Goal: Communication & Community: Answer question/provide support

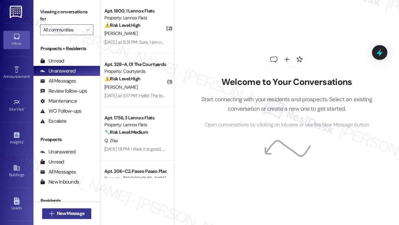
click at [58, 214] on span "New Message" at bounding box center [70, 213] width 27 height 7
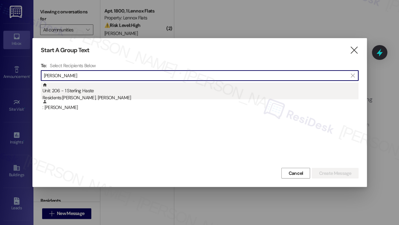
type input "[PERSON_NAME]"
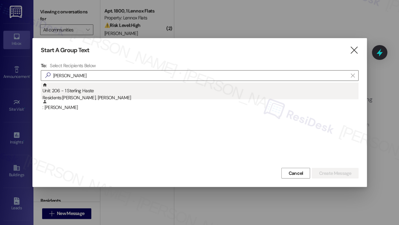
click at [115, 91] on div "Unit: 206 - 1 Sterling Haste Residents: [PERSON_NAME], [PERSON_NAME]" at bounding box center [200, 92] width 316 height 19
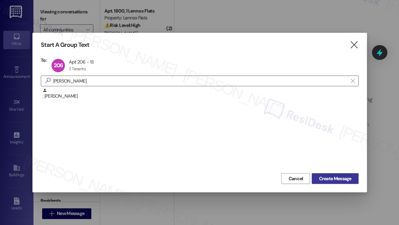
click at [330, 175] on span "Create Message" at bounding box center [335, 178] width 32 height 7
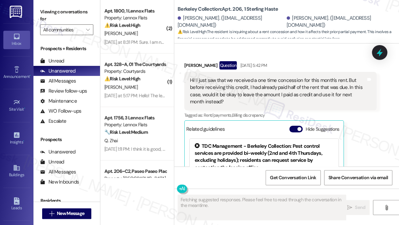
scroll to position [3546, 0]
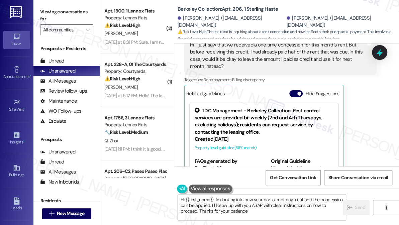
type textarea "Hi {{first_name}}, I'm looking into how your partial rent payment and the conce…"
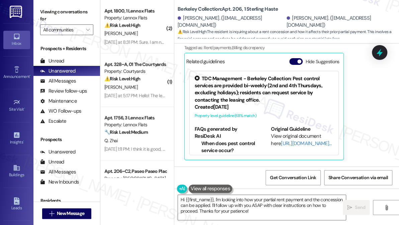
scroll to position [3617, 0]
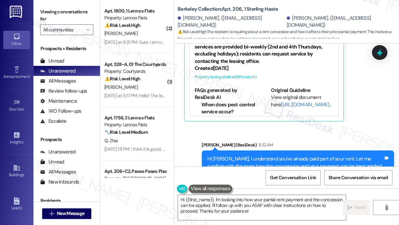
click at [255, 155] on div "Hi [PERSON_NAME], I understand you've already paid part of your rent. Let me co…" at bounding box center [295, 165] width 176 height 21
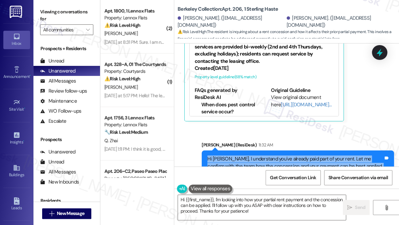
click at [255, 155] on div "Hi [PERSON_NAME], I understand you've already paid part of your rent. Let me co…" at bounding box center [295, 165] width 176 height 21
click at [44, 10] on label "Viewing conversations for" at bounding box center [66, 16] width 53 height 18
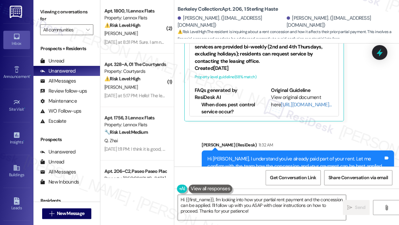
click at [50, 20] on label "Viewing conversations for" at bounding box center [66, 16] width 53 height 18
click at [289, 141] on div "[PERSON_NAME] (ResiDesk) 11:32 AM" at bounding box center [298, 145] width 192 height 9
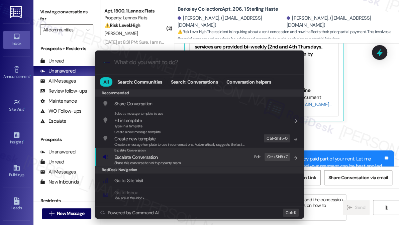
click at [181, 158] on div "Escalate Conversation Escalate Conversation Share this conversation with proper…" at bounding box center [200, 157] width 196 height 18
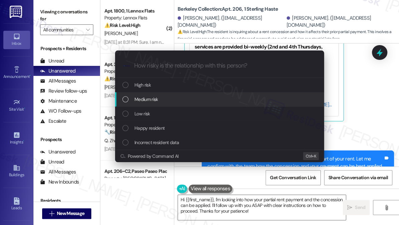
click at [164, 98] on div "Medium risk" at bounding box center [220, 99] width 196 height 7
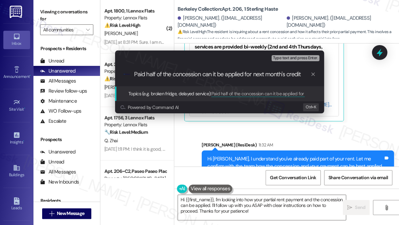
click at [51, 18] on div "Escalate Conversation Medium risk Topics (e.g. broken fridge, delayed service) …" at bounding box center [199, 112] width 399 height 225
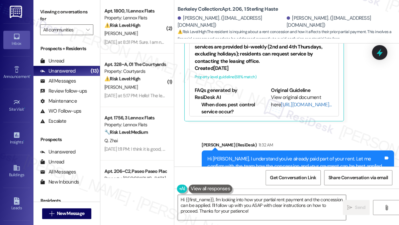
click at [308, 150] on div "Hi [PERSON_NAME], I understand you've already paid part of your rent. Let me co…" at bounding box center [298, 165] width 192 height 31
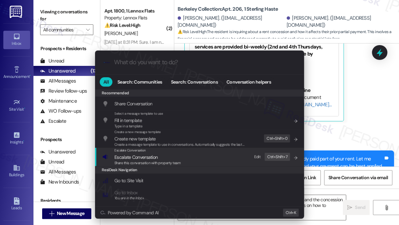
click at [201, 157] on div "Escalate Conversation Escalate Conversation Share this conversation with proper…" at bounding box center [200, 157] width 196 height 18
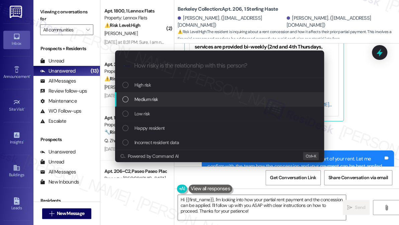
click at [156, 99] on span "Medium risk" at bounding box center [145, 99] width 23 height 7
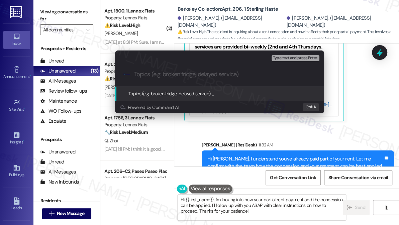
paste input "Question About Applying Rent Credit to Next Month"
type input "Question About Applying Rent Credit to Next Month"
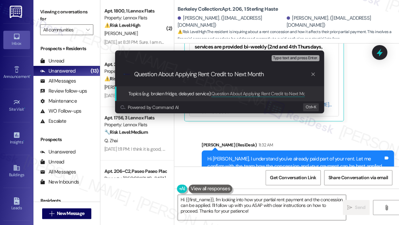
click at [220, 74] on input "Question About Applying Rent Credit to Next Month" at bounding box center [222, 74] width 176 height 7
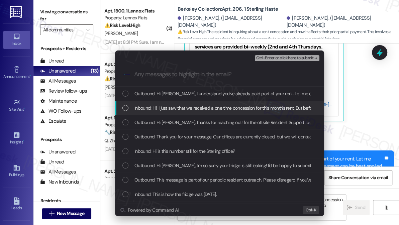
click at [213, 103] on div "Inbound: Hi! I just saw that we received a one time concession for this month's…" at bounding box center [219, 108] width 209 height 14
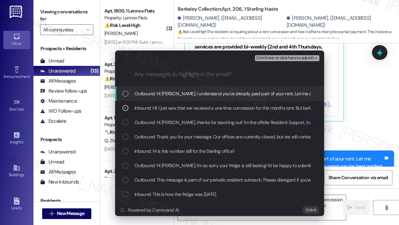
click at [273, 59] on span "Ctrl+Enter or click here to submit" at bounding box center [284, 58] width 57 height 5
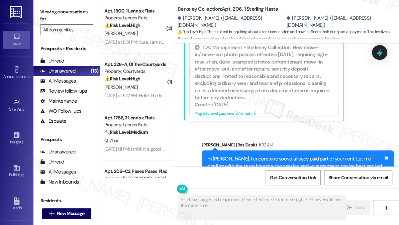
click at [229, 155] on div "Hi [PERSON_NAME], I understand you've already paid part of your rent. Let me co…" at bounding box center [295, 165] width 176 height 21
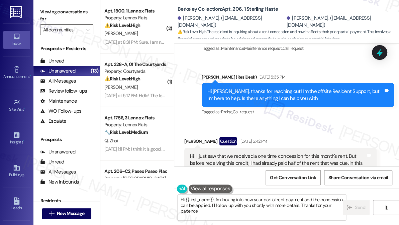
type textarea "Hi {{first_name}}, I'm looking into how your partial rent payment and the conce…"
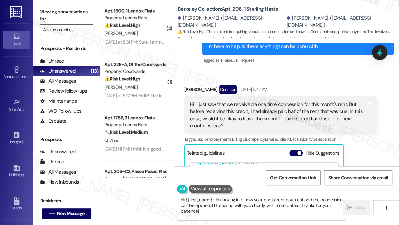
scroll to position [3526, 0]
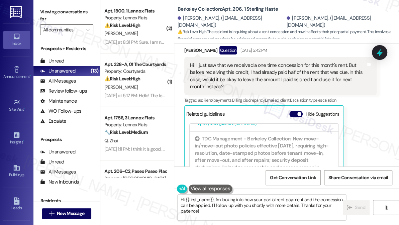
click at [49, 11] on label "Viewing conversations for" at bounding box center [66, 16] width 53 height 18
click at [300, 112] on span "button" at bounding box center [299, 114] width 4 height 4
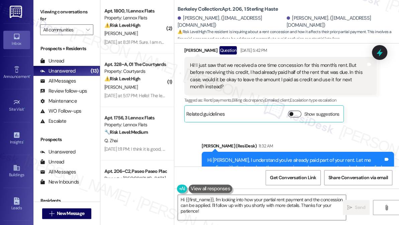
click at [295, 111] on button "Show suggestions" at bounding box center [294, 114] width 13 height 7
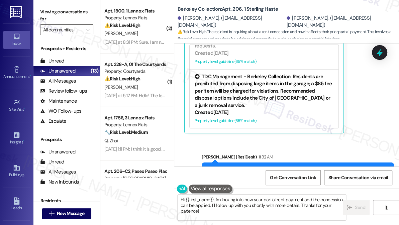
scroll to position [3617, 0]
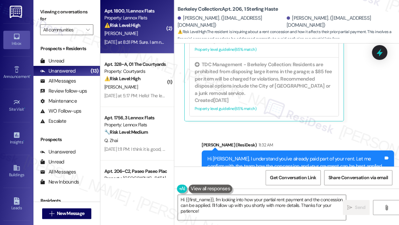
click at [141, 29] on div "Apt. 1800, 1 Lennox Flats Property: Lennox Flats ⚠️ Risk Level: High The reside…" at bounding box center [135, 18] width 63 height 23
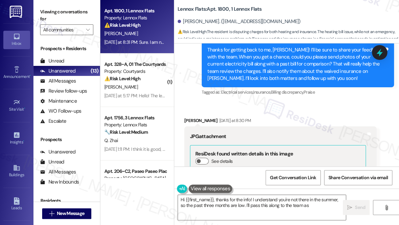
scroll to position [2005, 0]
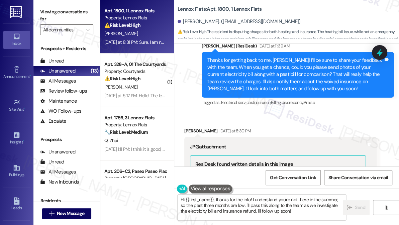
click at [240, 73] on div "Thanks for getting back to me, [PERSON_NAME]! I’ll be sure to share your feedba…" at bounding box center [295, 75] width 176 height 36
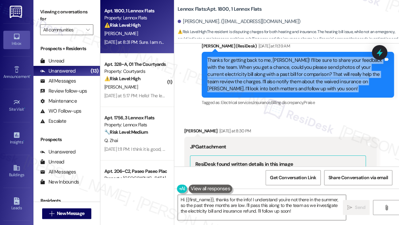
click at [240, 73] on div "Thanks for getting back to me, [PERSON_NAME]! I’ll be sure to share your feedba…" at bounding box center [295, 75] width 176 height 36
click at [293, 78] on div "Thanks for getting back to me, [PERSON_NAME]! I’ll be sure to share your feedba…" at bounding box center [295, 75] width 176 height 36
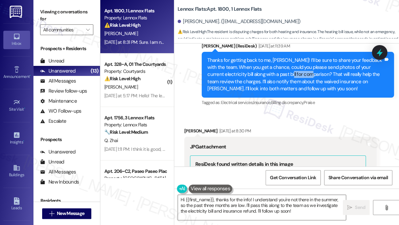
click at [293, 78] on div "Thanks for getting back to me, [PERSON_NAME]! I’ll be sure to share your feedba…" at bounding box center [295, 75] width 176 height 36
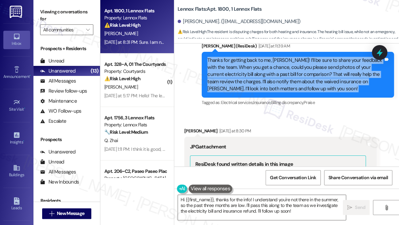
click at [293, 78] on div "Thanks for getting back to me, [PERSON_NAME]! I’ll be sure to share your feedba…" at bounding box center [295, 75] width 176 height 36
click at [248, 81] on div "Thanks for getting back to me, [PERSON_NAME]! I’ll be sure to share your feedba…" at bounding box center [295, 75] width 176 height 36
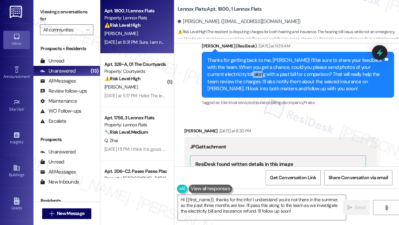
click at [248, 81] on div "Thanks for getting back to me, [PERSON_NAME]! I’ll be sure to share your feedba…" at bounding box center [295, 75] width 176 height 36
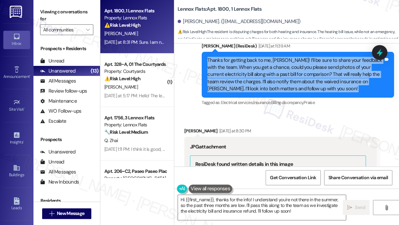
click at [248, 81] on div "Thanks for getting back to me, [PERSON_NAME]! I’ll be sure to share your feedba…" at bounding box center [295, 75] width 176 height 36
click at [242, 78] on div "Thanks for getting back to me, [PERSON_NAME]! I’ll be sure to share your feedba…" at bounding box center [295, 75] width 176 height 36
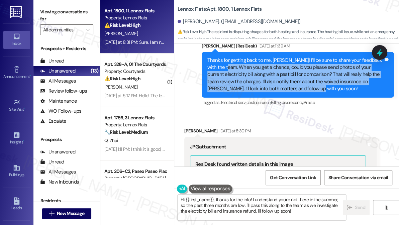
drag, startPoint x: 227, startPoint y: 74, endPoint x: 321, endPoint y: 97, distance: 97.1
click at [321, 93] on div "Thanks for getting back to me, [PERSON_NAME]! I’ll be sure to share your feedba…" at bounding box center [295, 75] width 176 height 36
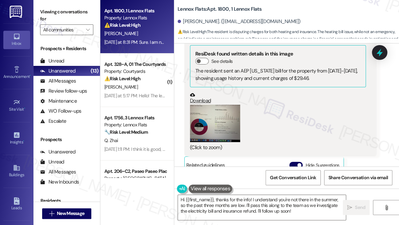
scroll to position [2127, 0]
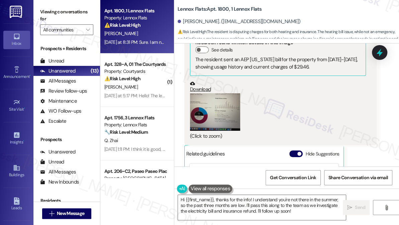
click at [221, 114] on button "Zoom image" at bounding box center [215, 112] width 50 height 38
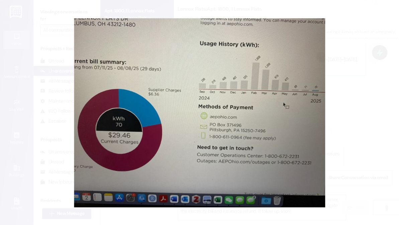
click at [369, 98] on button "Unzoom image" at bounding box center [199, 112] width 399 height 225
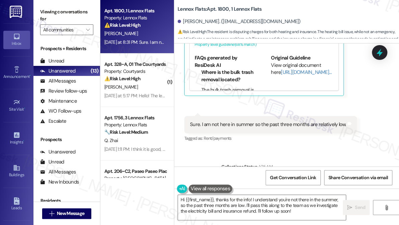
scroll to position [2340, 0]
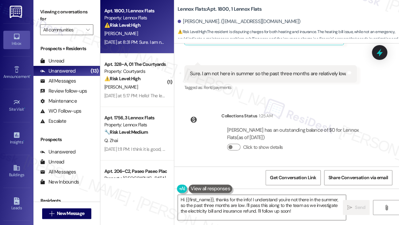
click at [218, 72] on div "Sure. I am not here in summer so the past three months are relatively low." at bounding box center [268, 73] width 156 height 7
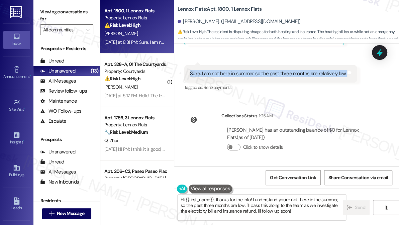
click at [218, 72] on div "Sure. I am not here in summer so the past three months are relatively low." at bounding box center [268, 73] width 156 height 7
click at [283, 76] on div "Sure. I am not here in summer so the past three months are relatively low." at bounding box center [268, 73] width 156 height 7
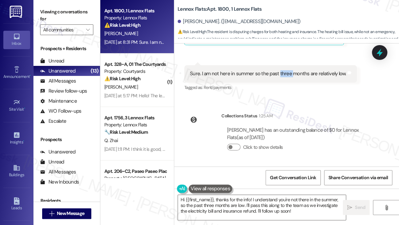
click at [283, 76] on div "Sure. I am not here in summer so the past three months are relatively low." at bounding box center [268, 73] width 156 height 7
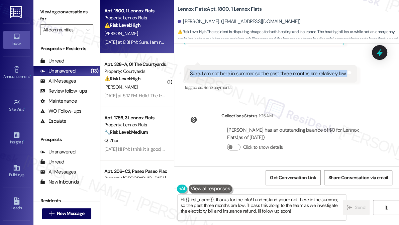
click at [283, 76] on div "Sure. I am not here in summer so the past three months are relatively low." at bounding box center [268, 73] width 156 height 7
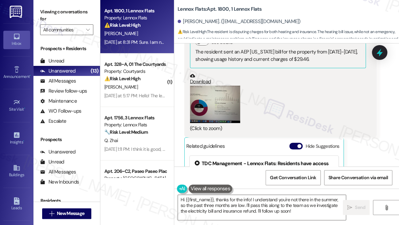
scroll to position [2097, 0]
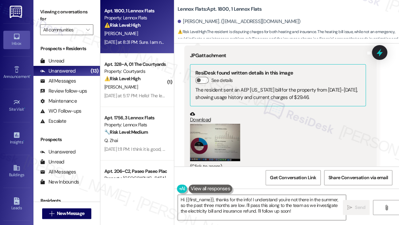
click at [225, 134] on button "Zoom image" at bounding box center [215, 143] width 50 height 38
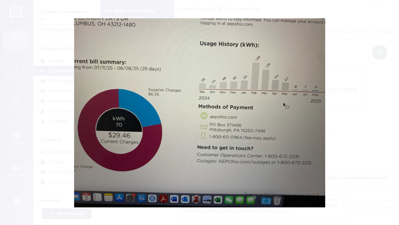
click at [361, 98] on button "Unzoom image" at bounding box center [199, 112] width 399 height 225
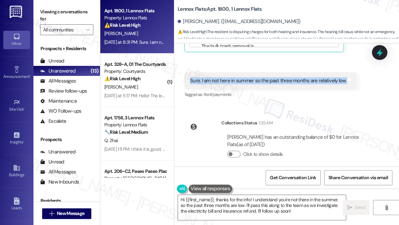
scroll to position [2340, 0]
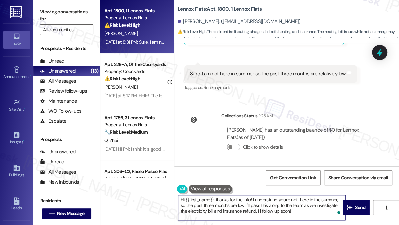
drag, startPoint x: 216, startPoint y: 199, endPoint x: 142, endPoint y: 195, distance: 74.3
click at [142, 195] on div "Apt. 1800, 1 Lennox Flats Property: Lennox Flats ⚠️ Risk Level: High The reside…" at bounding box center [249, 112] width 299 height 225
click at [210, 197] on textarea "Thanks for the info! I understand you're not there in the summer, so the past t…" at bounding box center [262, 207] width 168 height 25
click at [190, 20] on div "[PERSON_NAME]. ([EMAIL_ADDRESS][DOMAIN_NAME])" at bounding box center [239, 21] width 123 height 7
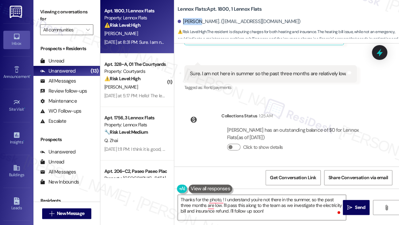
click at [190, 20] on div "[PERSON_NAME]. ([EMAIL_ADDRESS][DOMAIN_NAME])" at bounding box center [239, 21] width 123 height 7
copy div "Jierui"
click at [222, 199] on textarea "Thanks for the photo, ! I understand you're not there in the summer, so the pas…" at bounding box center [262, 207] width 168 height 25
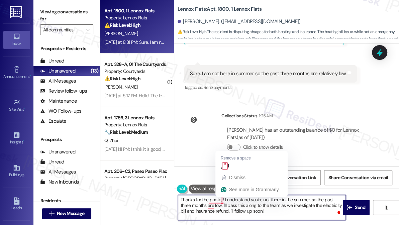
paste textarea "Jierui"
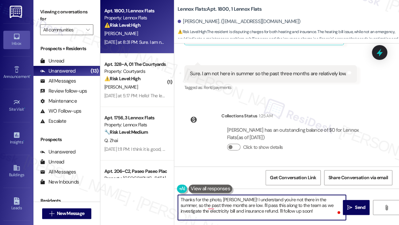
click at [263, 104] on div "Survey, sent via SMS Residesk Automated Survey [DATE] 12:22 PM Hi [PERSON_NAME]…" at bounding box center [286, 104] width 225 height 123
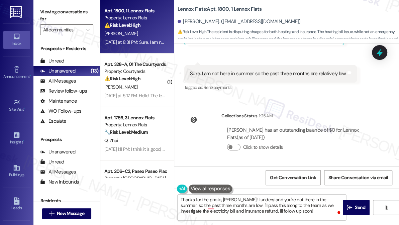
click at [275, 205] on textarea "Thanks for the photo, [PERSON_NAME]! I understand you're not there in the summe…" at bounding box center [262, 207] width 168 height 25
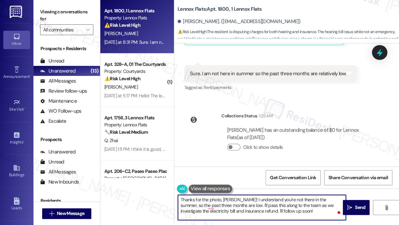
click at [275, 205] on textarea "Thanks for the photo, [PERSON_NAME]! I understand you're not there in the summe…" at bounding box center [262, 207] width 168 height 25
click at [255, 207] on textarea "Thanks for the photo, [PERSON_NAME]! I understand you're not there in the summe…" at bounding box center [262, 207] width 168 height 25
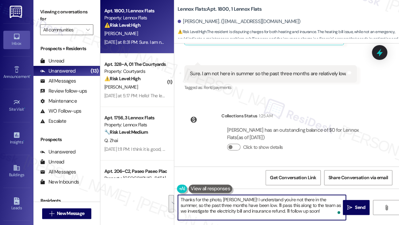
click at [308, 207] on textarea "Thanks for the photo, [PERSON_NAME]! I understand you're not there in the summe…" at bounding box center [262, 207] width 168 height 25
click at [297, 213] on textarea "Thanks for the photo, [PERSON_NAME]! I understand you're not there in the summe…" at bounding box center [262, 207] width 168 height 25
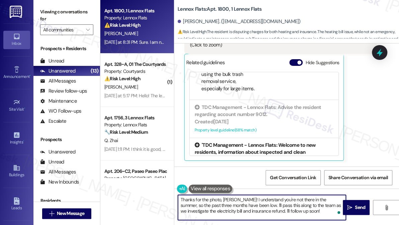
scroll to position [106, 0]
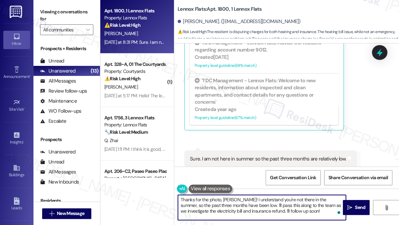
click at [376, 100] on div "Received via SMS [PERSON_NAME] [DATE] at 8:30 PM JPG attachment ResiDesk found …" at bounding box center [280, 7] width 202 height 256
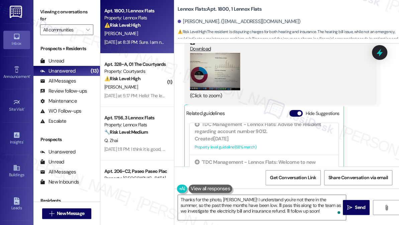
scroll to position [2157, 0]
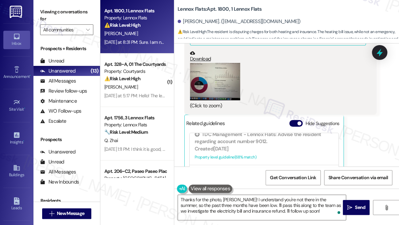
click at [223, 87] on button "Zoom image" at bounding box center [215, 82] width 50 height 38
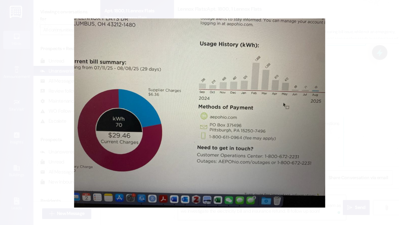
click at [339, 119] on button "Unzoom image" at bounding box center [199, 112] width 399 height 225
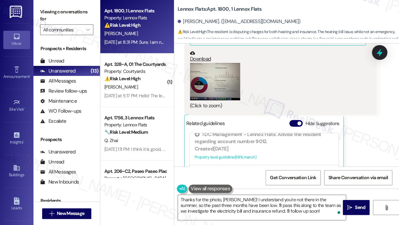
click at [190, 8] on b "Lennox Flats: Apt. 1800, 1 Lennox Flats" at bounding box center [220, 9] width 84 height 7
click at [224, 98] on button "Zoom image" at bounding box center [215, 82] width 50 height 38
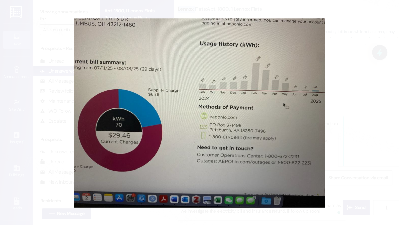
click at [367, 119] on button "Unzoom image" at bounding box center [199, 112] width 399 height 225
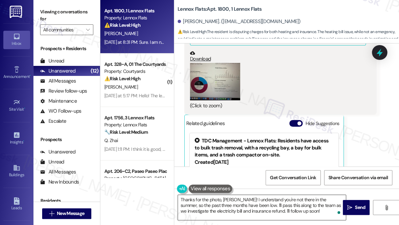
click at [284, 212] on textarea "Thanks for the photo, [PERSON_NAME]! I understand you're not there in the summe…" at bounding box center [262, 207] width 168 height 25
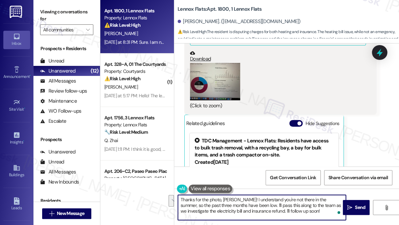
drag, startPoint x: 296, startPoint y: 212, endPoint x: 236, endPoint y: 206, distance: 59.8
click at [236, 206] on textarea "Thanks for the photo, [PERSON_NAME]! I understand you're not there in the summe…" at bounding box center [262, 207] width 168 height 25
click at [228, 89] on button "Zoom image" at bounding box center [215, 82] width 50 height 38
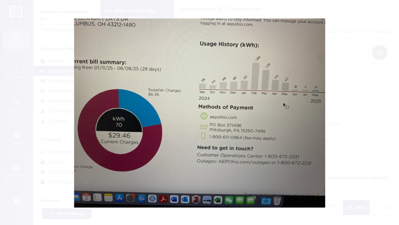
click at [355, 147] on button "Unzoom image" at bounding box center [199, 112] width 399 height 225
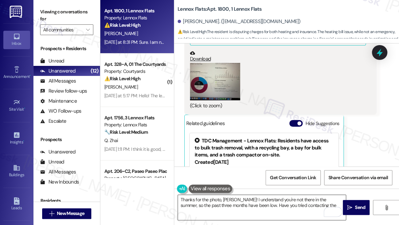
click at [310, 208] on textarea "Thanks for the photo, [PERSON_NAME]! I understand you're not there in the summe…" at bounding box center [262, 207] width 168 height 25
click at [208, 91] on button "Zoom image" at bounding box center [215, 82] width 50 height 38
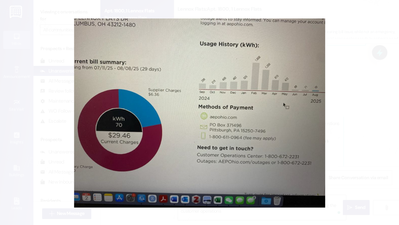
click at [341, 124] on button "Unzoom image" at bounding box center [199, 112] width 399 height 225
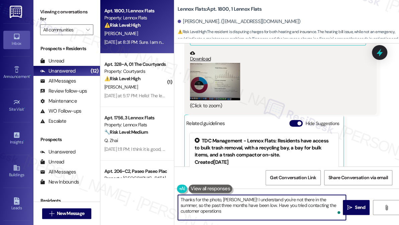
click at [302, 203] on textarea "Thanks for the photo, [PERSON_NAME]! I understand you're not there in the summe…" at bounding box center [262, 207] width 168 height 25
drag, startPoint x: 237, startPoint y: 206, endPoint x: 328, endPoint y: 205, distance: 90.6
click at [328, 205] on textarea "Thanks for the photo, [PERSON_NAME]! I understand you're not there in the summe…" at bounding box center [262, 207] width 168 height 25
click at [304, 207] on textarea "Thanks for the photo, [PERSON_NAME]! I understand you're not there in the summe…" at bounding box center [262, 207] width 168 height 25
drag, startPoint x: 337, startPoint y: 206, endPoint x: 239, endPoint y: 206, distance: 98.3
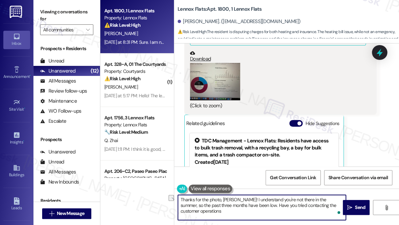
click at [239, 206] on textarea "Thanks for the photo, [PERSON_NAME]! I understand you're not there in the summe…" at bounding box center [262, 207] width 168 height 25
type textarea "Thanks for the photo, [PERSON_NAME]! I understand you're not there in the summe…"
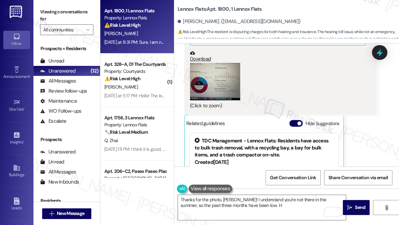
click at [215, 190] on button at bounding box center [210, 189] width 43 height 8
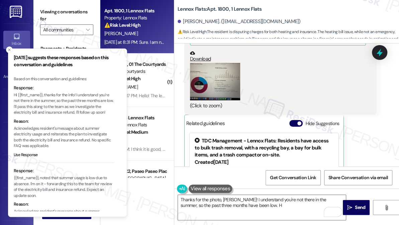
click at [58, 108] on p "Hi {{first_name}}, thanks for the info! I understand you're not there in the su…" at bounding box center [64, 103] width 100 height 23
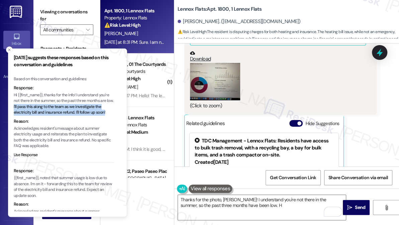
drag, startPoint x: 20, startPoint y: 107, endPoint x: 108, endPoint y: 115, distance: 87.6
click at [108, 115] on p "Hi {{first_name}}, thanks for the info! I understand you're not there in the su…" at bounding box center [64, 103] width 100 height 23
copy p "I'll pass this along to the team as we investigate the electricity bill and ins…"
click at [257, 206] on textarea "Thanks for the photo, [PERSON_NAME]! I understand you're not there in the summe…" at bounding box center [262, 207] width 168 height 25
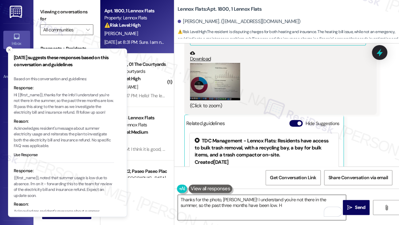
click at [241, 208] on textarea "Thanks for the photo, [PERSON_NAME]! I understand you're not there in the summe…" at bounding box center [262, 207] width 168 height 25
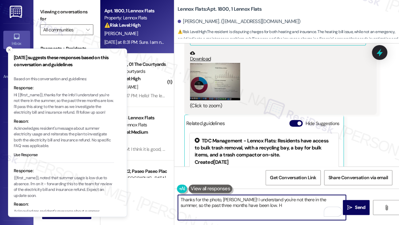
drag, startPoint x: 242, startPoint y: 207, endPoint x: 238, endPoint y: 205, distance: 5.2
click at [238, 205] on textarea "Thanks for the photo, [PERSON_NAME]! I understand you're not there in the summe…" at bounding box center [262, 207] width 168 height 25
paste textarea "I'll pass this along to the team as we investigate the electricity bill and ins…"
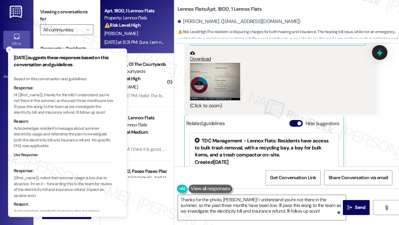
click at [309, 92] on div "(Click to zoom)" at bounding box center [278, 86] width 176 height 47
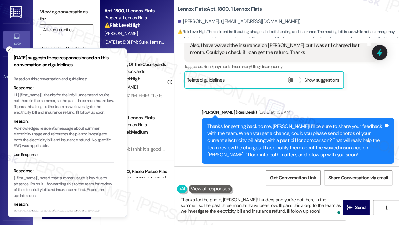
scroll to position [1975, 0]
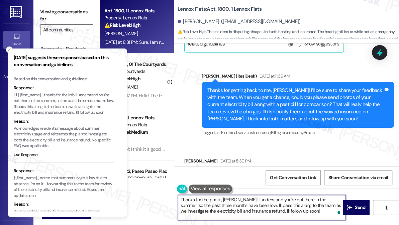
click at [274, 205] on textarea "Thanks for the photo, [PERSON_NAME]! I understand you're not there in the summe…" at bounding box center [262, 207] width 168 height 25
drag, startPoint x: 274, startPoint y: 205, endPoint x: 278, endPoint y: 206, distance: 3.7
click at [274, 205] on textarea "Thanks for the photo, [PERSON_NAME]! I understand you're not there in the summe…" at bounding box center [262, 207] width 168 height 25
click at [285, 208] on textarea "Thanks for the photo, [PERSON_NAME]! I understand you're not there in the summe…" at bounding box center [262, 207] width 168 height 25
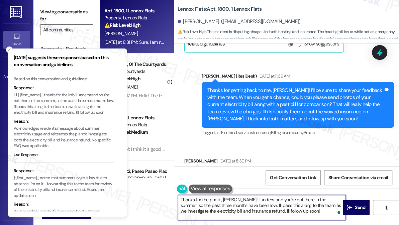
click at [243, 209] on textarea "Thanks for the photo, [PERSON_NAME]! I understand you're not there in the summe…" at bounding box center [262, 207] width 168 height 25
click at [294, 213] on textarea "Thanks for the photo, [PERSON_NAME]! I understand you're not there in the summe…" at bounding box center [262, 207] width 168 height 25
drag, startPoint x: 296, startPoint y: 213, endPoint x: 266, endPoint y: 212, distance: 29.8
click at [266, 212] on textarea "Thanks for the photo, [PERSON_NAME]! I understand you're not there in the summe…" at bounding box center [262, 207] width 168 height 25
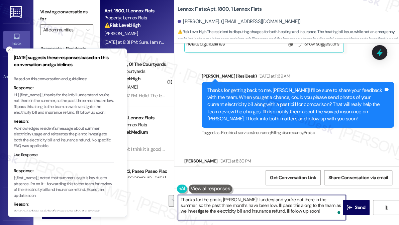
drag, startPoint x: 295, startPoint y: 206, endPoint x: 249, endPoint y: 211, distance: 46.1
click at [249, 211] on textarea "Thanks for the photo, [PERSON_NAME]! I understand you're not there in the summe…" at bounding box center [262, 207] width 168 height 25
click at [338, 204] on textarea "Thanks for the photo, [PERSON_NAME]! I understand you're not there in the summe…" at bounding box center [262, 207] width 168 height 25
click at [9, 51] on icon "Close toast" at bounding box center [9, 50] width 4 height 4
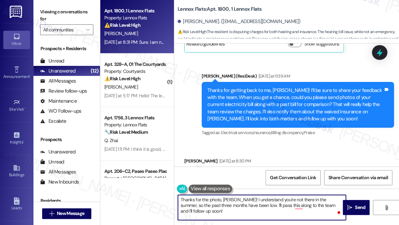
click at [256, 199] on textarea "Thanks for the photo, [PERSON_NAME]! I understand you're not there in the summe…" at bounding box center [262, 207] width 168 height 25
click at [241, 202] on textarea "Thanks for the photo, [PERSON_NAME]! I understand you're not there in the summe…" at bounding box center [262, 207] width 168 height 25
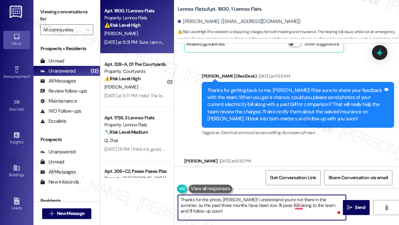
click at [296, 205] on textarea "Thanks for the photo, [PERSON_NAME]! I understand you're not there in the summe…" at bounding box center [262, 207] width 168 height 25
click at [322, 117] on div "Thanks for getting back to me, [PERSON_NAME]! I’ll be sure to share your feedba…" at bounding box center [295, 105] width 176 height 36
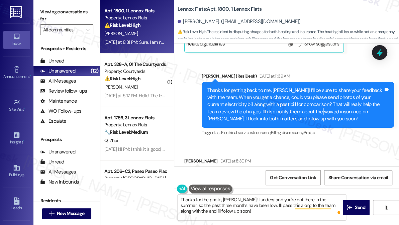
click at [322, 118] on div "Thanks for getting back to me, [PERSON_NAME]! I’ll be sure to share your feedba…" at bounding box center [295, 105] width 176 height 36
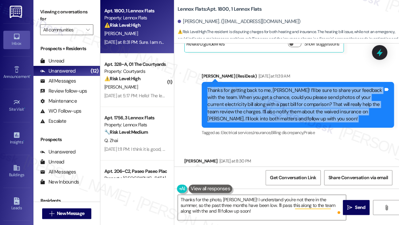
click at [322, 118] on div "Thanks for getting back to me, [PERSON_NAME]! I’ll be sure to share your feedba…" at bounding box center [295, 105] width 176 height 36
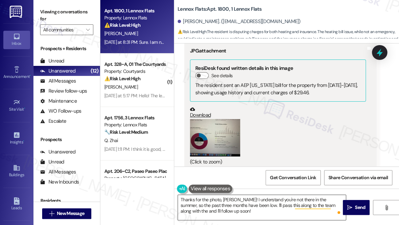
scroll to position [2127, 0]
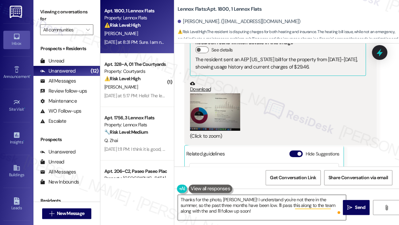
click at [291, 212] on textarea "Thanks for the photo, [PERSON_NAME]! I understand you're not there in the summe…" at bounding box center [262, 207] width 168 height 25
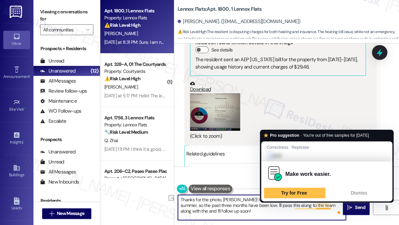
drag, startPoint x: 294, startPoint y: 206, endPoint x: 324, endPoint y: 207, distance: 29.8
click at [324, 207] on textarea "Thanks for the photo, [PERSON_NAME]! I understand you're not there in the summe…" at bounding box center [262, 207] width 168 height 25
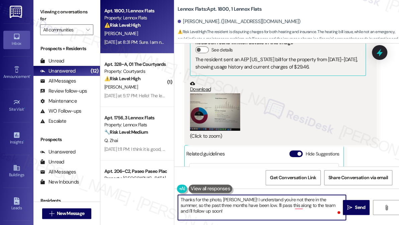
click at [330, 206] on textarea "Thanks for the photo, [PERSON_NAME]! I understand you're not there in the summe…" at bounding box center [262, 207] width 168 height 25
click at [327, 205] on textarea "Thanks for the photo, [PERSON_NAME]! I understand you're not there in the summe…" at bounding box center [262, 207] width 168 height 25
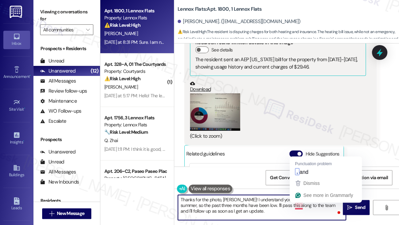
type textarea "Thanks for the photo, [PERSON_NAME]! I understand you're not there in the summe…"
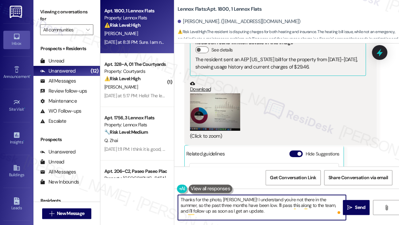
click at [231, 200] on textarea "Thanks for the photo, [PERSON_NAME]! I understand you're not there in the summe…" at bounding box center [262, 207] width 168 height 25
click at [249, 210] on textarea "Thanks for the photo, [PERSON_NAME]! I understand you're not there in the summe…" at bounding box center [262, 207] width 168 height 25
click at [246, 210] on textarea "Thanks for the photo, [PERSON_NAME]! I understand you're not there in the summe…" at bounding box center [262, 207] width 168 height 25
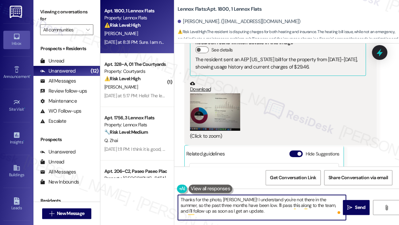
click at [246, 210] on textarea "Thanks for the photo, [PERSON_NAME]! I understand you're not there in the summe…" at bounding box center [262, 207] width 168 height 25
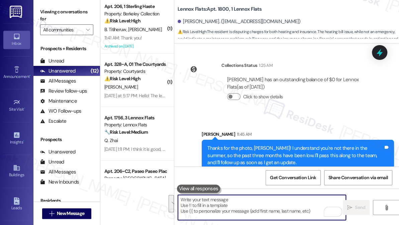
scroll to position [2401, 0]
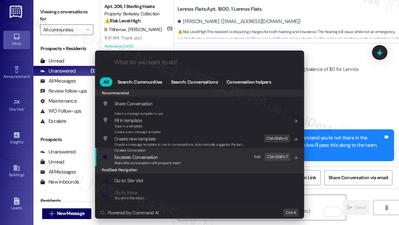
click at [183, 163] on div "Escalate Conversation Escalate Conversation Share this conversation with proper…" at bounding box center [200, 157] width 196 height 18
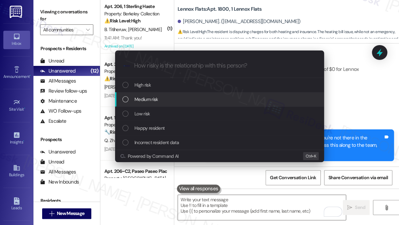
click at [160, 99] on div "Medium risk" at bounding box center [220, 99] width 196 height 7
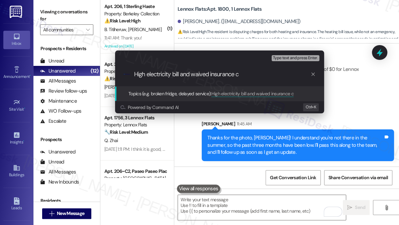
type input "High electricity bill and waived insurance"
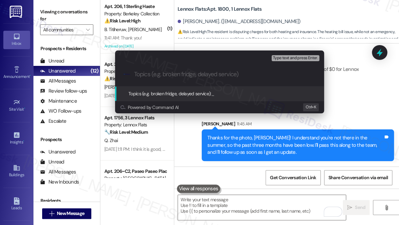
click at [339, 80] on div "Escalate Conversation Medium risk Topics (e.g. broken fridge, delayed service) …" at bounding box center [199, 112] width 399 height 225
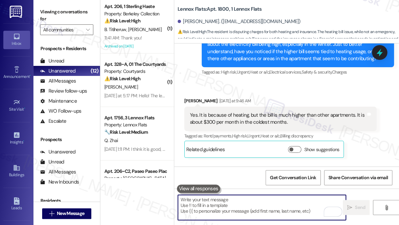
scroll to position [1763, 0]
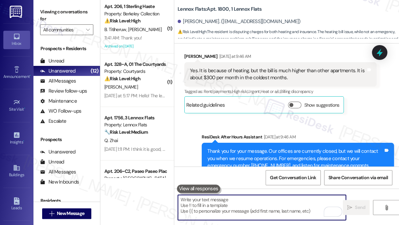
click at [286, 80] on div "Yes. It is because of heating, but the bill is much higher than other apartment…" at bounding box center [278, 74] width 176 height 14
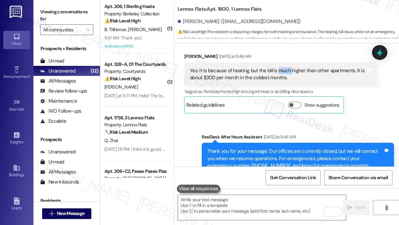
click at [286, 80] on div "Yes. It is because of heating, but the bill is much higher than other apartment…" at bounding box center [278, 74] width 176 height 14
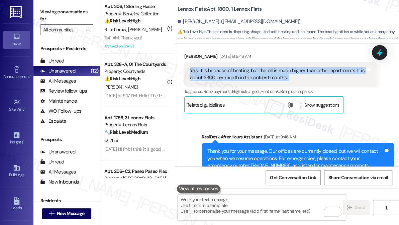
drag, startPoint x: 285, startPoint y: 80, endPoint x: 287, endPoint y: 88, distance: 8.2
click at [285, 80] on div "Yes. It is because of heating, but the bill is much higher than other apartment…" at bounding box center [278, 74] width 176 height 14
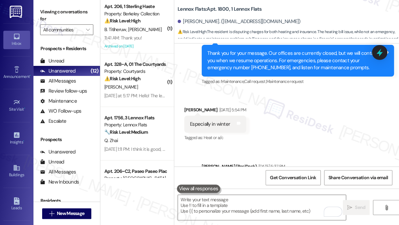
scroll to position [1519, 0]
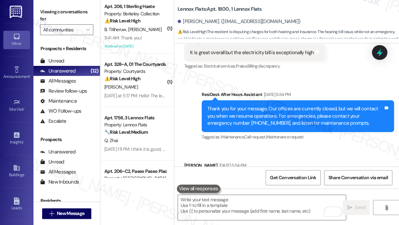
click at [284, 122] on div "Thank you for your message. Our offices are currently closed, but we will conta…" at bounding box center [295, 115] width 176 height 21
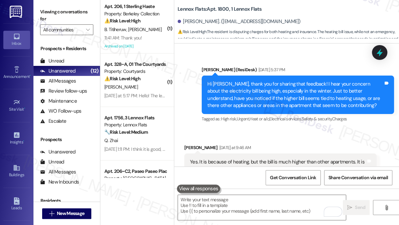
scroll to position [1793, 0]
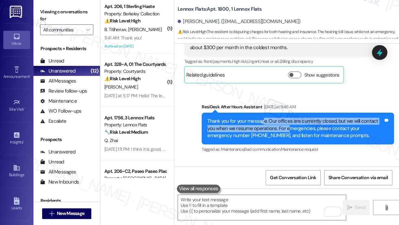
drag, startPoint x: 274, startPoint y: 131, endPoint x: 289, endPoint y: 135, distance: 14.9
click at [289, 135] on div "Thank you for your message. Our offices are currently closed, but we will conta…" at bounding box center [295, 128] width 176 height 21
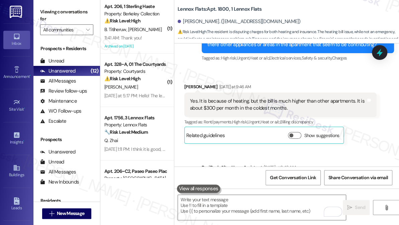
click at [280, 112] on div "Yes. It is because of heating, but the bill is much higher than other apartment…" at bounding box center [278, 105] width 176 height 14
click at [279, 112] on div "Yes. It is because of heating, but the bill is much higher than other apartment…" at bounding box center [278, 105] width 176 height 14
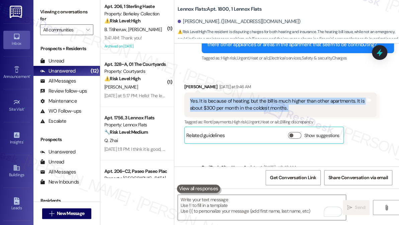
drag, startPoint x: 279, startPoint y: 113, endPoint x: 276, endPoint y: 122, distance: 8.8
click at [279, 112] on div "Yes. It is because of heating, but the bill is much higher than other apartment…" at bounding box center [278, 105] width 176 height 14
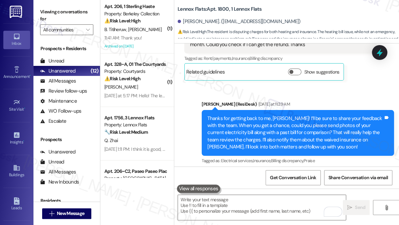
scroll to position [1914, 0]
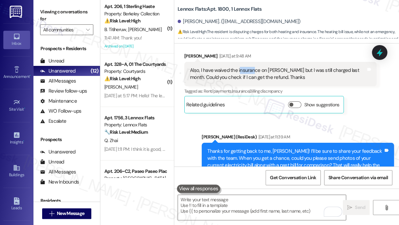
drag, startPoint x: 239, startPoint y: 73, endPoint x: 252, endPoint y: 79, distance: 14.2
click at [252, 79] on div "Also, I have waived the insurance on [PERSON_NAME] but I was still charged last…" at bounding box center [280, 74] width 192 height 24
click at [274, 81] on div "Also, I have waived the insurance on [PERSON_NAME] but I was still charged last…" at bounding box center [278, 74] width 176 height 14
click at [309, 81] on div "Also, I have waived the insurance on [PERSON_NAME] but I was still charged last…" at bounding box center [278, 74] width 176 height 14
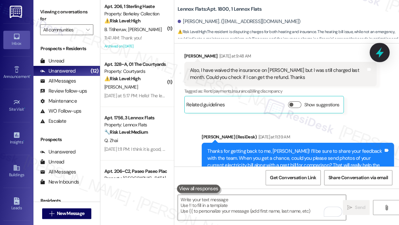
click at [380, 53] on icon at bounding box center [379, 52] width 8 height 10
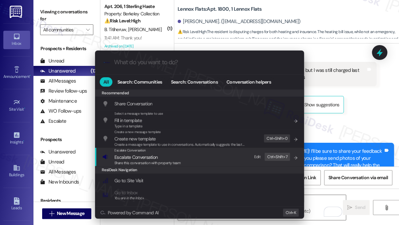
click at [187, 163] on div "Escalate Conversation Escalate Conversation Share this conversation with proper…" at bounding box center [200, 157] width 196 height 18
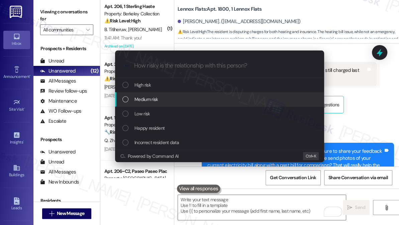
click at [174, 96] on div "Medium risk" at bounding box center [220, 99] width 196 height 7
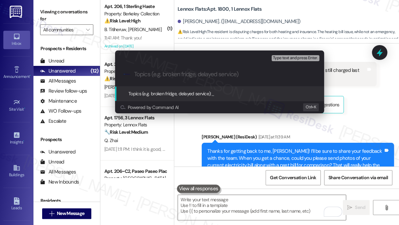
paste input "High electricity bill and waived insurance"
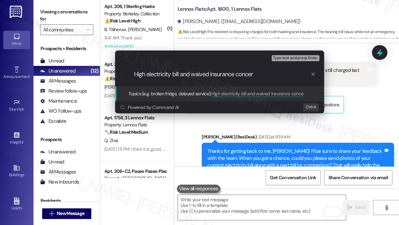
type input "High electricity bill and waived insurance concern"
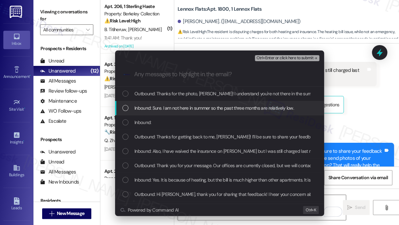
click at [241, 105] on span "Inbound: Sure. I am not here in summer so the past three months are relatively …" at bounding box center [213, 107] width 159 height 7
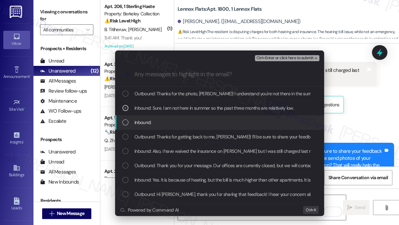
click at [192, 123] on div "Inbound:" at bounding box center [220, 122] width 196 height 7
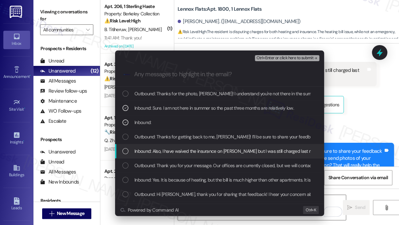
click at [183, 150] on span "Inbound: Also, I have waived the insurance on [PERSON_NAME] but I was still cha…" at bounding box center [274, 150] width 280 height 7
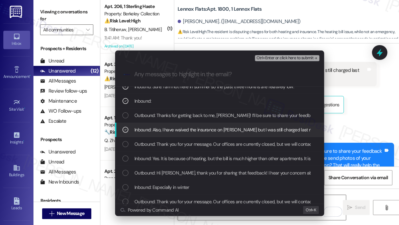
scroll to position [30, 0]
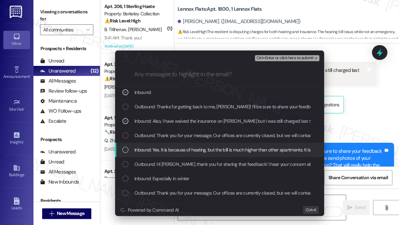
click at [190, 150] on span "Inbound: Yes. It is because of heating, but the bill is much higher than other …" at bounding box center [267, 149] width 266 height 7
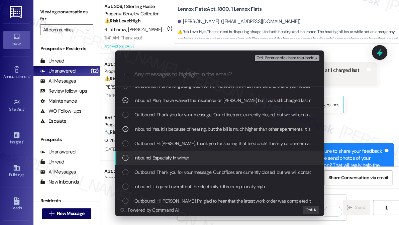
scroll to position [61, 0]
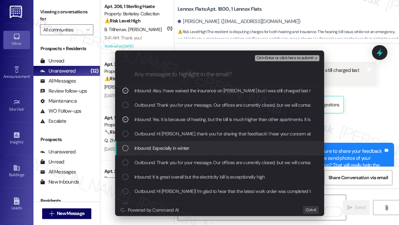
click at [186, 148] on span "Inbound: Especially in winter" at bounding box center [161, 147] width 55 height 7
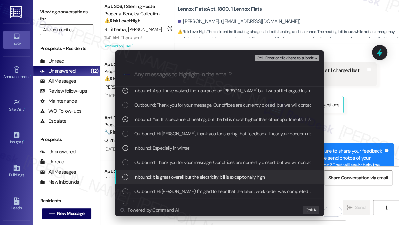
click at [184, 177] on span "Inbound: It is great overall but the electricity bill is exceptionally high" at bounding box center [199, 176] width 130 height 7
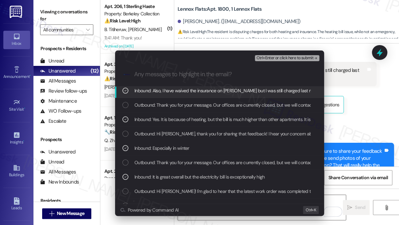
click at [287, 59] on span "Ctrl+Enter or click here to submit" at bounding box center [284, 58] width 57 height 5
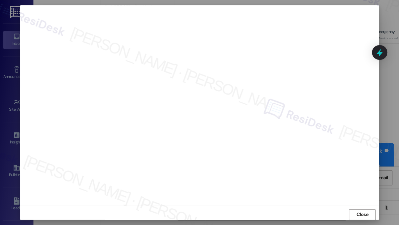
scroll to position [6, 0]
click at [365, 211] on span "Close" at bounding box center [362, 211] width 12 height 7
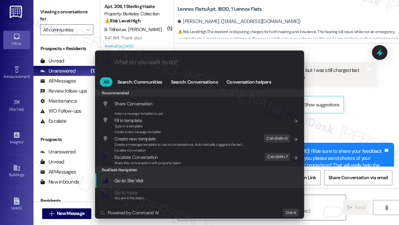
click at [188, 158] on div "Escalate Conversation Escalate Conversation Share this conversation with proper…" at bounding box center [200, 157] width 196 height 18
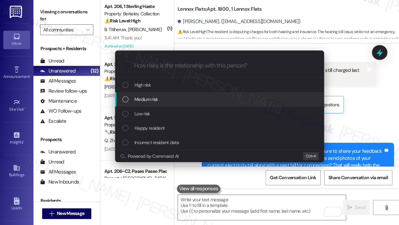
click at [153, 101] on span "Medium risk" at bounding box center [145, 99] width 23 height 7
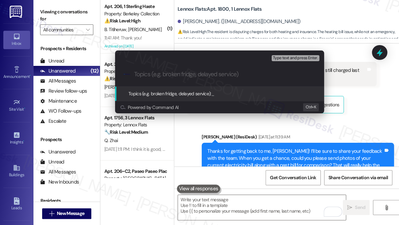
paste input "High electricity bill and waived insurance concern"
type input "High electricity bill and waived insurance concern"
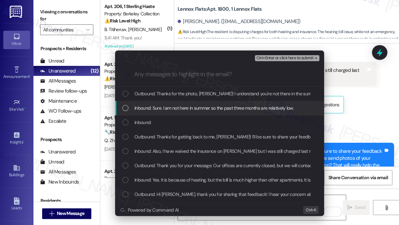
click at [175, 107] on span "Inbound: Sure. I am not here in summer so the past three months are relatively …" at bounding box center [213, 107] width 159 height 7
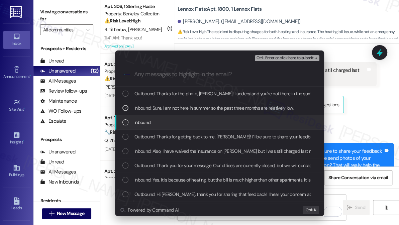
click at [159, 123] on div "Inbound:" at bounding box center [220, 122] width 196 height 7
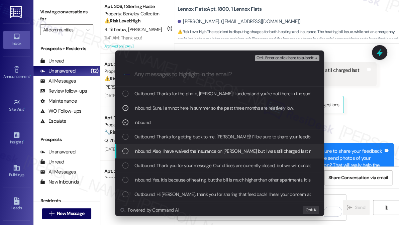
drag, startPoint x: 157, startPoint y: 149, endPoint x: 157, endPoint y: 156, distance: 6.4
click at [157, 150] on span "Inbound: Also, I have waived the insurance on [PERSON_NAME] but I was still cha…" at bounding box center [274, 150] width 280 height 7
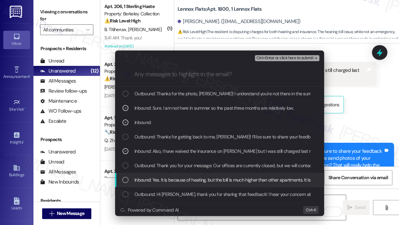
click at [157, 177] on span "Inbound: Yes. It is because of heating, but the bill is much higher than other …" at bounding box center [267, 179] width 266 height 7
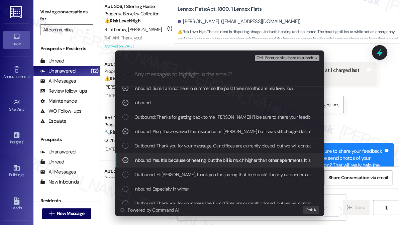
scroll to position [61, 0]
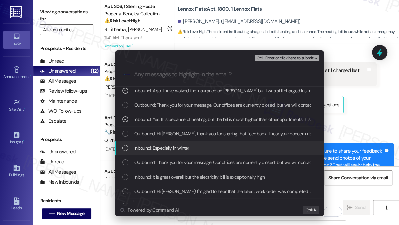
click at [159, 149] on span "Inbound: Especially in winter" at bounding box center [161, 147] width 55 height 7
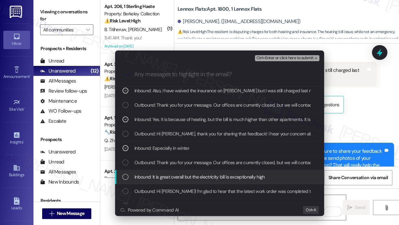
click at [157, 178] on span "Inbound: It is great overall but the electricity bill is exceptionally high" at bounding box center [199, 176] width 130 height 7
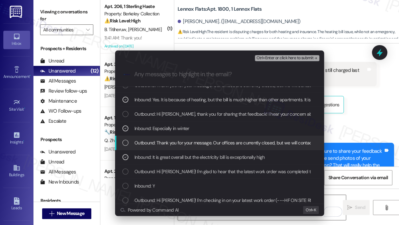
scroll to position [91, 0]
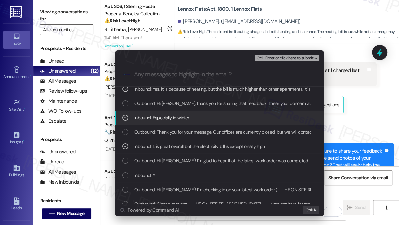
click at [278, 59] on span "Ctrl+Enter or click here to submit" at bounding box center [284, 58] width 57 height 5
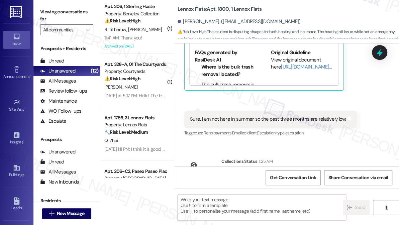
scroll to position [2271, 0]
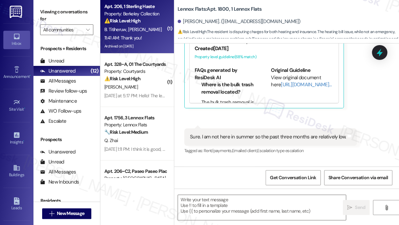
type textarea "Fetching suggested responses. Please feel free to read through the conversation…"
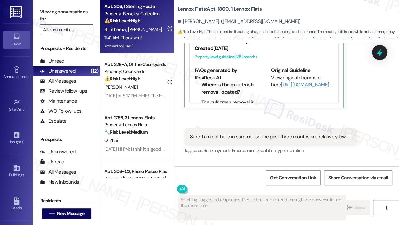
click at [154, 34] on div "11:41 AM: Thank you! 11:41 AM: Thank you!" at bounding box center [135, 38] width 63 height 8
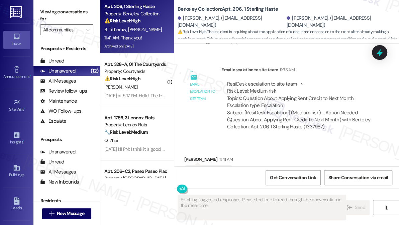
scroll to position [3673, 0]
click at [283, 81] on div "ResiDesk escalation to site team -> Risk Level: Medium risk Topics: Question Ab…" at bounding box center [299, 95] width 144 height 29
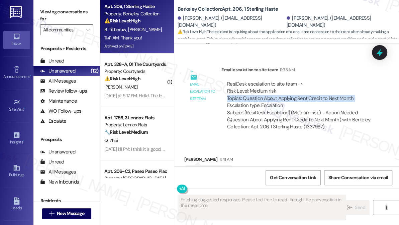
click at [283, 81] on div "ResiDesk escalation to site team -> Risk Level: Medium risk Topics: Question Ab…" at bounding box center [299, 95] width 144 height 29
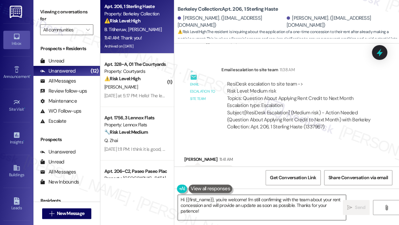
click at [218, 210] on textarea "Hi {{first_name}}, you're welcome! I'm still confirming with the team about you…" at bounding box center [262, 207] width 168 height 25
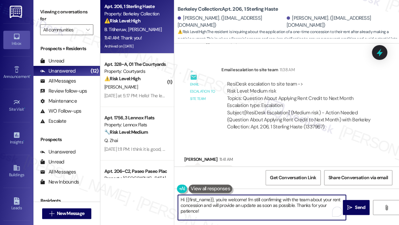
click at [218, 210] on textarea "Hi {{first_name}}, you're welcome! I'm still confirming with the team about you…" at bounding box center [262, 207] width 168 height 25
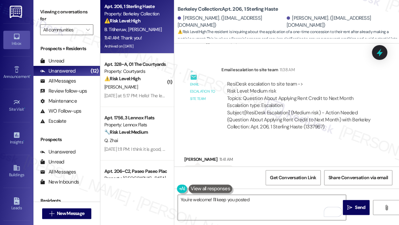
click at [192, 156] on div "[PERSON_NAME] 11:41 AM" at bounding box center [208, 160] width 48 height 9
copy div "[PERSON_NAME]"
click at [267, 202] on textarea "You're welcome! I'll keep you posted" at bounding box center [262, 207] width 168 height 25
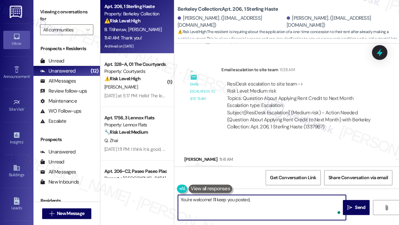
paste textarea "[PERSON_NAME]"
type textarea "You're welcome! I'll keep you posted, [PERSON_NAME]."
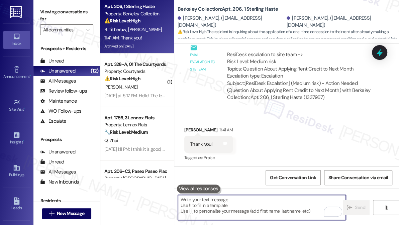
scroll to position [3720, 0]
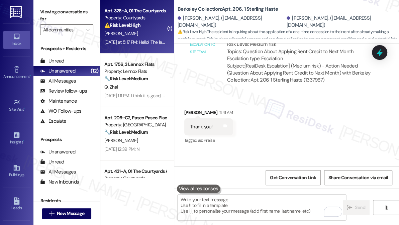
click at [136, 42] on div "[DATE] at 5:17 PM: Hello! The leaking issue hasn't stopped, and the toilet is n…" at bounding box center [319, 42] width 430 height 6
type textarea "Fetching suggested responses. Please feel free to read through the conversation…"
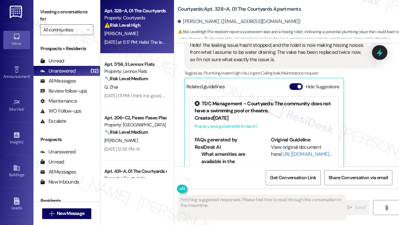
scroll to position [1499, 0]
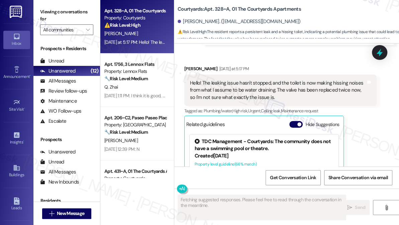
click at [204, 88] on div "Hello! The leaking issue hasn't stopped, and the toilet is now making hissing n…" at bounding box center [278, 90] width 176 height 21
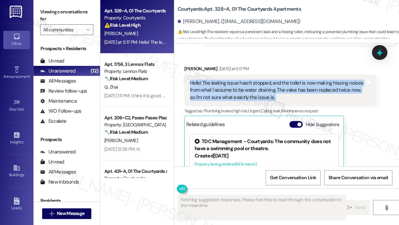
click at [204, 88] on div "Hello! The leaking issue hasn't stopped, and the toilet is now making hissing n…" at bounding box center [278, 90] width 176 height 21
click at [263, 88] on div "Hello! The leaking issue hasn't stopped, and the toilet is now making hissing n…" at bounding box center [278, 90] width 176 height 21
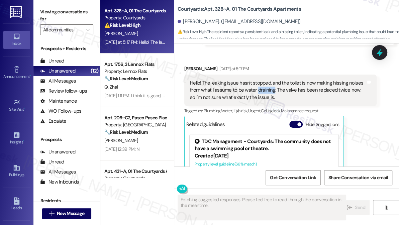
click at [263, 88] on div "Hello! The leaking issue hasn't stopped, and the toilet is now making hissing n…" at bounding box center [278, 90] width 176 height 21
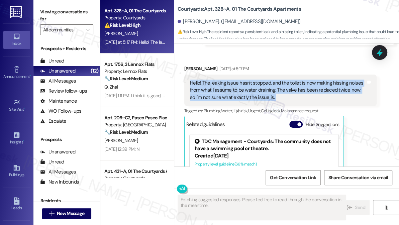
click at [263, 88] on div "Hello! The leaking issue hasn't stopped, and the toilet is now making hissing n…" at bounding box center [278, 90] width 176 height 21
click at [311, 86] on div "Hello! The leaking issue hasn't stopped, and the toilet is now making hissing n…" at bounding box center [278, 90] width 176 height 21
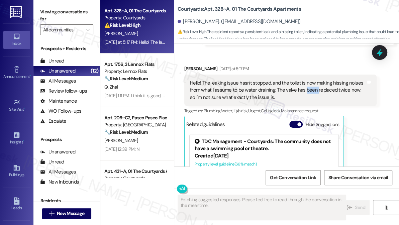
click at [311, 86] on div "Hello! The leaking issue hasn't stopped, and the toilet is now making hissing n…" at bounding box center [278, 90] width 176 height 21
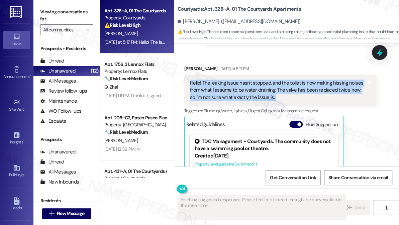
click at [311, 86] on div "Hello! The leaking issue hasn't stopped, and the toilet is now making hissing n…" at bounding box center [278, 90] width 176 height 21
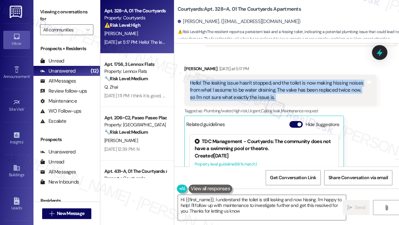
type textarea "Hi {{first_name}}, I understand the toilet is still leaking and now hissing. I'…"
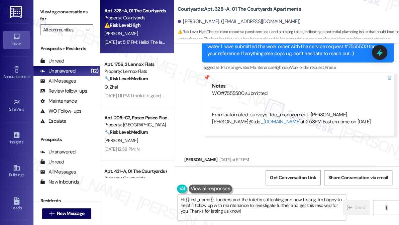
scroll to position [1408, 0]
click at [236, 92] on div "WO#7555500 submitted ---- From automated-surveys-tdc_management-[PERSON_NAME].[…" at bounding box center [298, 108] width 172 height 36
click at [345, 53] on div "Thanks for confirming! I understand, and it makes sense not to want to waste wa…" at bounding box center [295, 46] width 176 height 21
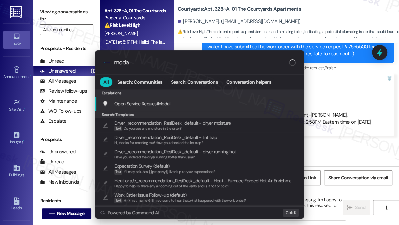
type input "modal"
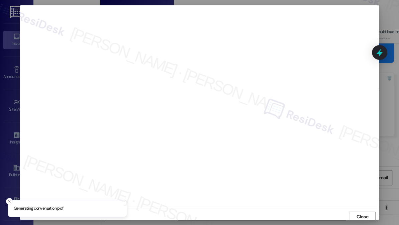
scroll to position [2, 0]
click at [363, 210] on span "Close" at bounding box center [362, 215] width 14 height 10
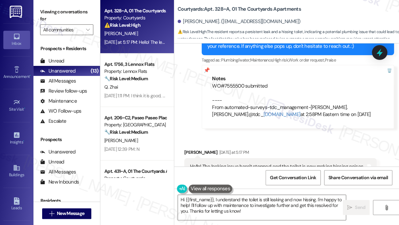
scroll to position [1469, 0]
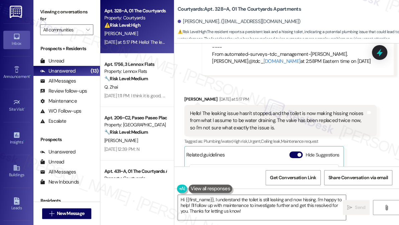
click at [203, 111] on div "Hello! The leaking issue hasn't stopped, and the toilet is now making hissing n…" at bounding box center [278, 120] width 176 height 21
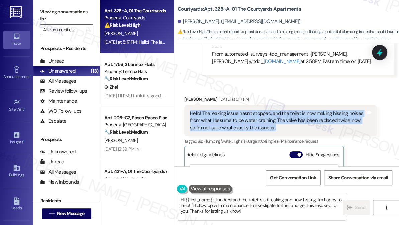
click at [203, 111] on div "Hello! The leaking issue hasn't stopped, and the toilet is now making hissing n…" at bounding box center [278, 120] width 176 height 21
click at [257, 123] on div "Hello! The leaking issue hasn't stopped, and the toilet is now making hissing n…" at bounding box center [278, 120] width 176 height 21
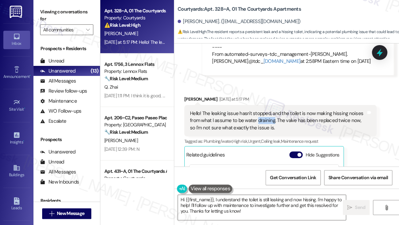
click at [257, 123] on div "Hello! The leaking issue hasn't stopped, and the toilet is now making hissing n…" at bounding box center [278, 120] width 176 height 21
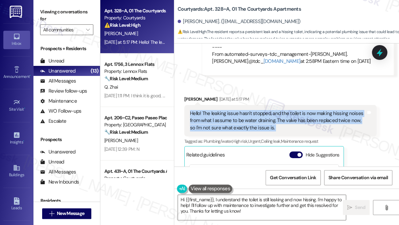
click at [257, 123] on div "Hello! The leaking issue hasn't stopped, and the toilet is now making hissing n…" at bounding box center [278, 120] width 176 height 21
click at [233, 128] on div "Hello! The leaking issue hasn't stopped, and the toilet is now making hissing n…" at bounding box center [278, 120] width 176 height 21
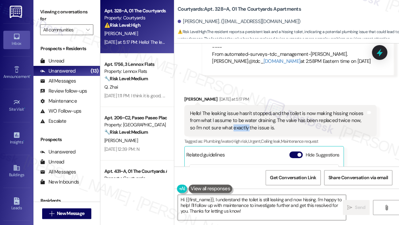
click at [233, 128] on div "Hello! The leaking issue hasn't stopped, and the toilet is now making hissing n…" at bounding box center [278, 120] width 176 height 21
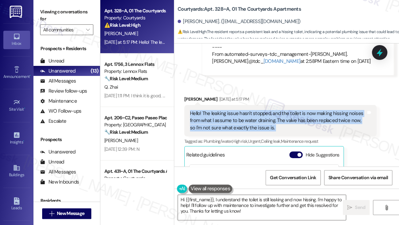
click at [233, 128] on div "Hello! The leaking issue hasn't stopped, and the toilet is now making hissing n…" at bounding box center [278, 120] width 176 height 21
click at [259, 121] on div "Hello! The leaking issue hasn't stopped, and the toilet is now making hissing n…" at bounding box center [278, 120] width 176 height 21
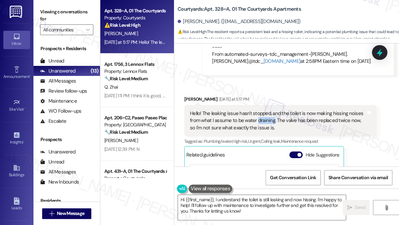
click at [259, 121] on div "Hello! The leaking issue hasn't stopped, and the toilet is now making hissing n…" at bounding box center [278, 120] width 176 height 21
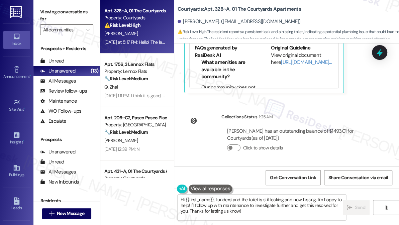
scroll to position [1507, 0]
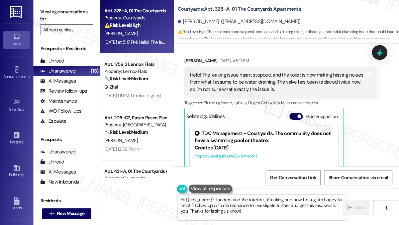
click at [247, 85] on div "Hello! The leaking issue hasn't stopped, and the toilet is now making hissing n…" at bounding box center [278, 82] width 176 height 21
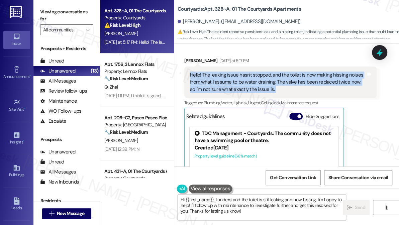
click at [247, 85] on div "Hello! The leaking issue hasn't stopped, and the toilet is now making hissing n…" at bounding box center [278, 82] width 176 height 21
copy div "Hello! The leaking issue hasn't stopped, and the toilet is now making hissing n…"
click at [224, 206] on textarea "Hi {{first_name}}, I understand the toilet is still leaking and now hissing. I'…" at bounding box center [262, 207] width 168 height 25
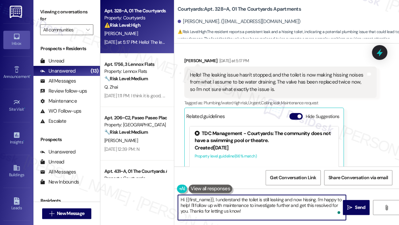
drag, startPoint x: 261, startPoint y: 213, endPoint x: 236, endPoint y: 200, distance: 28.1
click at [236, 200] on textarea "Hi {{first_name}}, I understand the toilet is still leaking and now hissing. I'…" at bounding box center [262, 207] width 168 height 25
click at [259, 206] on textarea "Hi {{first_name}}, I understand the toilet is still leaking and now hissing. I'…" at bounding box center [262, 207] width 168 height 25
drag, startPoint x: 262, startPoint y: 215, endPoint x: 319, endPoint y: 197, distance: 59.1
click at [319, 197] on textarea "Hi {{first_name}}, I understand the toilet is still leaking and now hissing. I'…" at bounding box center [262, 207] width 168 height 25
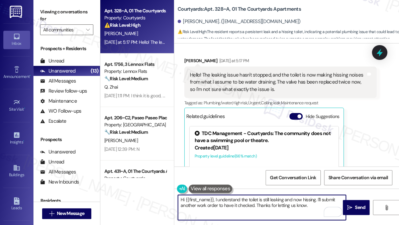
click at [319, 203] on textarea "Hi {{first_name}}, I understand the toilet is still leaking and now hissing. I'…" at bounding box center [262, 207] width 168 height 25
click at [314, 199] on textarea "Hi {{first_name}}, I understand the toilet is still leaking and now hissing. I'…" at bounding box center [262, 207] width 168 height 25
click at [316, 202] on textarea "Hi {{first_name}}, I understand the toilet is still leaking and now hissing. I'…" at bounding box center [262, 207] width 168 height 25
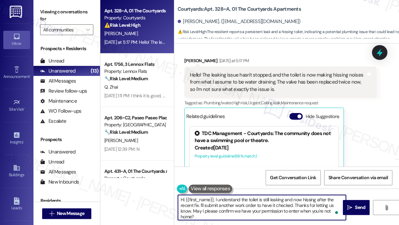
click at [297, 206] on textarea "Hi {{first_name}}, I understand the toilet is still leaking and now hissing aft…" at bounding box center [262, 207] width 168 height 25
click at [235, 213] on textarea "Hi {{first_name}}, I understand the toilet is still leaking and now hissing aft…" at bounding box center [262, 207] width 168 height 25
click at [226, 214] on textarea "Hi {{first_name}}, I understand the toilet is still leaking and now hissing aft…" at bounding box center [262, 207] width 168 height 25
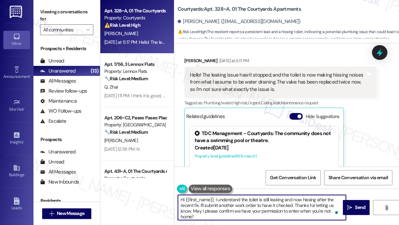
click at [226, 214] on textarea "Hi {{first_name}}, I understand the toilet is still leaking and now hissing aft…" at bounding box center [262, 207] width 168 height 25
click at [229, 206] on textarea "Hi {{first_name}}, I understand the toilet is still leaking and now hissing aft…" at bounding box center [262, 207] width 168 height 25
click at [236, 204] on textarea "Hi {{first_name}}, I understand the toilet is still leaking and now hissing aft…" at bounding box center [262, 207] width 168 height 25
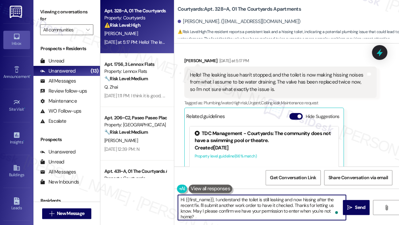
click at [236, 204] on textarea "Hi {{first_name}}, I understand the toilet is still leaking and now hissing aft…" at bounding box center [262, 207] width 168 height 25
click at [277, 205] on textarea "Hi {{first_name}}, I understand the toilet is still leaking and now hissing aft…" at bounding box center [262, 207] width 168 height 25
drag, startPoint x: 277, startPoint y: 205, endPoint x: 287, endPoint y: 205, distance: 9.7
click at [277, 205] on textarea "Hi {{first_name}}, I understand the toilet is still leaking and now hissing aft…" at bounding box center [262, 207] width 168 height 25
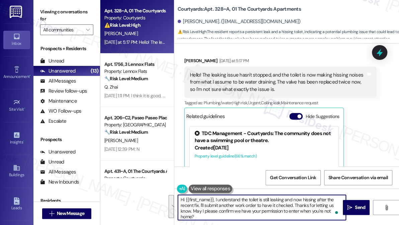
click at [313, 205] on textarea "Hi {{first_name}}, I understand the toilet is still leaking and now hissing aft…" at bounding box center [262, 207] width 168 height 25
drag, startPoint x: 313, startPoint y: 205, endPoint x: 303, endPoint y: 207, distance: 9.8
click at [313, 205] on textarea "Hi {{first_name}}, I understand the toilet is still leaking and now hissing aft…" at bounding box center [262, 207] width 168 height 25
click at [238, 215] on textarea "Hi {{first_name}}, I understand the toilet is still leaking and now hissing aft…" at bounding box center [262, 207] width 168 height 25
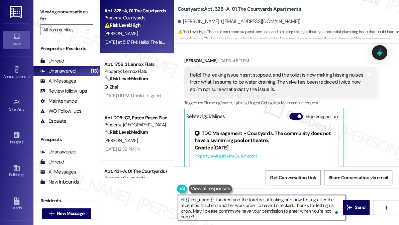
click at [254, 210] on textarea "Hi {{first_name}}, I understand the toilet is still leaking and now hissing aft…" at bounding box center [262, 207] width 168 height 25
type textarea "Hi {{first_name}}, I understand the toilet is still leaking and now hissing aft…"
click at [354, 203] on button " Send" at bounding box center [356, 207] width 27 height 15
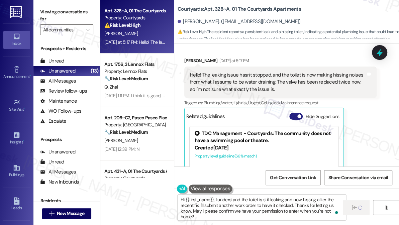
click at [299, 116] on span "button" at bounding box center [299, 116] width 4 height 4
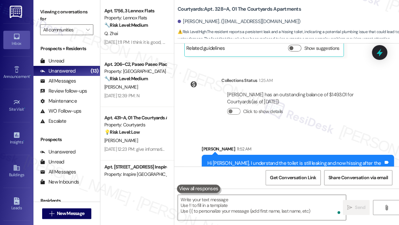
scroll to position [1599, 0]
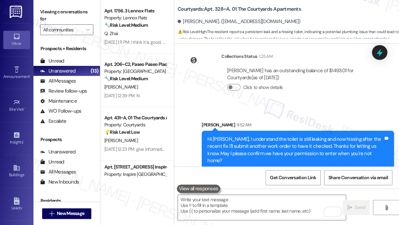
click at [273, 137] on div "Hi [PERSON_NAME], I understand the toilet is still leaking and now hissing afte…" at bounding box center [295, 150] width 176 height 29
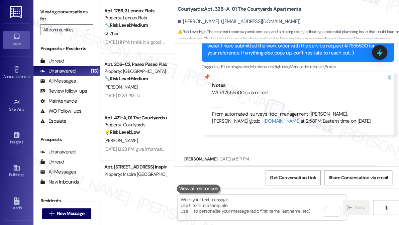
scroll to position [1356, 0]
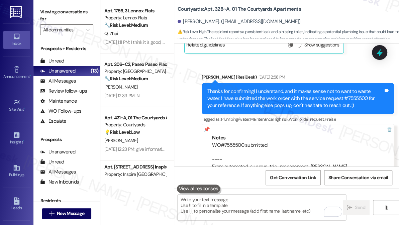
click at [294, 151] on div "WO#7555500 submitted ---- From automated-surveys-tdc_management-[PERSON_NAME].[…" at bounding box center [298, 160] width 172 height 36
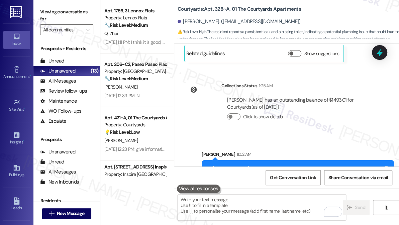
scroll to position [1599, 0]
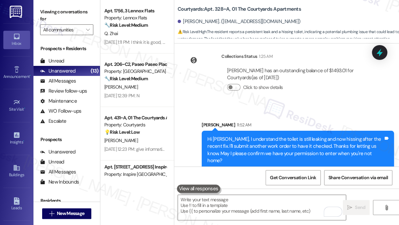
click at [294, 141] on div "Hi [PERSON_NAME], I understand the toilet is still leaking and now hissing afte…" at bounding box center [295, 150] width 176 height 29
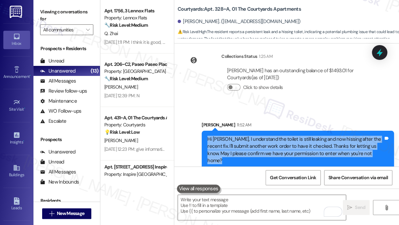
click at [294, 141] on div "Hi [PERSON_NAME], I understand the toilet is still leaking and now hissing afte…" at bounding box center [295, 150] width 176 height 29
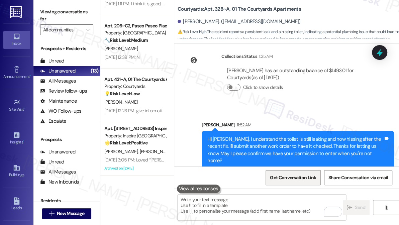
click at [288, 176] on span "Get Conversation Link" at bounding box center [293, 177] width 46 height 7
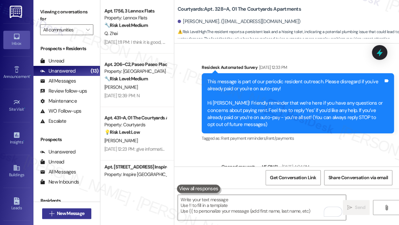
scroll to position [1599, 0]
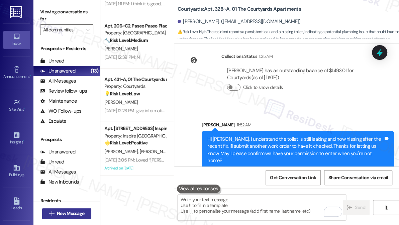
click at [61, 213] on span "New Message" at bounding box center [70, 213] width 27 height 7
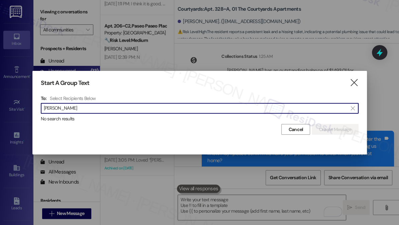
type input "Justin Standley"
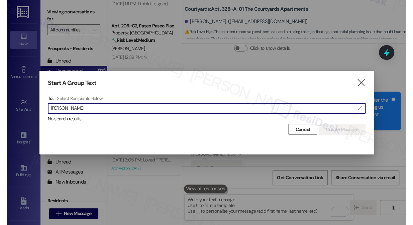
scroll to position [1646, 0]
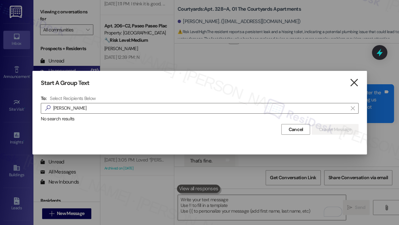
click at [352, 83] on icon "" at bounding box center [353, 82] width 9 height 7
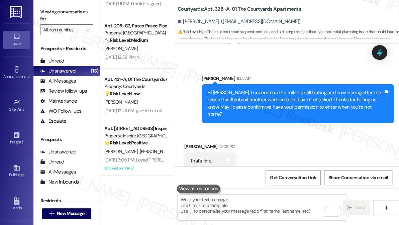
click at [235, 106] on div "Hi [PERSON_NAME], I understand the toilet is still leaking and now hissing afte…" at bounding box center [295, 103] width 176 height 29
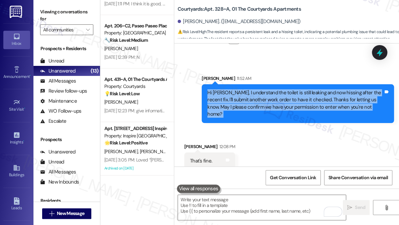
click at [235, 106] on div "Hi [PERSON_NAME], I understand the toilet is still leaking and now hissing afte…" at bounding box center [295, 103] width 176 height 29
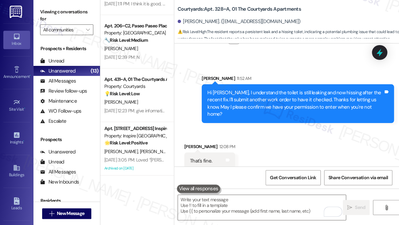
click at [281, 75] on div "Sarah 11:52 AM" at bounding box center [298, 79] width 192 height 9
click at [278, 92] on div "Hi [PERSON_NAME], I understand the toilet is still leaking and now hissing afte…" at bounding box center [295, 103] width 176 height 29
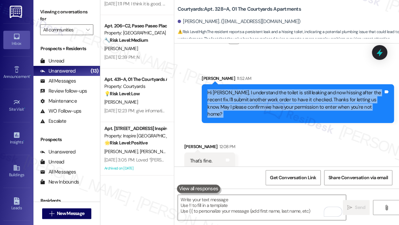
click at [278, 92] on div "Hi [PERSON_NAME], I understand the toilet is still leaking and now hissing afte…" at bounding box center [295, 103] width 176 height 29
click at [272, 100] on div "Hi [PERSON_NAME], I understand the toilet is still leaking and now hissing afte…" at bounding box center [295, 103] width 176 height 29
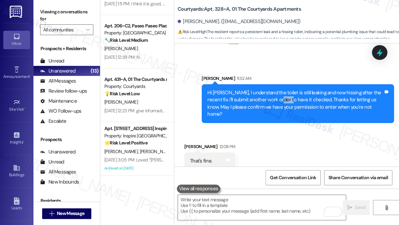
click at [272, 100] on div "Hi [PERSON_NAME], I understand the toilet is still leaking and now hissing afte…" at bounding box center [295, 103] width 176 height 29
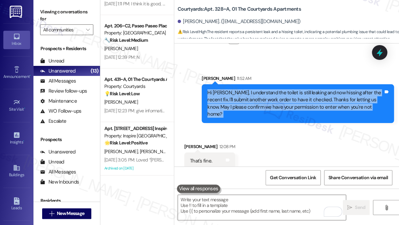
click at [272, 100] on div "Hi [PERSON_NAME], I understand the toilet is still leaking and now hissing afte…" at bounding box center [295, 103] width 176 height 29
click at [298, 103] on div "Hi [PERSON_NAME], I understand the toilet is still leaking and now hissing afte…" at bounding box center [295, 103] width 176 height 29
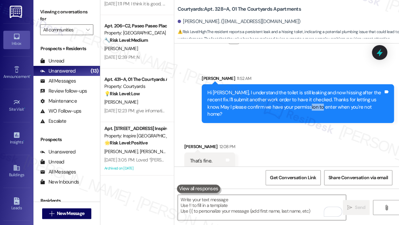
click at [298, 103] on div "Hi [PERSON_NAME], I understand the toilet is still leaking and now hissing afte…" at bounding box center [295, 103] width 176 height 29
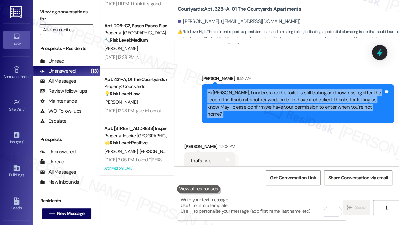
click at [298, 103] on div "Hi [PERSON_NAME], I understand the toilet is still leaking and now hissing afte…" at bounding box center [295, 103] width 176 height 29
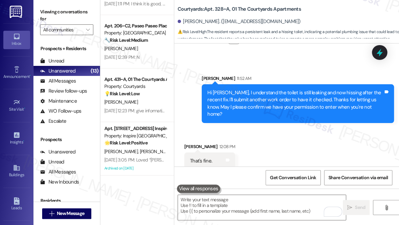
click at [203, 157] on div "That's fine." at bounding box center [201, 160] width 22 height 7
click at [262, 100] on div "Hi [PERSON_NAME], I understand the toilet is still leaking and now hissing afte…" at bounding box center [295, 103] width 176 height 29
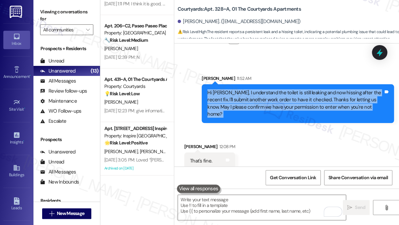
click at [262, 100] on div "Hi [PERSON_NAME], I understand the toilet is still leaking and now hissing afte…" at bounding box center [295, 103] width 176 height 29
copy div "Hi Daniel, I understand the toilet is still leaking and now hissing after the r…"
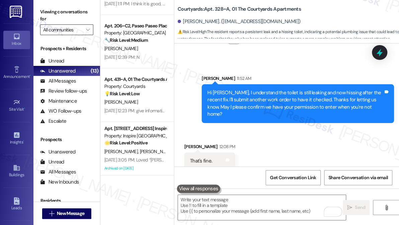
drag, startPoint x: 41, startPoint y: 16, endPoint x: 60, endPoint y: 28, distance: 22.7
click at [41, 16] on label "Viewing conversations for" at bounding box center [66, 16] width 53 height 18
click at [197, 156] on div "That's fine. Tags and notes" at bounding box center [209, 160] width 51 height 17
click at [197, 157] on div "That's fine." at bounding box center [201, 160] width 22 height 7
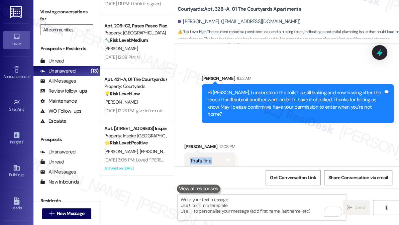
click at [196, 157] on div "That's fine." at bounding box center [201, 160] width 22 height 7
click at [41, 10] on label "Viewing conversations for" at bounding box center [66, 16] width 53 height 18
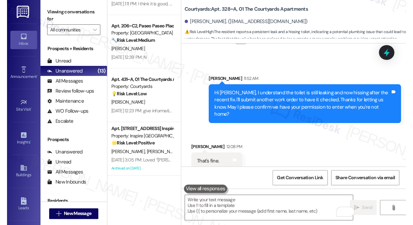
scroll to position [1632, 0]
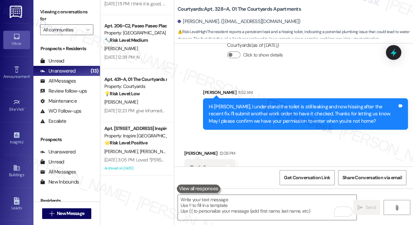
click at [51, 16] on label "Viewing conversations for" at bounding box center [66, 16] width 53 height 18
click at [44, 17] on label "Viewing conversations for" at bounding box center [66, 16] width 53 height 18
click at [47, 14] on label "Viewing conversations for" at bounding box center [66, 16] width 53 height 18
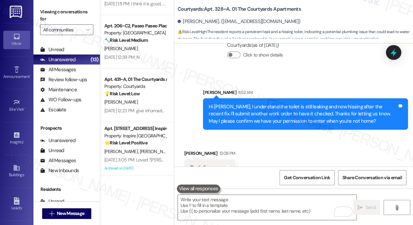
scroll to position [30, 0]
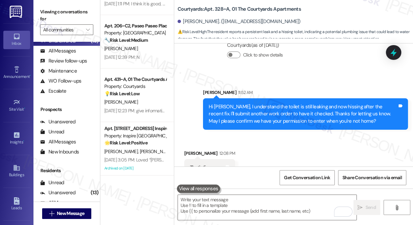
drag, startPoint x: 44, startPoint y: 6, endPoint x: 49, endPoint y: 9, distance: 5.8
click at [44, 6] on div "Viewing conversations for All communities " at bounding box center [66, 21] width 67 height 42
click at [230, 202] on textarea "To enrich screen reader interactions, please activate Accessibility in Grammarl…" at bounding box center [267, 207] width 179 height 25
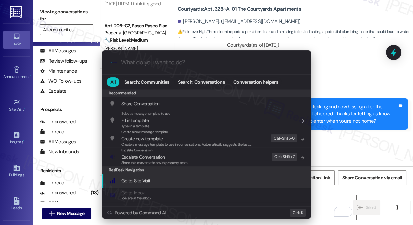
click at [357, 132] on div ".cls-1{fill:#0a055f;}.cls-2{fill:#0cc4c4;} resideskLogoBlueOrange All Search: C…" at bounding box center [206, 112] width 413 height 225
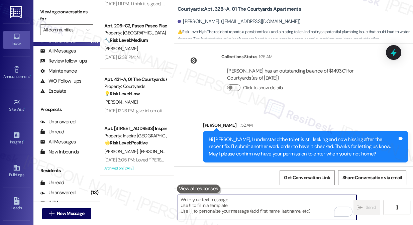
scroll to position [1632, 0]
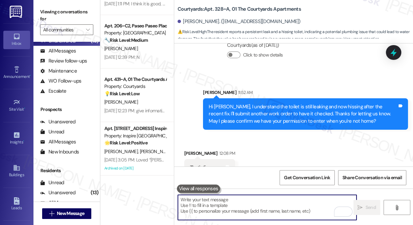
click at [278, 110] on div "Hi Daniel, I understand the toilet is still leaking and now hissing after the r…" at bounding box center [305, 113] width 205 height 31
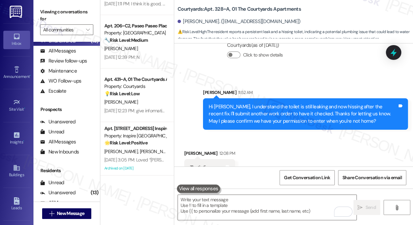
click at [263, 103] on div "Hi [PERSON_NAME], I understand the toilet is still leaking and now hissing afte…" at bounding box center [303, 113] width 189 height 21
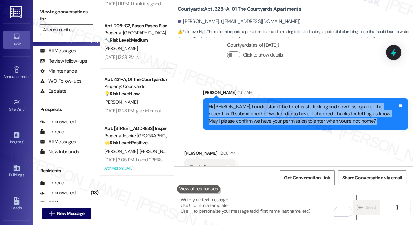
click at [263, 103] on div "Hi [PERSON_NAME], I understand the toilet is still leaking and now hissing afte…" at bounding box center [303, 113] width 189 height 21
click at [264, 103] on div "Hi [PERSON_NAME], I understand the toilet is still leaking and now hissing afte…" at bounding box center [303, 113] width 189 height 21
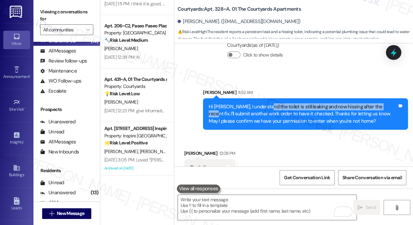
drag, startPoint x: 264, startPoint y: 91, endPoint x: 374, endPoint y: 91, distance: 110.3
click at [374, 103] on div "Hi [PERSON_NAME], I understand the toilet is still leaking and now hissing afte…" at bounding box center [303, 113] width 189 height 21
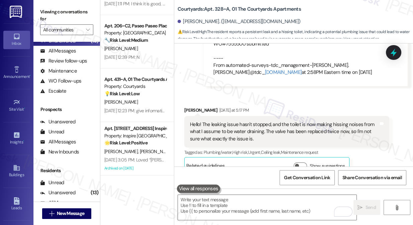
scroll to position [1480, 0]
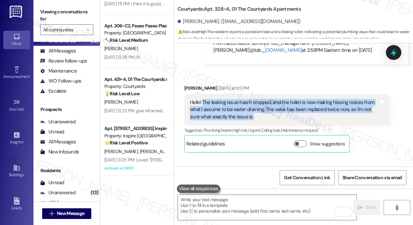
drag, startPoint x: 257, startPoint y: 101, endPoint x: 203, endPoint y: 87, distance: 56.4
click at [203, 99] on div "Hello! The leaking issue hasn't stopped, and the toilet is now making hissing n…" at bounding box center [284, 109] width 189 height 21
copy div "The leaking issue hasn't stopped, and the toilet is now making hissing noises f…"
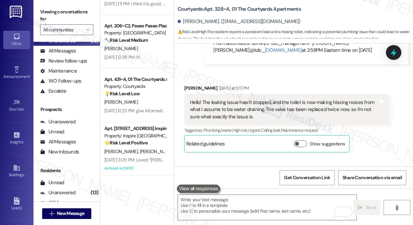
click at [39, 6] on div "Viewing conversations for All communities " at bounding box center [66, 21] width 67 height 42
drag, startPoint x: 44, startPoint y: 3, endPoint x: 67, endPoint y: 15, distance: 25.4
click at [44, 3] on div "Viewing conversations for All communities " at bounding box center [66, 21] width 67 height 42
click at [290, 99] on div "Hello! The leaking issue hasn't stopped, and the toilet is now making hissing n…" at bounding box center [284, 109] width 189 height 21
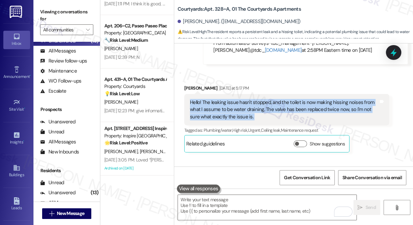
click at [290, 99] on div "Hello! The leaking issue hasn't stopped, and the toilet is now making hissing n…" at bounding box center [284, 109] width 189 height 21
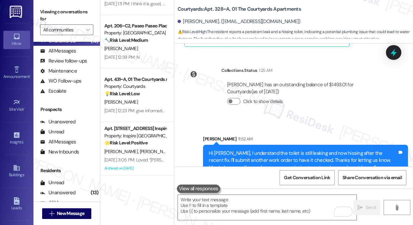
scroll to position [1632, 0]
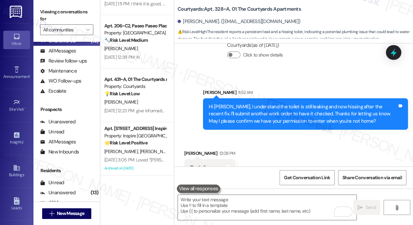
click at [260, 103] on div "Hi [PERSON_NAME], I understand the toilet is still leaking and now hissing afte…" at bounding box center [303, 113] width 189 height 21
click at [252, 103] on div "Hi [PERSON_NAME], I understand the toilet is still leaking and now hissing afte…" at bounding box center [303, 113] width 189 height 21
click at [269, 135] on div "Received via SMS Daniel Zhu 12:08 PM That's fine. Tags and notes" at bounding box center [293, 158] width 239 height 46
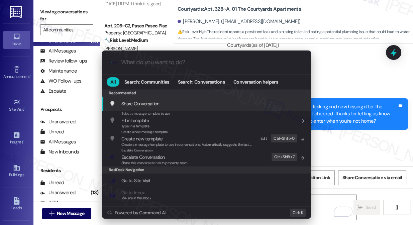
type input "o"
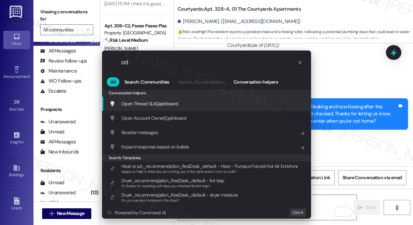
type input "o"
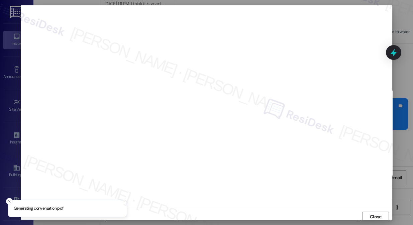
scroll to position [2, 0]
click at [375, 212] on span "Close" at bounding box center [376, 214] width 12 height 7
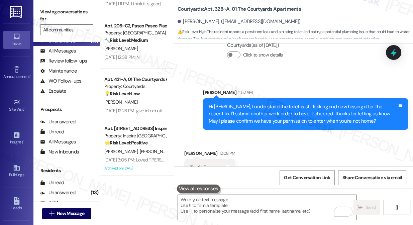
click at [378, 135] on div "Received via SMS Daniel Zhu 12:08 PM That's fine. Tags and notes" at bounding box center [293, 158] width 239 height 46
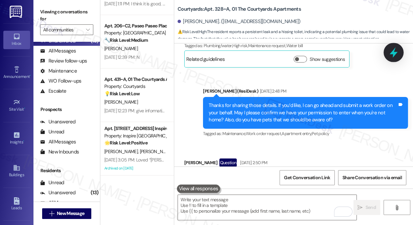
click at [392, 51] on icon at bounding box center [393, 52] width 11 height 11
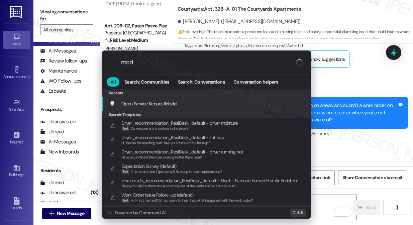
type input "moda"
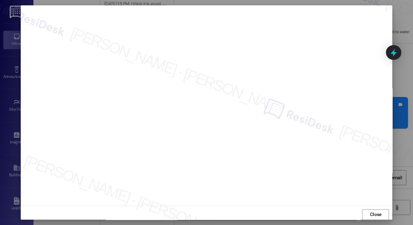
scroll to position [6, 0]
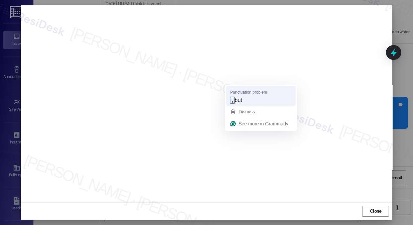
click at [235, 96] on span "but" at bounding box center [238, 99] width 7 height 7
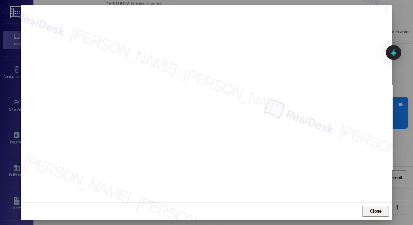
click at [374, 210] on span "Close" at bounding box center [376, 211] width 12 height 7
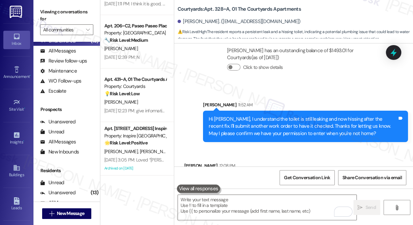
scroll to position [1632, 0]
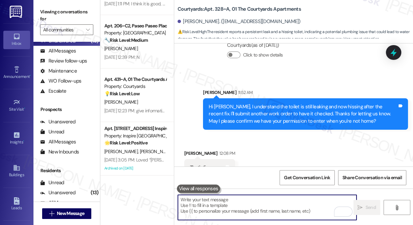
click at [246, 199] on textarea "To enrich screen reader interactions, please activate Accessibility in Grammarl…" at bounding box center [267, 207] width 179 height 25
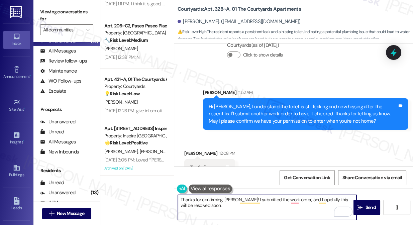
click at [257, 147] on div "Received via SMS Daniel Zhu 12:08 PM That's fine. Tags and notes" at bounding box center [293, 158] width 239 height 46
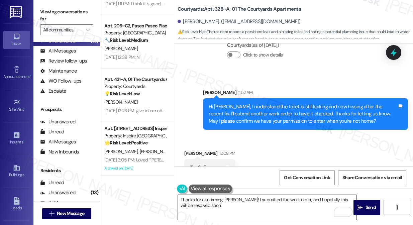
click at [239, 200] on textarea "Thanks for confirming, Daniel! I submitted the work order, and hopefully this w…" at bounding box center [267, 207] width 179 height 25
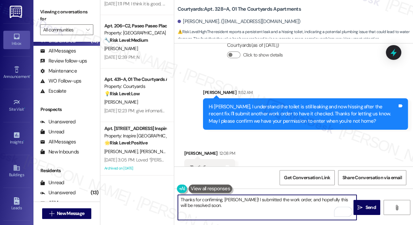
click at [239, 200] on textarea "Thanks for confirming, Daniel! I submitted the work order, and hopefully this w…" at bounding box center [267, 207] width 179 height 25
click at [226, 212] on textarea "Thanks for confirming, Daniel! I submitted the work order, and hopefully this w…" at bounding box center [267, 207] width 179 height 25
click at [241, 207] on textarea "Thanks for confirming, Daniel! I submitted the work order, and hopefully this w…" at bounding box center [267, 207] width 179 height 25
type textarea "Thanks for confirming, Daniel! I submitted the work order, and hopefully this w…"
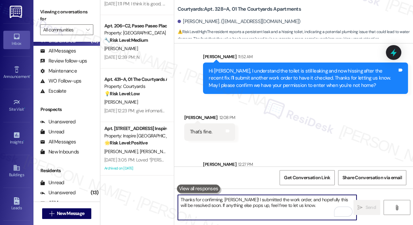
scroll to position [1686, 0]
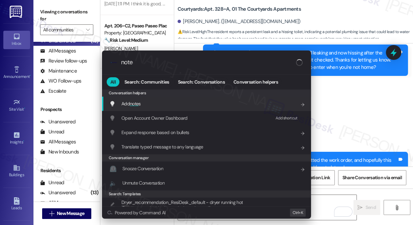
type input "notes"
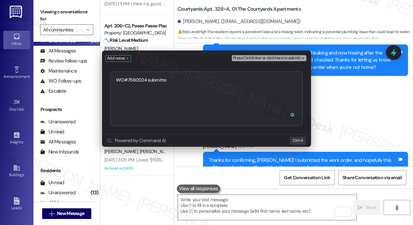
type textarea "WO#7560024 submitted"
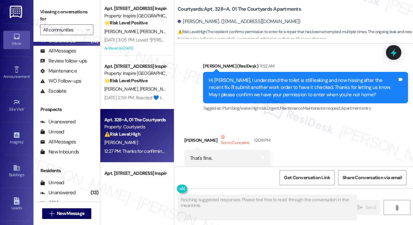
scroll to position [251, 0]
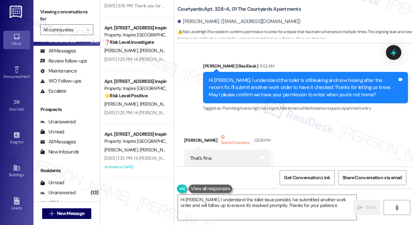
type textarea "Hi Daniel, I understand the toilet issue persists. I've submitted another work …"
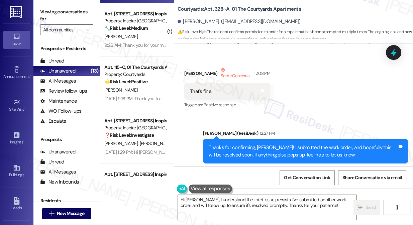
scroll to position [334, 0]
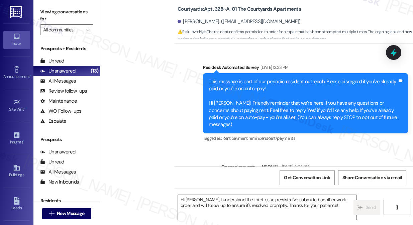
scroll to position [1725, 0]
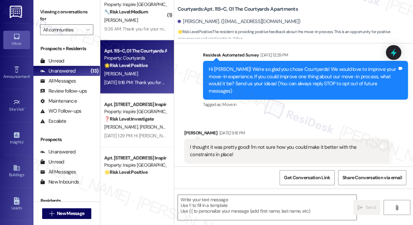
type textarea "Fetching suggested responses. Please feel free to read through the conversation…"
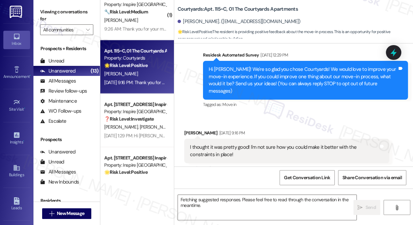
scroll to position [69, 0]
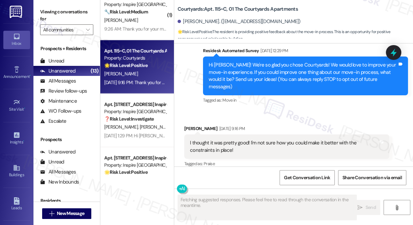
click at [229, 139] on div "I thought it was pretty good! I'm not sure how you could make it better with th…" at bounding box center [284, 146] width 189 height 14
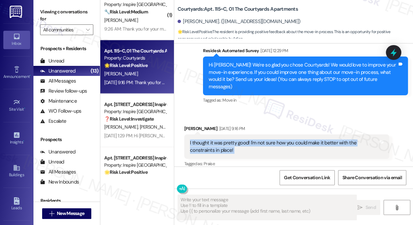
click at [229, 139] on div "I thought it was pretty good! I'm not sure how you could make it better with th…" at bounding box center [284, 146] width 189 height 14
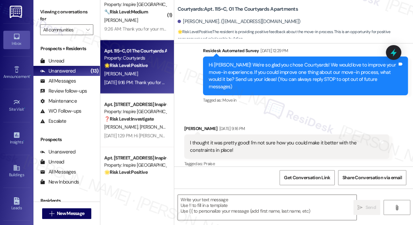
click at [262, 82] on div "Hi Sadie! We're so glad you chose Courtyards! We would love to improve your mov…" at bounding box center [303, 76] width 189 height 29
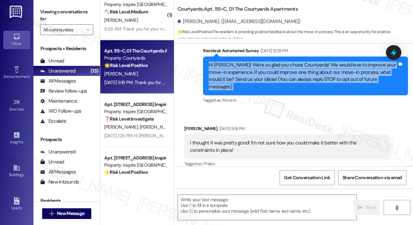
click at [262, 82] on div "Hi Sadie! We're so glad you chose Courtyards! We would love to improve your mov…" at bounding box center [303, 76] width 189 height 29
click at [280, 69] on div "Hi Sadie! We're so glad you chose Courtyards! We would love to improve your mov…" at bounding box center [303, 76] width 189 height 29
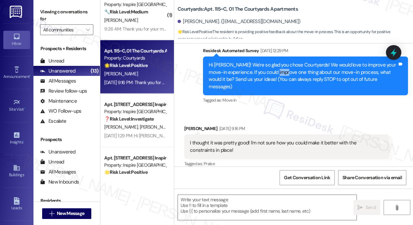
click at [280, 69] on div "Hi Sadie! We're so glad you chose Courtyards! We would love to improve your mov…" at bounding box center [303, 76] width 189 height 29
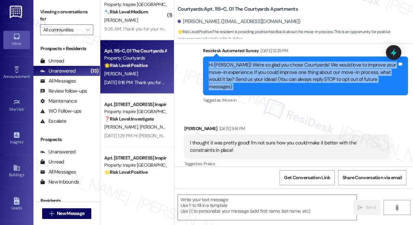
click at [280, 69] on div "Hi Sadie! We're so glad you chose Courtyards! We would love to improve your mov…" at bounding box center [303, 76] width 189 height 29
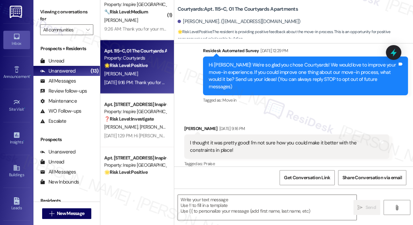
click at [273, 139] on div "I thought it was pretty good! I'm not sure how you could make it better with th…" at bounding box center [284, 146] width 189 height 14
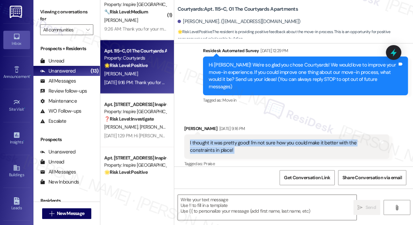
click at [273, 139] on div "I thought it was pretty good! I'm not sure how you could make it better with th…" at bounding box center [284, 146] width 189 height 14
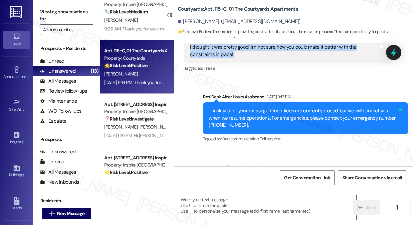
scroll to position [118, 0]
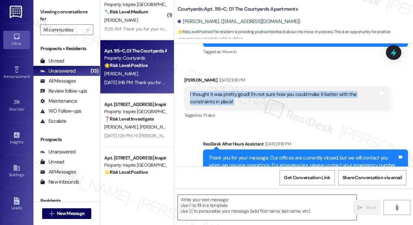
click at [218, 205] on textarea at bounding box center [267, 207] width 179 height 25
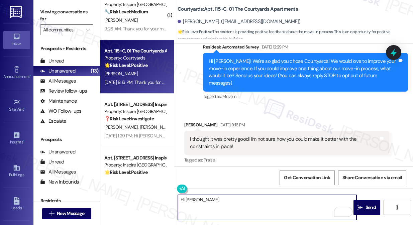
scroll to position [27, 0]
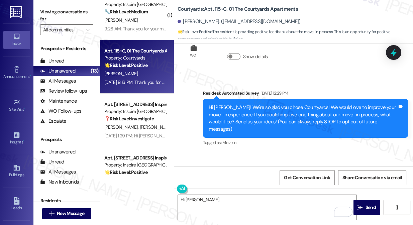
click at [274, 111] on div "Hi Sadie! We're so glad you chose Courtyards! We would love to improve your mov…" at bounding box center [303, 118] width 189 height 29
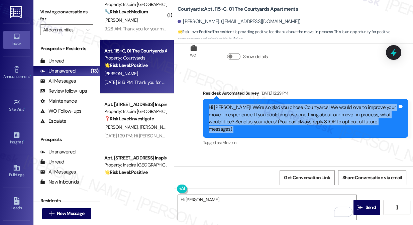
click at [274, 111] on div "Hi Sadie! We're so glad you chose Courtyards! We would love to improve your mov…" at bounding box center [303, 118] width 189 height 29
copy div "Hi Sadie! We're so glad you chose Courtyards! We would love to improve your mov…"
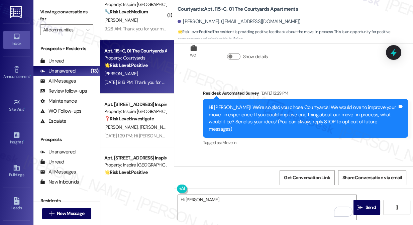
click at [46, 18] on label "Viewing conversations for" at bounding box center [66, 16] width 53 height 18
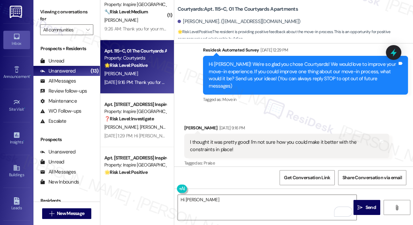
scroll to position [118, 0]
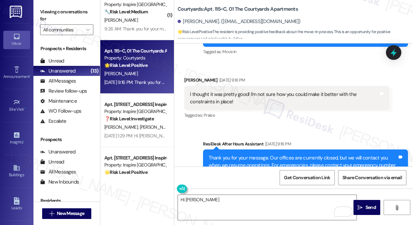
click at [218, 91] on div "I thought it was pretty good! I'm not sure how you could make it better with th…" at bounding box center [284, 98] width 189 height 14
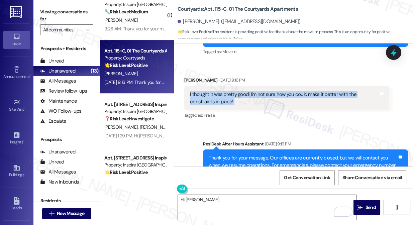
click at [218, 91] on div "I thought it was pretty good! I'm not sure how you could make it better with th…" at bounding box center [284, 98] width 189 height 14
copy div "I thought it was pretty good! I'm not sure how you could make it better with th…"
click at [53, 17] on label "Viewing conversations for" at bounding box center [66, 16] width 53 height 18
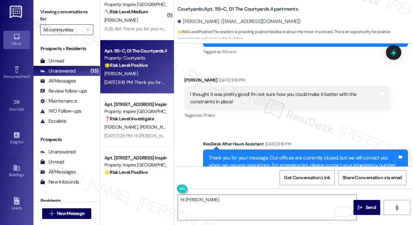
drag, startPoint x: 40, startPoint y: 14, endPoint x: 57, endPoint y: 27, distance: 21.0
click at [40, 14] on label "Viewing conversations for" at bounding box center [66, 16] width 53 height 18
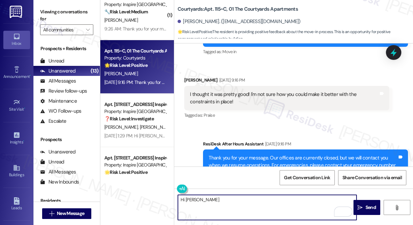
click at [213, 200] on textarea "Hi Sadie" at bounding box center [267, 207] width 179 height 25
paste textarea "Hi {{first_name}}, thank you so much for sharing that! We really appreciate you…"
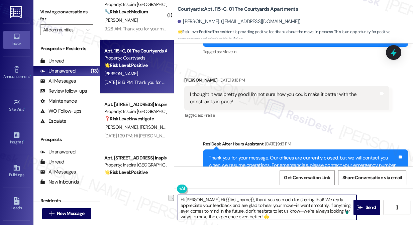
drag, startPoint x: 233, startPoint y: 199, endPoint x: 199, endPoint y: 199, distance: 34.4
click at [199, 199] on textarea "Hi Sadie, Hi {{first_name}}, thank you so much for sharing that! We really appr…" at bounding box center [267, 207] width 179 height 25
drag, startPoint x: 225, startPoint y: 218, endPoint x: 262, endPoint y: 205, distance: 39.1
click at [262, 205] on textarea "Hi Sadie, thank you so much for sharing that! We really appreciate your feedbac…" at bounding box center [267, 207] width 179 height 25
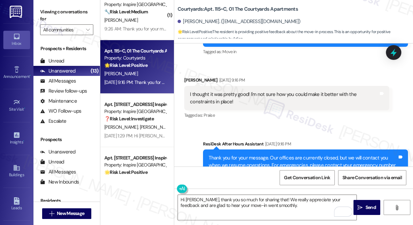
click at [43, 10] on label "Viewing conversations for" at bounding box center [66, 16] width 53 height 18
click at [277, 210] on textarea "Hi Sadie, thank you so much for sharing that! We really appreciate your feedbac…" at bounding box center [267, 207] width 179 height 25
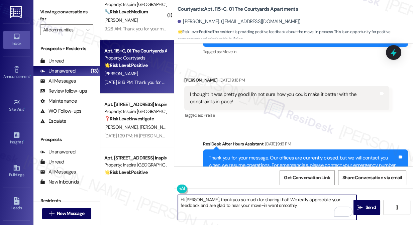
paste textarea "If I may also ask....has {{property}} been living up to your expectations so fa…"
click at [249, 212] on textarea "Hi Sadie, thank you so much for sharing that! We really appreciate your feedbac…" at bounding box center [267, 207] width 179 height 25
click at [276, 199] on textarea "Hi Sadie, thank you so much for sharing that! We really appreciate your feedbac…" at bounding box center [267, 207] width 179 height 25
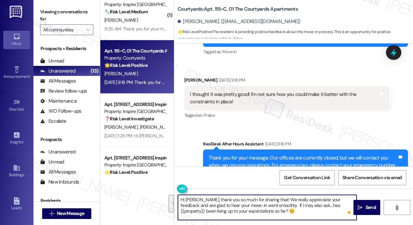
click at [309, 212] on textarea "Hi Sadie, thank you so much for sharing that! We really appreciate your feedbac…" at bounding box center [267, 207] width 179 height 25
type textarea "Hi Sadie, thank you so much for sharing that! We really appreciate your feedbac…"
click at [363, 207] on span " Send" at bounding box center [366, 207] width 21 height 7
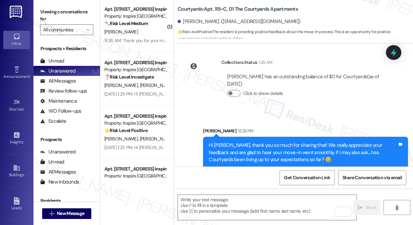
scroll to position [411, 0]
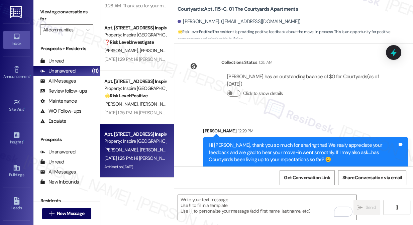
click at [141, 152] on span "[PERSON_NAME]" at bounding box center [156, 150] width 33 height 6
type textarea "Fetching suggested responses. Please feel free to read through the conversation…"
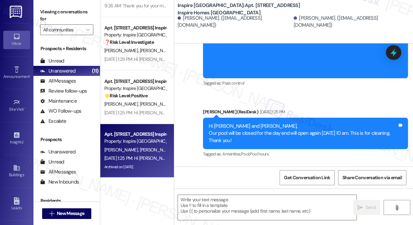
scroll to position [988, 0]
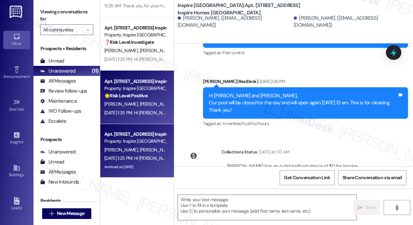
click at [130, 100] on div "B. Wertz A. Phillips" at bounding box center [135, 104] width 63 height 8
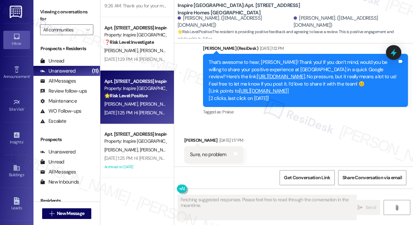
scroll to position [335, 0]
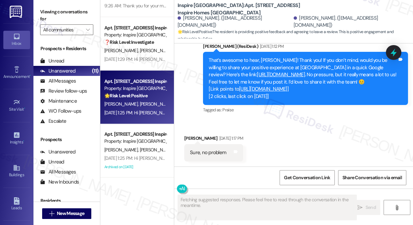
click at [214, 153] on div "Sure, no problem" at bounding box center [208, 152] width 36 height 7
click at [213, 153] on div "Sure, no problem" at bounding box center [208, 152] width 36 height 7
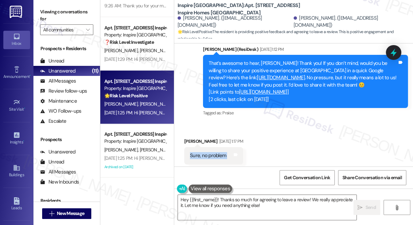
scroll to position [323, 0]
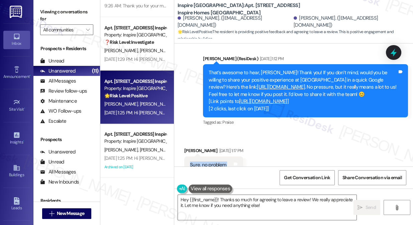
click at [303, 84] on link "https://www.theresidesk.com/links/review-ytE8w1RG3" at bounding box center [281, 87] width 48 height 7
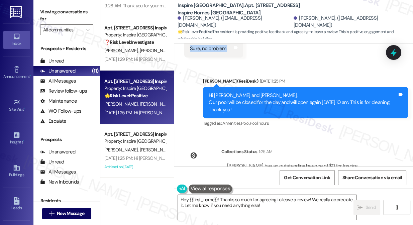
scroll to position [475, 0]
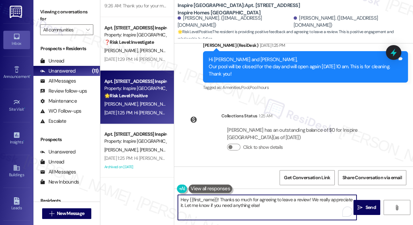
drag, startPoint x: 274, startPoint y: 206, endPoint x: 219, endPoint y: 202, distance: 55.3
click at [219, 202] on textarea "Hey {{first_name}}! Thanks so much for agreeing to leave a review! We really ap…" at bounding box center [267, 207] width 179 height 25
click at [185, 201] on textarea "Hey {{first_name}}! Thanks so much for agreeing to leave a review! We really ap…" at bounding box center [267, 207] width 179 height 25
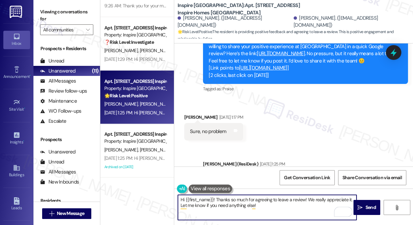
scroll to position [353, 0]
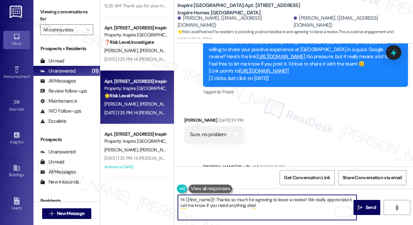
click at [191, 122] on div "Austin Phillips Aug 29, 2025 at 1:17 PM" at bounding box center [213, 121] width 59 height 9
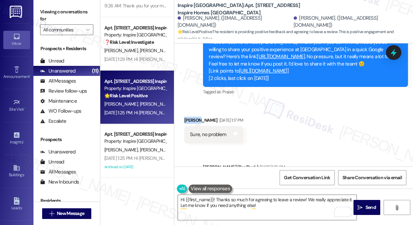
click at [191, 122] on div "Austin Phillips Aug 29, 2025 at 1:17 PM" at bounding box center [213, 121] width 59 height 9
copy div "Austin"
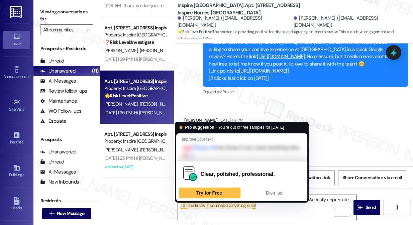
click at [195, 207] on textarea "Hi {{first_name}}! Thanks so much for agreeing to leave a review! We really app…" at bounding box center [267, 207] width 179 height 25
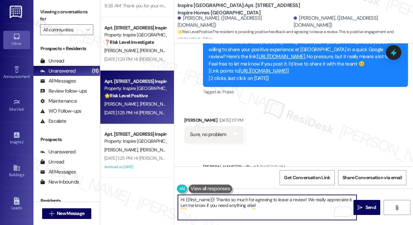
drag, startPoint x: 186, startPoint y: 200, endPoint x: 214, endPoint y: 199, distance: 28.1
click at [214, 199] on textarea "Hi {{first_name}}! Thanks so much for agreeing to leave a review! We really app…" at bounding box center [267, 207] width 179 height 25
paste textarea "Austin"
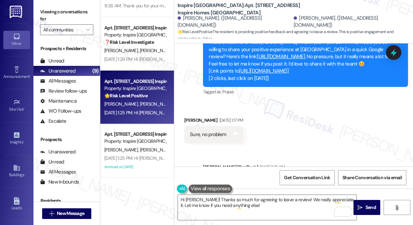
click at [53, 16] on label "Viewing conversations for" at bounding box center [66, 16] width 53 height 18
click at [264, 203] on textarea "Hi Austin! Thanks so much for agreeing to leave a review! We really appreciate …" at bounding box center [267, 207] width 179 height 25
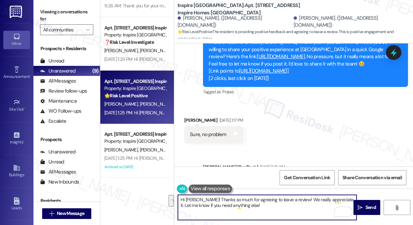
drag, startPoint x: 274, startPoint y: 205, endPoint x: 200, endPoint y: 200, distance: 74.7
click at [200, 200] on textarea "Hi Austin! Thanks so much for agreeing to leave a review! We really appreciate …" at bounding box center [267, 207] width 179 height 25
paste textarea "! By the way, have you had a chance to share your experience in a quick Google …"
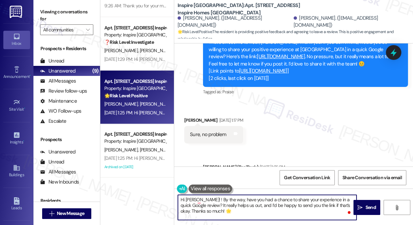
drag, startPoint x: 200, startPoint y: 200, endPoint x: 208, endPoint y: 199, distance: 7.4
click at [200, 200] on textarea "Hi Austin! ! By the way, have you had a chance to share your experience in a qu…" at bounding box center [267, 207] width 179 height 25
click at [196, 202] on textarea "Hi Austin! I hope you had a great Labor Day weekend! By the way, have you had a…" at bounding box center [267, 207] width 179 height 25
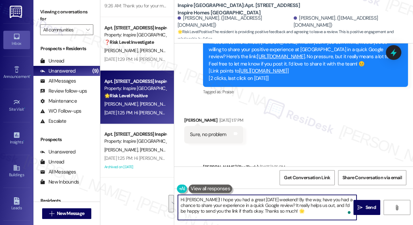
click at [242, 207] on textarea "Hi Austin! I hope you had a great Labor Day weekend! By the way, have you had a…" at bounding box center [267, 207] width 179 height 25
click at [279, 205] on textarea "Hi Austin! I hope you had a great Labor Day weekend! By the way, have you had a…" at bounding box center [267, 207] width 179 height 25
click at [288, 212] on textarea "Hi Austin! I hope you had a great Labor Day weekend! By the way, have you had a…" at bounding box center [267, 207] width 179 height 25
click at [304, 208] on textarea "Hi Austin! I hope you had a great Labor Day weekend! By the way, have you had a…" at bounding box center [267, 207] width 179 height 25
type textarea "Hi Austin! I hope you had a great Labor Day weekend! By the way, have you had a…"
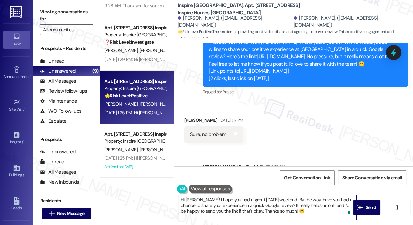
click at [274, 213] on textarea "Hi Austin! I hope you had a great Labor Day weekend! By the way, have you had a…" at bounding box center [267, 207] width 179 height 25
click at [312, 212] on textarea "Hi Austin! I hope you had a great Labor Day weekend! By the way, have you had a…" at bounding box center [267, 207] width 179 height 25
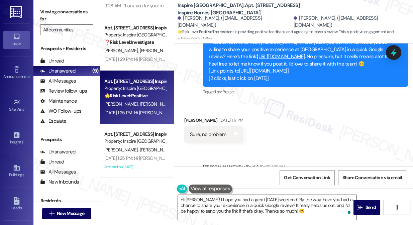
drag, startPoint x: 358, startPoint y: 205, endPoint x: 308, endPoint y: 205, distance: 50.5
click at [308, 205] on div "Hi Austin! I hope you had a great Labor Day weekend! By the way, have you had a…" at bounding box center [293, 214] width 239 height 50
click at [308, 205] on textarea "Hi Austin! I hope you had a great Labor Day weekend! By the way, have you had a…" at bounding box center [267, 207] width 179 height 25
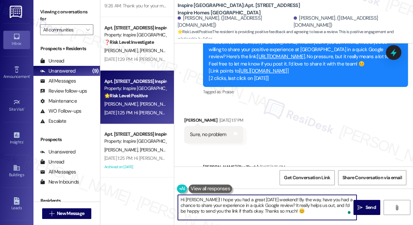
click at [308, 205] on textarea "Hi Austin! I hope you had a great Labor Day weekend! By the way, have you had a…" at bounding box center [267, 207] width 179 height 25
click at [294, 210] on textarea "Hi Austin! I hope you had a great Labor Day weekend! By the way, have you had a…" at bounding box center [267, 207] width 179 height 25
click at [361, 203] on button " Send" at bounding box center [366, 207] width 27 height 15
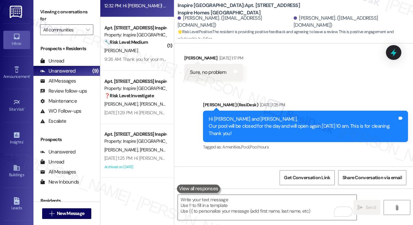
scroll to position [384, 0]
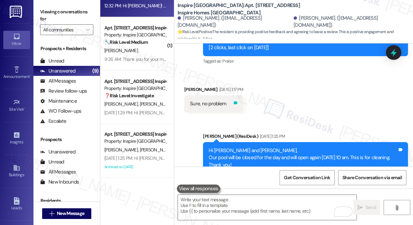
click at [238, 102] on icon at bounding box center [236, 102] width 4 height 3
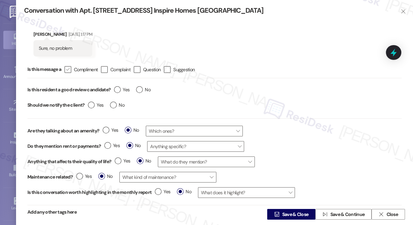
click at [68, 69] on icon "" at bounding box center [68, 69] width 4 height 7
click at [66, 69] on input " Compliment" at bounding box center [63, 70] width 4 height 4
checkbox input "true"
click at [118, 89] on label "Yes" at bounding box center [121, 89] width 15 height 7
click at [118, 89] on input "Yes" at bounding box center [121, 90] width 15 height 9
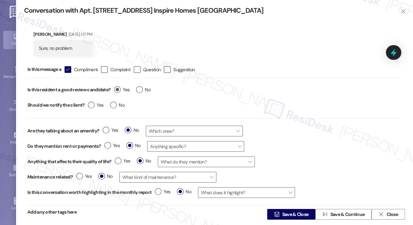
radio input "true"
click at [114, 106] on label "No" at bounding box center [117, 105] width 14 height 7
click at [114, 106] on input "No" at bounding box center [117, 106] width 14 height 9
radio input "true"
click at [276, 213] on icon "" at bounding box center [276, 214] width 5 height 5
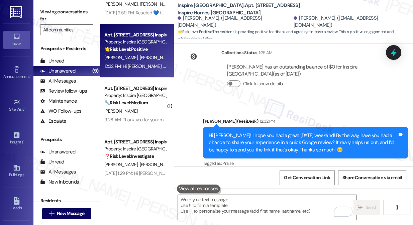
scroll to position [243, 0]
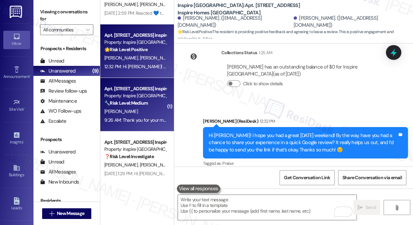
click at [150, 116] on div "9:26 AM: Thank you for your message. Our offices are currently closed, but we w…" at bounding box center [135, 120] width 63 height 8
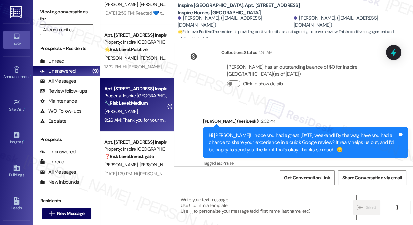
type textarea "Fetching suggested responses. Please feel free to read through the conversation…"
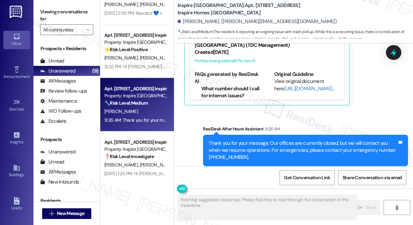
scroll to position [2347, 0]
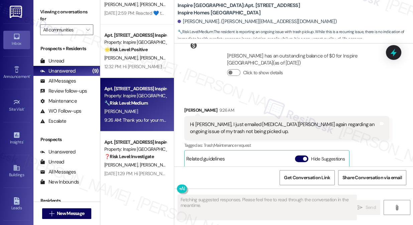
click at [219, 121] on div "Hi Sarah, I just emailed Jalyn Tyson again regarding an ongoing issue of my tra…" at bounding box center [284, 128] width 189 height 14
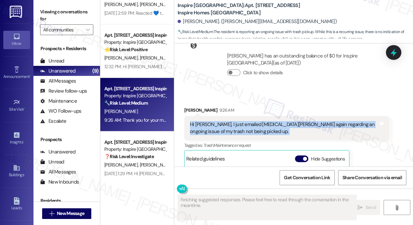
click at [219, 121] on div "Hi Sarah, I just emailed Jalyn Tyson again regarding an ongoing issue of my tra…" at bounding box center [284, 128] width 189 height 14
click at [258, 121] on div "Hi Sarah, I just emailed Jalyn Tyson again regarding an ongoing issue of my tra…" at bounding box center [284, 128] width 189 height 14
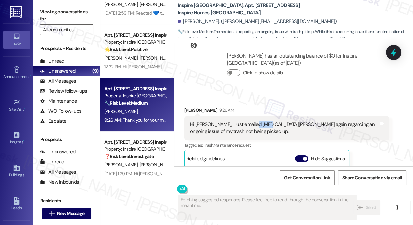
click at [258, 121] on div "Hi Sarah, I just emailed Jalyn Tyson again regarding an ongoing issue of my tra…" at bounding box center [284, 128] width 189 height 14
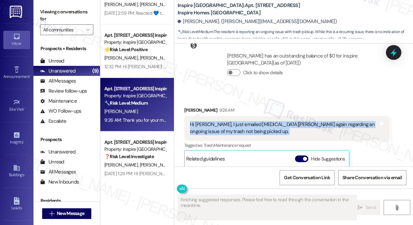
click at [258, 121] on div "Hi Sarah, I just emailed Jalyn Tyson again regarding an ongoing issue of my tra…" at bounding box center [284, 128] width 189 height 14
click at [233, 121] on div "Hi Sarah, I just emailed Jalyn Tyson again regarding an ongoing issue of my tra…" at bounding box center [286, 128] width 205 height 24
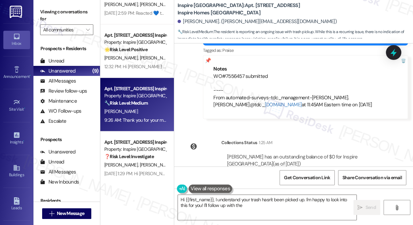
scroll to position [2195, 0]
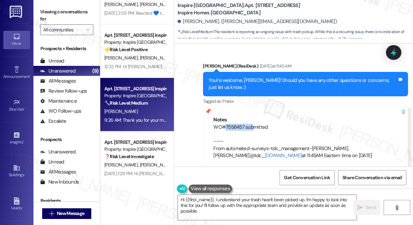
drag, startPoint x: 223, startPoint y: 113, endPoint x: 253, endPoint y: 113, distance: 30.1
click at [253, 124] on div "WO#7556457 submitted ---- From automated-surveys-tdc_management-katrina.lopez@t…" at bounding box center [305, 142] width 184 height 36
click at [231, 124] on div "WO#7556457 submitted ---- From automated-surveys-tdc_management-katrina.lopez@t…" at bounding box center [305, 142] width 184 height 36
click at [266, 77] on div "You're welcome, Denise! Should you have any other questions or concerns, just l…" at bounding box center [303, 84] width 189 height 14
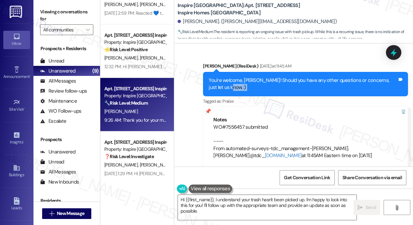
click at [266, 77] on div "You're welcome, Denise! Should you have any other questions or concerns, just l…" at bounding box center [303, 84] width 189 height 14
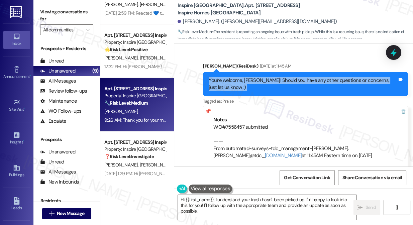
click at [266, 77] on div "You're welcome, Denise! Should you have any other questions or concerns, just l…" at bounding box center [303, 84] width 189 height 14
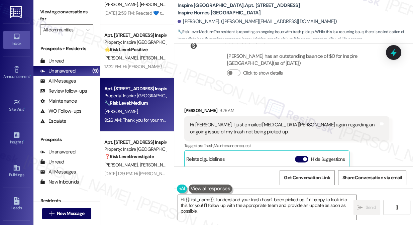
scroll to position [2347, 0]
click at [204, 121] on div "Hi Sarah, I just emailed Jalyn Tyson again regarding an ongoing issue of my tra…" at bounding box center [284, 128] width 189 height 14
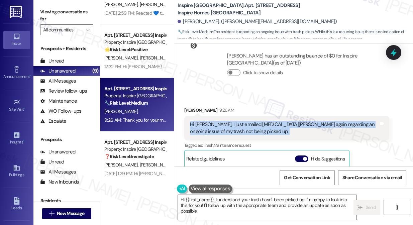
click at [204, 121] on div "Hi Sarah, I just emailed Jalyn Tyson again regarding an ongoing issue of my tra…" at bounding box center [284, 128] width 189 height 14
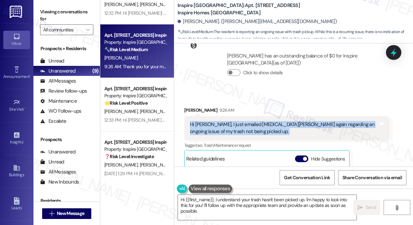
click at [247, 121] on div "Hi Sarah, I just emailed Jalyn Tyson again regarding an ongoing issue of my tra…" at bounding box center [284, 128] width 189 height 14
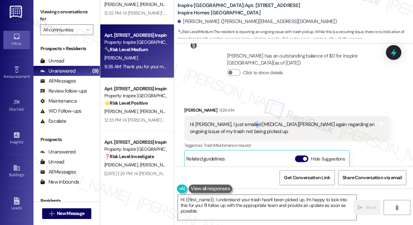
click at [247, 121] on div "Hi Sarah, I just emailed Jalyn Tyson again regarding an ongoing issue of my tra…" at bounding box center [284, 128] width 189 height 14
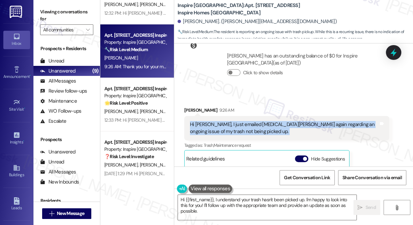
click at [247, 121] on div "Hi Sarah, I just emailed Jalyn Tyson again regarding an ongoing issue of my tra…" at bounding box center [284, 128] width 189 height 14
click at [216, 197] on textarea "Hi {{first_name}}, I understand your trash hasn't been picked up. I'm happy to …" at bounding box center [267, 207] width 179 height 25
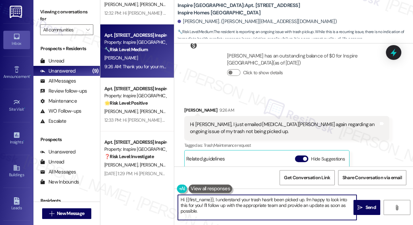
click at [216, 197] on textarea "Hi {{first_name}}, I understand your trash hasn't been picked up. I'm happy to …" at bounding box center [267, 207] width 179 height 25
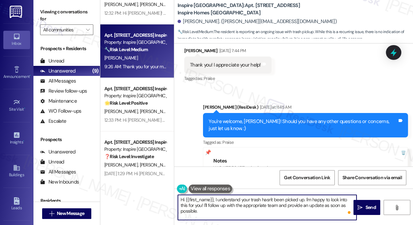
scroll to position [2104, 0]
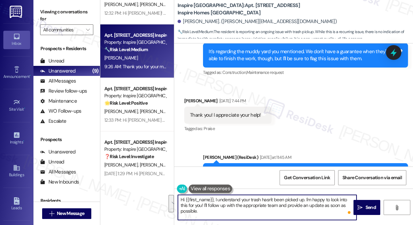
click at [224, 112] on div "Thank you! I appreciate your help!" at bounding box center [225, 115] width 71 height 7
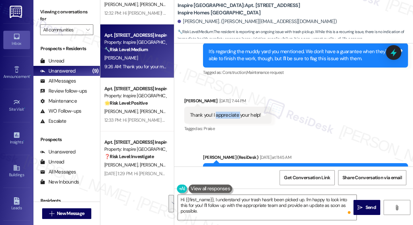
click at [223, 112] on div "Thank you! I appreciate your help!" at bounding box center [225, 115] width 71 height 7
click at [222, 112] on div "Thank you! I appreciate your help!" at bounding box center [225, 115] width 71 height 7
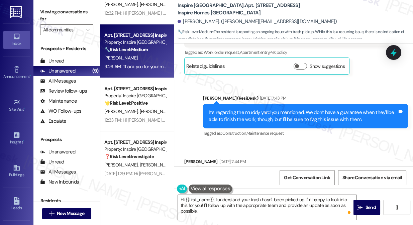
click at [269, 109] on div "It's regarding the muddy yard you mentioned. We don't have a guarantee when the…" at bounding box center [303, 116] width 189 height 14
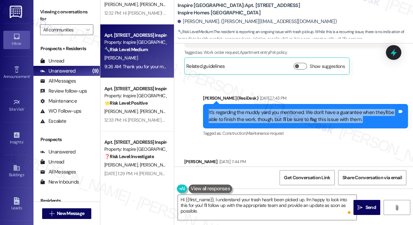
click at [269, 109] on div "It's regarding the muddy yard you mentioned. We don't have a guarantee when the…" at bounding box center [303, 116] width 189 height 14
click at [282, 109] on div "It's regarding the muddy yard you mentioned. We don't have a guarantee when the…" at bounding box center [303, 116] width 189 height 14
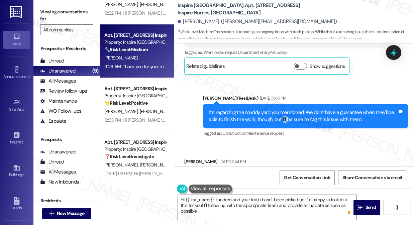
click at [282, 109] on div "It's regarding the muddy yard you mentioned. We don't have a guarantee when the…" at bounding box center [303, 116] width 189 height 14
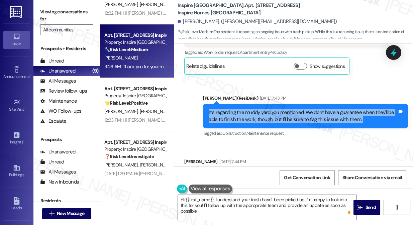
click at [282, 109] on div "It's regarding the muddy yard you mentioned. We don't have a guarantee when the…" at bounding box center [303, 116] width 189 height 14
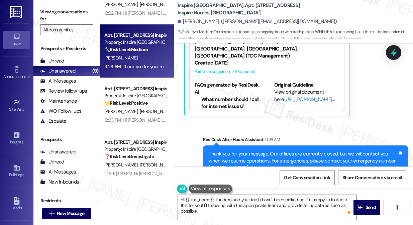
scroll to position [2499, 0]
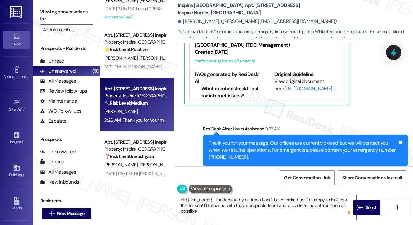
click at [243, 140] on div "Thank you for your message. Our offices are currently closed, but we will conta…" at bounding box center [303, 150] width 189 height 21
click at [244, 140] on div "Thank you for your message. Our offices are currently closed, but we will conta…" at bounding box center [303, 150] width 189 height 21
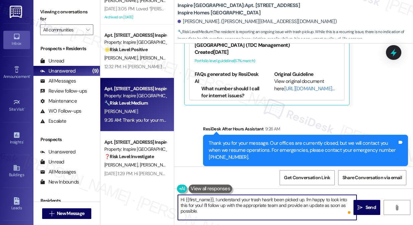
drag, startPoint x: 220, startPoint y: 212, endPoint x: 226, endPoint y: 208, distance: 7.1
click at [220, 212] on textarea "Hi {{first_name}}, I understand your trash hasn't been picked up. I'm happy to …" at bounding box center [267, 207] width 179 height 25
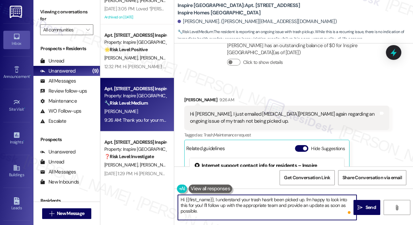
scroll to position [2347, 0]
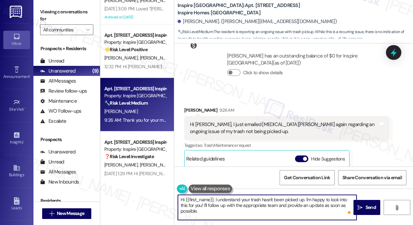
click at [256, 107] on div "Denise Smith 9:26 AM" at bounding box center [286, 111] width 205 height 9
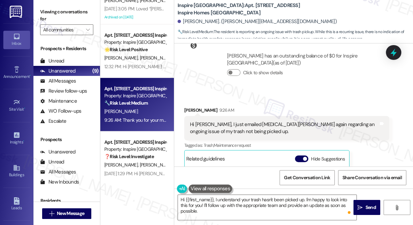
click at [257, 121] on div "Hi Sarah, I just emailed Jalyn Tyson again regarding an ongoing issue of my tra…" at bounding box center [284, 128] width 189 height 14
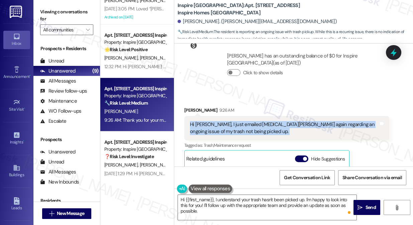
click at [257, 121] on div "Hi Sarah, I just emailed Jalyn Tyson again regarding an ongoing issue of my tra…" at bounding box center [284, 128] width 189 height 14
click at [254, 121] on div "Hi Sarah, I just emailed Jalyn Tyson again regarding an ongoing issue of my tra…" at bounding box center [284, 128] width 189 height 14
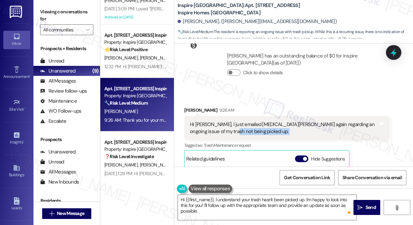
click at [254, 121] on div "Hi Sarah, I just emailed Jalyn Tyson again regarding an ongoing issue of my tra…" at bounding box center [284, 128] width 189 height 14
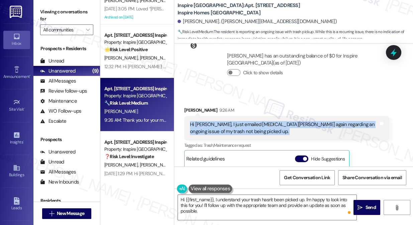
click at [254, 121] on div "Hi Sarah, I just emailed Jalyn Tyson again regarding an ongoing issue of my tra…" at bounding box center [284, 128] width 189 height 14
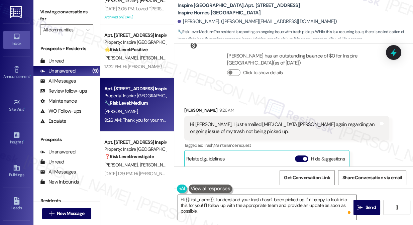
click at [198, 213] on textarea "Hi {{first_name}}, I understand your trash hasn't been picked up. I'm happy to …" at bounding box center [267, 207] width 179 height 25
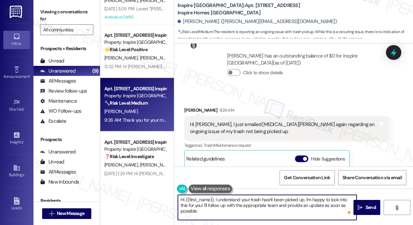
click at [241, 199] on textarea "Hi {{first_name}}, I understand your trash hasn't been picked up. I'm happy to …" at bounding box center [267, 207] width 179 height 25
click at [271, 207] on textarea "Hi {{first_name}}, I understand your trash hasn't been picked up. I'm happy to …" at bounding box center [267, 207] width 179 height 25
drag, startPoint x: 301, startPoint y: 197, endPoint x: 306, endPoint y: 205, distance: 9.4
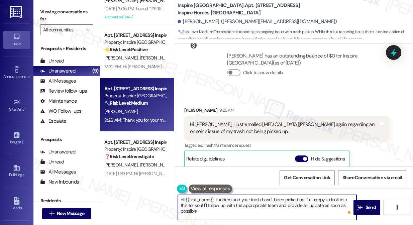
click at [306, 205] on textarea "Hi {{first_name}}, I understand your trash hasn't been picked up. I'm happy to …" at bounding box center [267, 207] width 179 height 25
click at [205, 207] on textarea "Hi {{first_name}}, I understand your trash hasn't been picked up. I'm happy to …" at bounding box center [267, 207] width 179 height 25
drag, startPoint x: 203, startPoint y: 207, endPoint x: 306, endPoint y: 196, distance: 103.2
click at [306, 196] on textarea "Hi {{first_name}}, I understand your trash hasn't been picked up. I'm happy to …" at bounding box center [267, 207] width 179 height 25
click at [191, 116] on div "Hi Sarah, I just emailed Jalyn Tyson again regarding an ongoing issue of my tra…" at bounding box center [286, 128] width 205 height 24
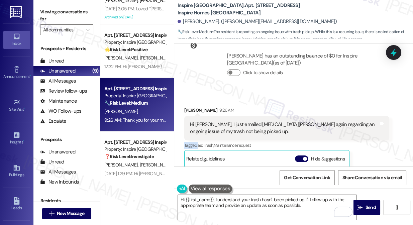
click at [191, 116] on div "Hi Sarah, I just emailed Jalyn Tyson again regarding an ongoing issue of my tra…" at bounding box center [286, 128] width 205 height 24
click at [193, 206] on textarea "Hi {{first_name}}, I understand your trash hasn't been picked up. I'll follow u…" at bounding box center [267, 207] width 179 height 25
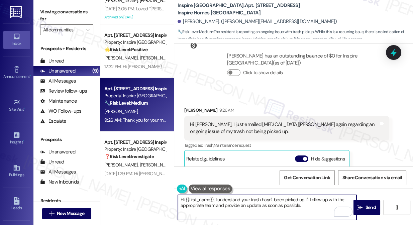
click at [193, 206] on textarea "Hi {{first_name}}, I understand your trash hasn't been picked up. I'll follow u…" at bounding box center [267, 207] width 179 height 25
click at [210, 204] on textarea "Hi {{first_name}}, I understand your trash hasn't been picked up. I'll follow u…" at bounding box center [267, 207] width 179 height 25
click at [270, 206] on textarea "Hi {{first_name}}, I understand your trash hasn't been picked up. I'll follow u…" at bounding box center [267, 207] width 179 height 25
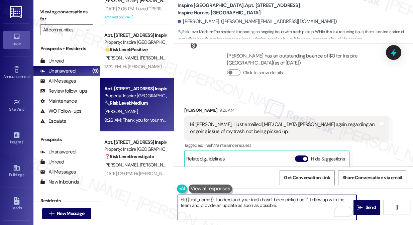
click at [289, 207] on textarea "Hi {{first_name}}, I understand your trash hasn't been picked up. I'll follow u…" at bounding box center [267, 207] width 179 height 25
drag, startPoint x: 289, startPoint y: 207, endPoint x: 259, endPoint y: 208, distance: 30.1
click at [259, 208] on textarea "Hi {{first_name}}, I understand your trash hasn't been picked up. I'll follow u…" at bounding box center [267, 207] width 179 height 25
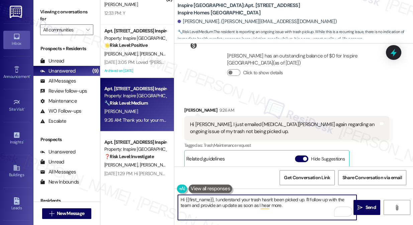
click at [288, 201] on textarea "Hi {{first_name}}, I understand your trash hasn't been picked up. I'll follow u…" at bounding box center [267, 207] width 179 height 25
click at [295, 205] on textarea "Hi {{first_name}}, I understand your trash hasn't been picked up. I'll follow u…" at bounding box center [267, 207] width 179 height 25
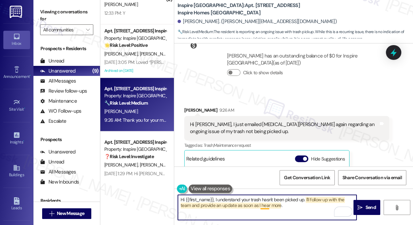
drag, startPoint x: 297, startPoint y: 207, endPoint x: 244, endPoint y: 206, distance: 53.2
click at [244, 206] on textarea "Hi {{first_name}}, I understand your trash hasn't been picked up. I'll follow u…" at bounding box center [267, 207] width 179 height 25
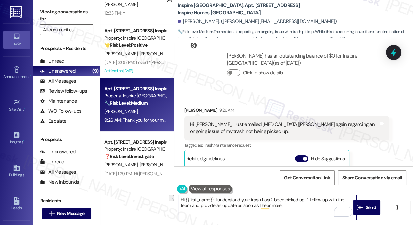
click at [291, 205] on textarea "Hi {{first_name}}, I understand your trash hasn't been picked up. I'll follow u…" at bounding box center [267, 207] width 179 height 25
click at [312, 199] on textarea "Hi {{first_name}}, I understand your trash hasn't been picked up. I'll follow u…" at bounding box center [267, 207] width 179 height 25
click at [313, 205] on textarea "Hi {{first_name}}, I understand your trash hasn't been picked up. I'll be sure …" at bounding box center [267, 207] width 179 height 25
click at [229, 198] on textarea "Hi {{first_name}}, I understand your trash hasn't been picked up. I'll be sure …" at bounding box center [267, 207] width 179 height 25
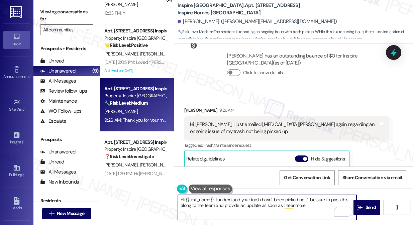
click at [229, 198] on textarea "Hi {{first_name}}, I understand your trash hasn't been picked up. I'll be sure …" at bounding box center [267, 207] width 179 height 25
click at [317, 202] on textarea "Hi {{first_name}}, I understand your trash hasn't been picked up. I'll be sure …" at bounding box center [267, 207] width 179 height 25
click at [303, 207] on textarea "Hi {{first_name}}, I understand your trash hasn't been picked up. I'll be sure …" at bounding box center [267, 207] width 179 height 25
type textarea "Hi {{first_name}}, I understand your trash hasn't been picked up. I'll be sure …"
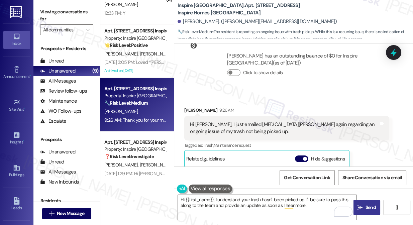
click at [374, 207] on span "Send" at bounding box center [370, 207] width 10 height 7
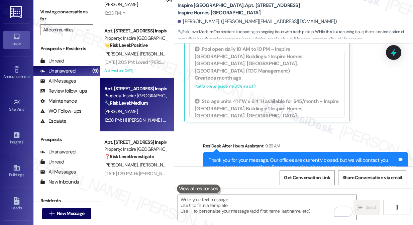
scroll to position [2552, 0]
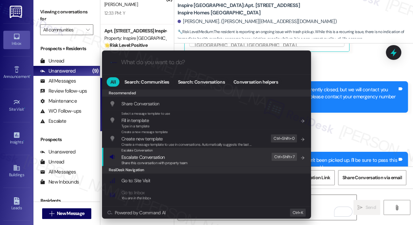
click at [172, 163] on span "Share this conversation with property team" at bounding box center [154, 162] width 66 height 5
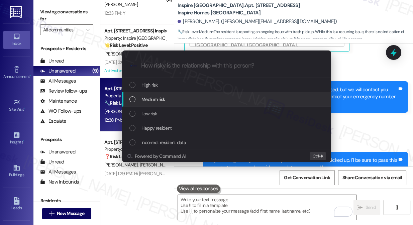
click at [163, 101] on span "Medium risk" at bounding box center [152, 99] width 23 height 7
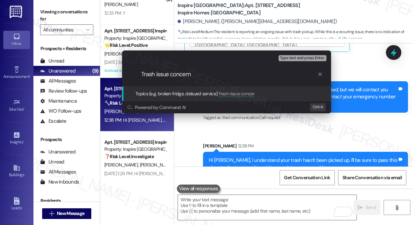
type input "Trash issue concerns"
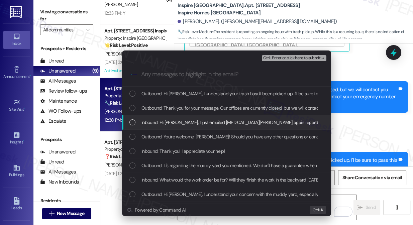
click at [176, 122] on span "Inbound: Hi Sarah, I just emailed Jalyn Tyson again regarding an ongoing issue …" at bounding box center [281, 122] width 280 height 7
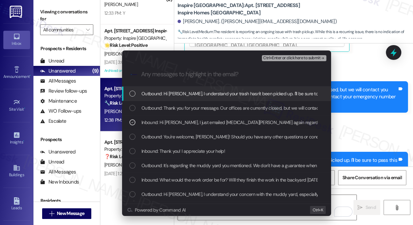
click at [287, 58] on span "Ctrl+Enter or click here to submit" at bounding box center [291, 58] width 57 height 5
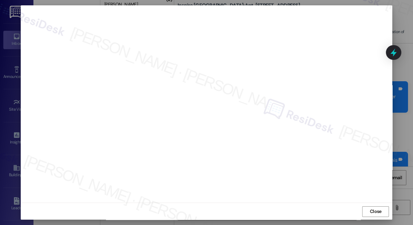
scroll to position [6, 0]
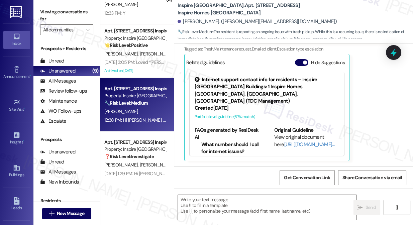
type textarea "Fetching suggested responses. Please feel free to read through the conversation…"
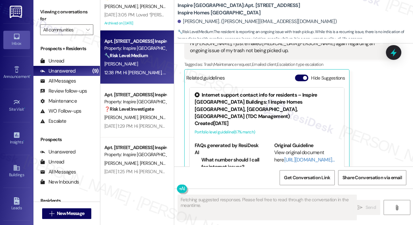
scroll to position [304, 0]
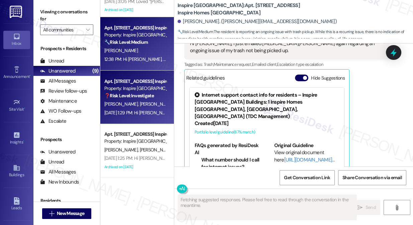
click at [145, 114] on div "Aug 29, 2025 at 1:29 PM: Hi Darius, Garmonyou and Robertha, Our pool will be cl…" at bounding box center [274, 113] width 340 height 6
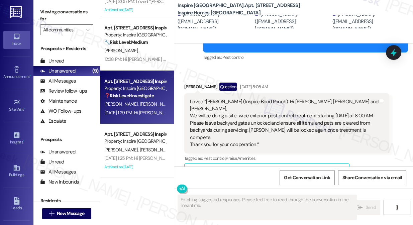
click at [214, 104] on div "Loved “Sarah (Inspire Bond Ranch): Hi Darius, Garmonyou and Robertha, We will b…" at bounding box center [284, 123] width 189 height 50
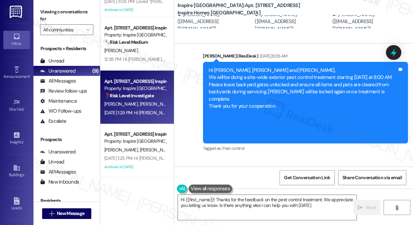
type textarea "Hi {{first_name}}! Thanks for the feedback on the pest control treatment. We ap…"
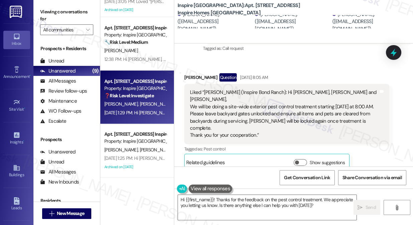
scroll to position [661, 0]
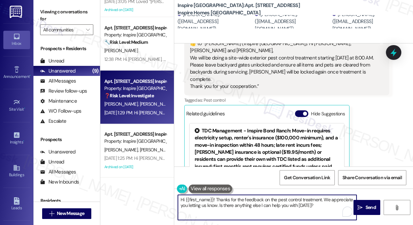
click at [319, 207] on textarea "Hi {{first_name}}! Thanks for the feedback on the pest control treatment. We ap…" at bounding box center [267, 207] width 179 height 25
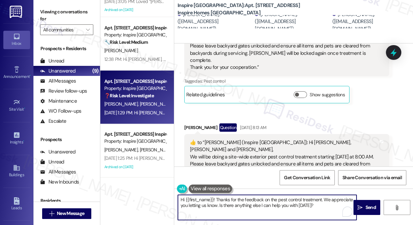
scroll to position [478, 0]
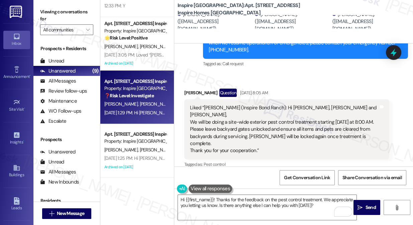
click at [226, 104] on div "Liked “Sarah (Inspire Bond Ranch): Hi Darius, Garmonyou and Robertha, We will b…" at bounding box center [284, 129] width 189 height 50
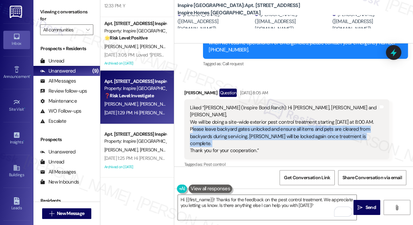
click at [226, 104] on div "Liked “Sarah (Inspire Bond Ranch): Hi Darius, Garmonyou and Robertha, We will b…" at bounding box center [284, 129] width 189 height 50
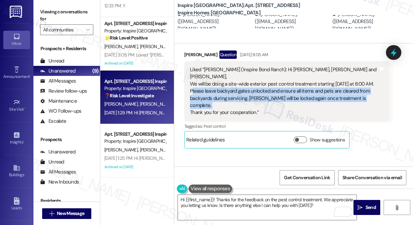
scroll to position [600, 0]
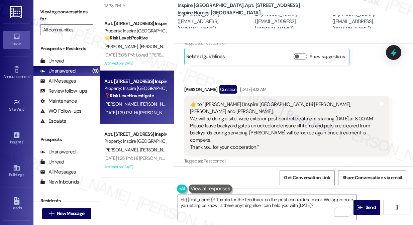
click at [227, 101] on div "​👍​ to “ Sarah (Inspire Bond Ranch): Hi Darius, Garmonyou and Robertha, We will…" at bounding box center [284, 126] width 189 height 50
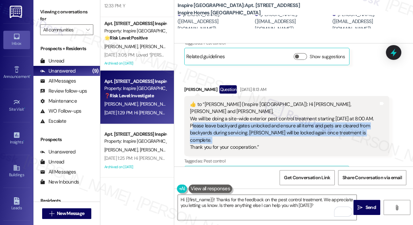
click at [227, 101] on div "​👍​ to “ Sarah (Inspire Bond Ranch): Hi Darius, Garmonyou and Robertha, We will…" at bounding box center [284, 126] width 189 height 50
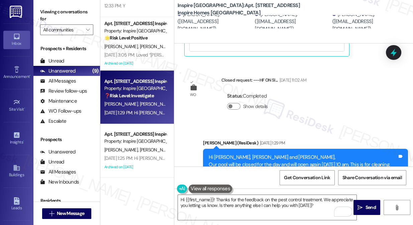
scroll to position [858, 0]
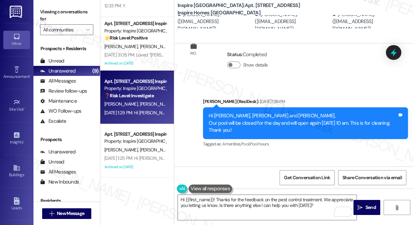
click at [223, 107] on div "Hi Darius, Garmonyou and Robertha, Our pool will be closed for the day and will…" at bounding box center [305, 122] width 205 height 31
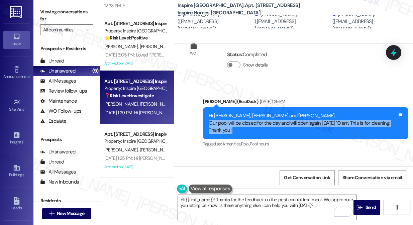
click at [223, 107] on div "Hi Darius, Garmonyou and Robertha, Our pool will be closed for the day and will…" at bounding box center [305, 122] width 205 height 31
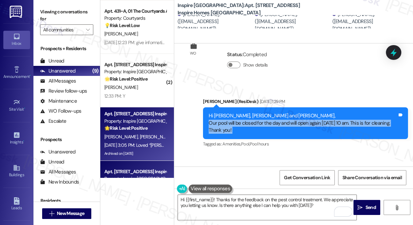
scroll to position [213, 0]
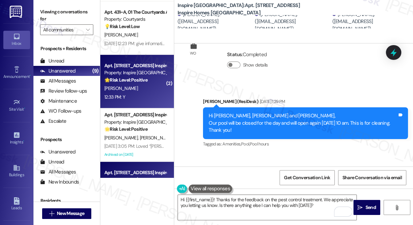
click at [139, 98] on div "12:33 PM: Y 12:33 PM: Y" at bounding box center [135, 97] width 63 height 8
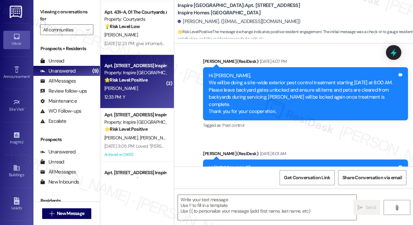
type textarea "Fetching suggested responses. Please feel free to read through the conversation…"
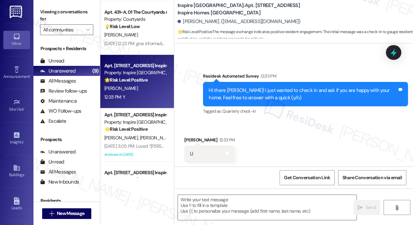
scroll to position [596, 0]
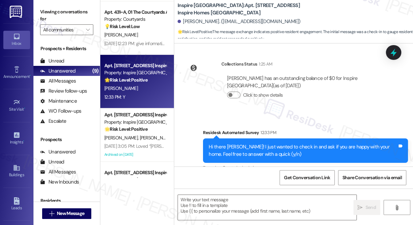
click at [354, 143] on div "Hi there Betty! I just wanted to check in and ask if you are happy with your ho…" at bounding box center [303, 150] width 189 height 14
click at [43, 6] on div "Viewing conversations for All communities " at bounding box center [66, 21] width 67 height 42
click at [228, 201] on textarea at bounding box center [267, 207] width 179 height 25
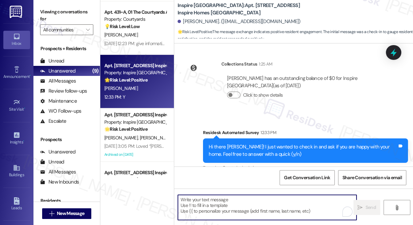
paste textarea "Hi {{first_name}}! I'm glad to hear that you're happy with your home. If I may …"
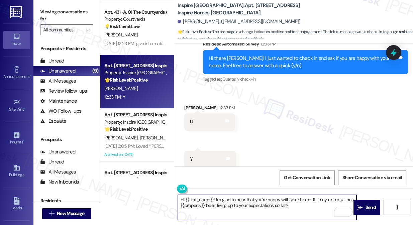
scroll to position [687, 0]
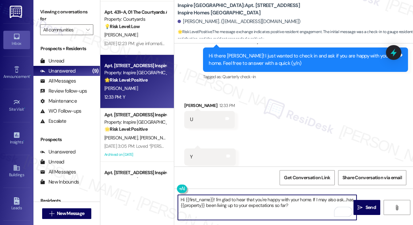
click at [188, 102] on div "Betty Johnson 12:33 PM" at bounding box center [209, 106] width 50 height 9
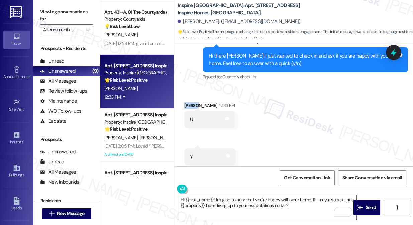
click at [188, 102] on div "Betty Johnson 12:33 PM" at bounding box center [209, 106] width 50 height 9
click at [269, 200] on textarea "Hi {{first_name}}! I'm glad to hear that you're happy with your home. If I may …" at bounding box center [267, 207] width 179 height 25
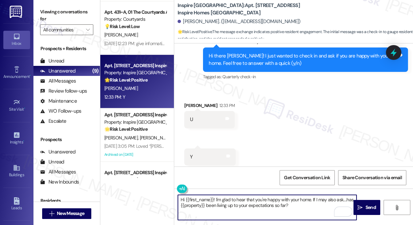
click at [269, 200] on textarea "Hi {{first_name}}! I'm glad to hear that you're happy with your home. If I may …" at bounding box center [267, 207] width 179 height 25
click at [310, 204] on textarea "Hi {{first_name}}! I'm glad to hear that you're happy with your home. If I may …" at bounding box center [267, 207] width 179 height 25
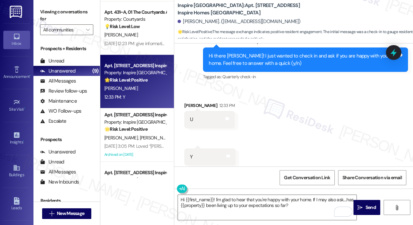
click at [45, 20] on label "Viewing conversations for" at bounding box center [66, 16] width 53 height 18
click at [281, 212] on textarea "Hi {{first_name}}! I'm glad to hear that you're happy with your home. If I may …" at bounding box center [267, 207] width 179 height 25
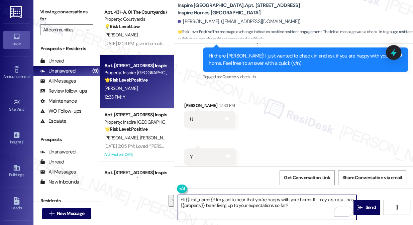
drag, startPoint x: 310, startPoint y: 210, endPoint x: 312, endPoint y: 198, distance: 12.3
click at [312, 198] on textarea "Hi {{first_name}}! I'm glad to hear that you're happy with your home. If I may …" at bounding box center [267, 207] width 179 height 25
paste textarea "you don’t mind, would you be willing to share your positive experience at {{pro…"
click at [214, 210] on textarea "Hi {{first_name}}! I'm glad to hear that you're happy with your home. If you do…" at bounding box center [267, 207] width 179 height 25
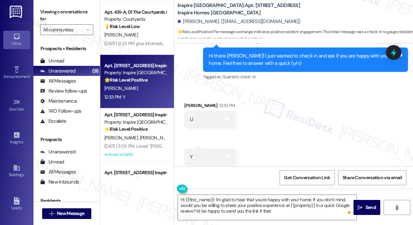
click at [46, 17] on label "Viewing conversations for" at bounding box center [66, 16] width 53 height 18
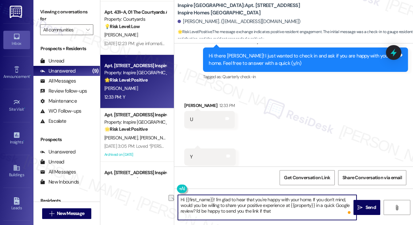
drag, startPoint x: 291, startPoint y: 210, endPoint x: 196, endPoint y: 211, distance: 95.0
click at [196, 211] on textarea "Hi {{first_name}}! I'm glad to hear that you're happy with your home. If you do…" at bounding box center [267, 207] width 179 height 25
paste textarea "’d be happy to send you the link if that’s okay. Thanks so much! 🌟"
click at [242, 210] on textarea "Hi {{first_name}}! I'm glad to hear that you're happy with your home. If you do…" at bounding box center [267, 207] width 179 height 25
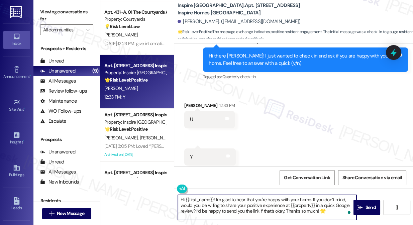
click at [242, 210] on textarea "Hi {{first_name}}! I'm glad to hear that you're happy with your home. If you do…" at bounding box center [267, 207] width 179 height 25
click at [329, 211] on textarea "Hi {{first_name}}! I'm glad to hear that you're happy with your home. If you do…" at bounding box center [267, 207] width 179 height 25
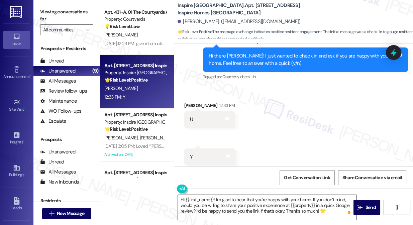
click at [270, 211] on textarea "Hi {{first_name}}! I'm glad to hear that you're happy with your home. If you do…" at bounding box center [267, 207] width 179 height 25
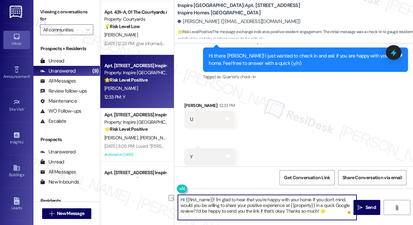
drag, startPoint x: 328, startPoint y: 210, endPoint x: 285, endPoint y: 211, distance: 43.1
click at [285, 211] on textarea "Hi {{first_name}}! I'm glad to hear that you're happy with your home. If you do…" at bounding box center [267, 207] width 179 height 25
click at [297, 212] on textarea "Hi {{first_name}}! I'm glad to hear that you're happy with your home. If you do…" at bounding box center [267, 207] width 179 height 25
click at [242, 209] on textarea "Hi {{first_name}}! I'm glad to hear that you're happy with your home. If you do…" at bounding box center [267, 207] width 179 height 25
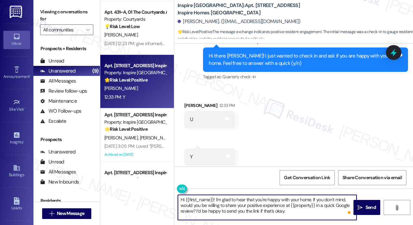
click at [242, 209] on textarea "Hi {{first_name}}! I'm glad to hear that you're happy with your home. If you do…" at bounding box center [267, 207] width 179 height 25
click at [292, 210] on textarea "Hi {{first_name}}! I'm glad to hear that you're happy with your home. If you do…" at bounding box center [267, 207] width 179 height 25
click at [209, 211] on textarea "Hi {{first_name}}! I'm glad to hear that you're happy with your home. If you do…" at bounding box center [267, 207] width 179 height 25
click at [281, 214] on textarea "Hi {{first_name}}! I'm glad to hear that you're happy with your home. If you do…" at bounding box center [267, 207] width 179 height 25
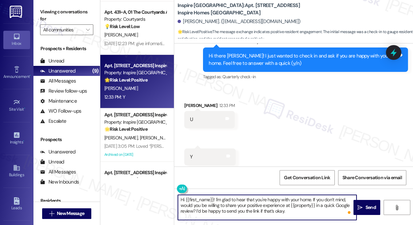
click at [297, 211] on textarea "Hi {{first_name}}! I'm glad to hear that you're happy with your home. If you do…" at bounding box center [267, 207] width 179 height 25
type textarea "Hi {{first_name}}! I'm glad to hear that you're happy with your home. If you do…"
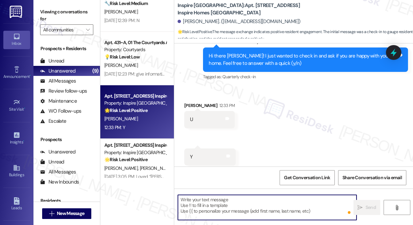
scroll to position [687, 0]
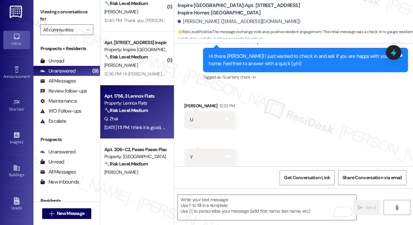
click at [139, 113] on strong "🔧 Risk Level: Medium" at bounding box center [125, 110] width 43 height 6
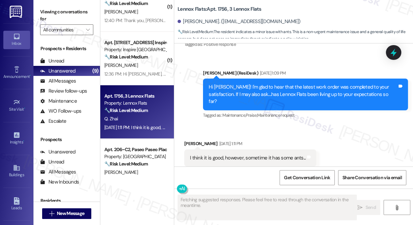
scroll to position [316, 0]
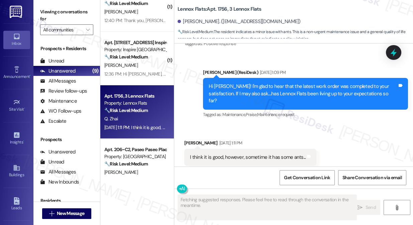
click at [229, 149] on div "I think it is good, however, sometime it has some ants... Tags and notes" at bounding box center [250, 157] width 132 height 17
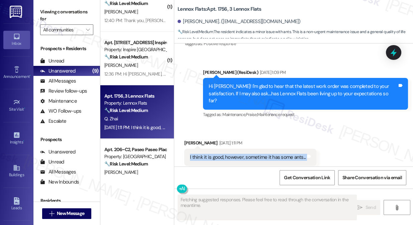
click at [229, 149] on div "I think it is good, however, sometime it has some ants... Tags and notes" at bounding box center [250, 157] width 132 height 17
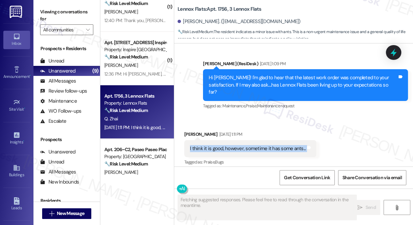
scroll to position [324, 0]
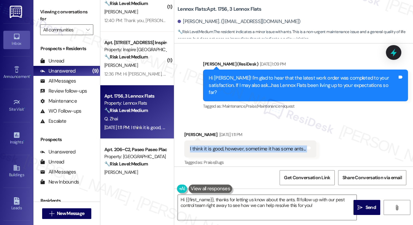
copy div "I think it is good, however, sometime it has some ants... Tags and notes"
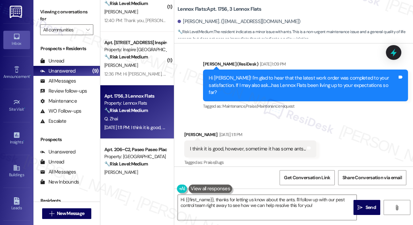
click at [40, 7] on label "Viewing conversations for" at bounding box center [66, 16] width 53 height 18
click at [46, 16] on label "Viewing conversations for" at bounding box center [66, 16] width 53 height 18
drag, startPoint x: 49, startPoint y: 11, endPoint x: 83, endPoint y: 43, distance: 46.8
click at [49, 11] on label "Viewing conversations for" at bounding box center [66, 16] width 53 height 18
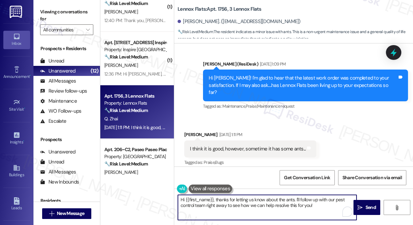
click at [321, 206] on textarea "Hi {{first_name}}, thanks for letting us know about the ants. I'll follow up wi…" at bounding box center [267, 207] width 179 height 25
paste textarea "sharing that with me! I’m sorry to hear you’ve noticed some ants. Could you let…"
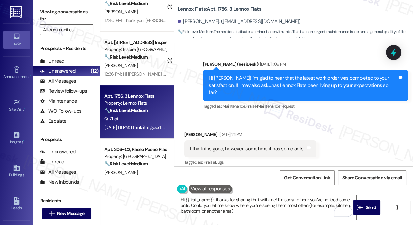
click at [189, 131] on div "Qian Zhai Aug 29, 2025 at 1:11 PM" at bounding box center [250, 135] width 132 height 9
click at [239, 201] on textarea "Hi {{first_name}}, thanks for sharing that with me! I’m sorry to hear you’ve no…" at bounding box center [267, 207] width 179 height 25
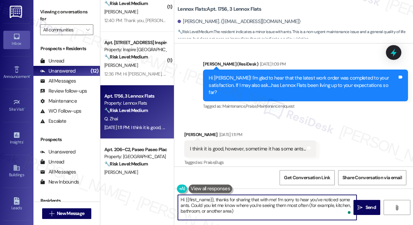
click at [239, 201] on textarea "Hi {{first_name}}, thanks for sharing that with me! I’m sorry to hear you’ve no…" at bounding box center [267, 207] width 179 height 25
click at [283, 211] on textarea "Hi {{first_name}}, thanks for sharing that with me! I’m sorry to hear you’ve no…" at bounding box center [267, 207] width 179 height 25
click at [305, 198] on textarea "Hi {{first_name}}, thanks for sharing that with me! I’m sorry to hear you’ve no…" at bounding box center [267, 207] width 179 height 25
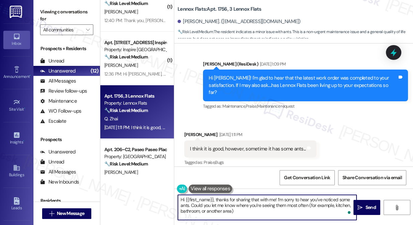
drag, startPoint x: 305, startPoint y: 198, endPoint x: 300, endPoint y: 200, distance: 5.4
click at [305, 198] on textarea "Hi {{first_name}}, thanks for sharing that with me! I’m sorry to hear you’ve no…" at bounding box center [267, 207] width 179 height 25
click at [285, 209] on textarea "Hi {{first_name}}, thanks for sharing that with me! I’m sorry to hear you’ve no…" at bounding box center [267, 207] width 179 height 25
drag, startPoint x: 308, startPoint y: 205, endPoint x: 332, endPoint y: 211, distance: 24.2
click at [332, 211] on textarea "Hi {{first_name}}, thanks for sharing that with me! I’m sorry to hear you’ve no…" at bounding box center [267, 207] width 179 height 25
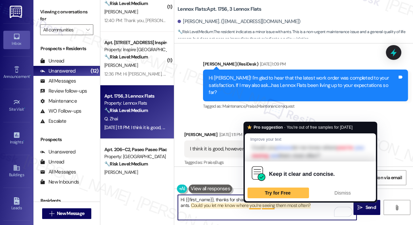
click at [319, 203] on textarea "Hi {{first_name}}, thanks for sharing that with me! I’m sorry to hear you’ve no…" at bounding box center [267, 207] width 179 height 25
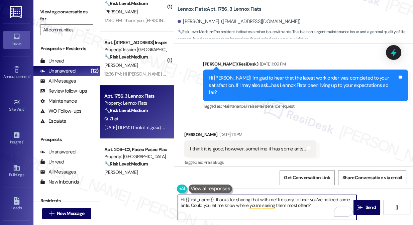
click at [318, 204] on textarea "Hi {{first_name}}, thanks for sharing that with me! I’m sorry to hear you’ve no…" at bounding box center [267, 207] width 179 height 25
type textarea "Hi {{first_name}}, thanks for sharing that with me! I’m sorry to hear you’ve no…"
click at [324, 210] on textarea "Hi {{first_name}}, thanks for sharing that with me! I’m sorry to hear you’ve no…" at bounding box center [267, 207] width 179 height 25
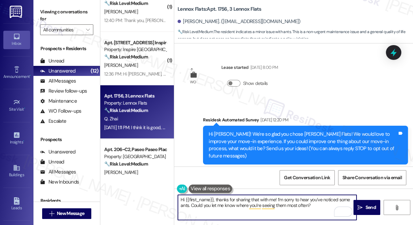
scroll to position [324, 0]
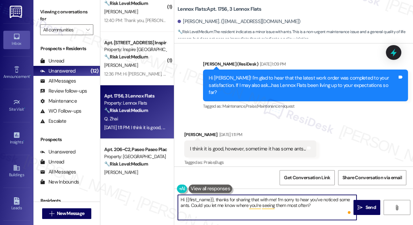
type textarea "Hi {{first_name}}, thanks for sharing that with me! I’m sorry to hear you’ve no…"
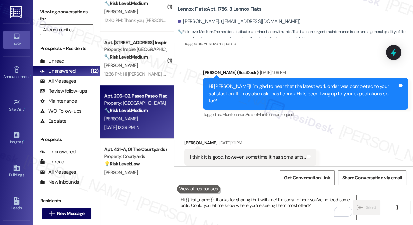
click at [131, 121] on div "[PERSON_NAME]" at bounding box center [135, 119] width 63 height 8
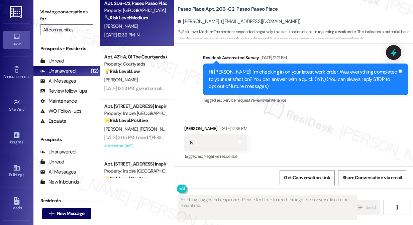
scroll to position [182, 0]
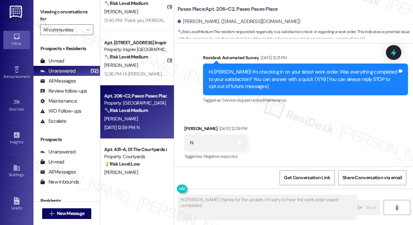
click at [244, 73] on div "Hi Monique! I'm checking in on your latest work order. Was everything completed…" at bounding box center [303, 79] width 189 height 21
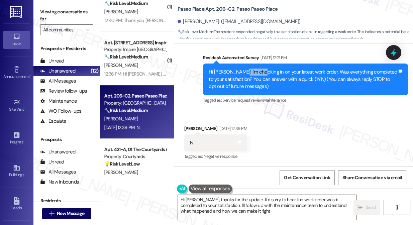
click at [244, 73] on div "Hi Monique! I'm checking in on your latest work order. Was everything completed…" at bounding box center [303, 79] width 189 height 21
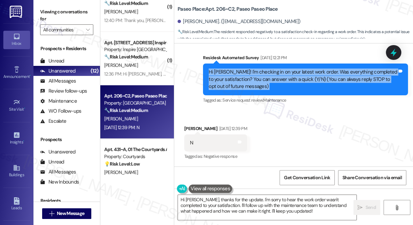
click at [244, 73] on div "Hi Monique! I'm checking in on your latest work order. Was everything completed…" at bounding box center [303, 79] width 189 height 21
click at [219, 199] on textarea "Hi Monique, thanks for the update. I'm sorry to hear the work order wasn't comp…" at bounding box center [267, 207] width 179 height 25
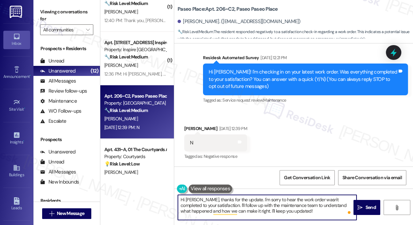
drag, startPoint x: 214, startPoint y: 205, endPoint x: 291, endPoint y: 215, distance: 77.5
click at [291, 215] on textarea "Hi Monique, thanks for the update. I'm sorry to hear the work order wasn't comp…" at bounding box center [267, 207] width 179 height 25
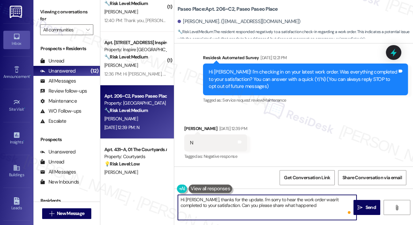
type textarea "Hi Monique, thanks for the update. I'm sorry to hear the work order wasn't comp…"
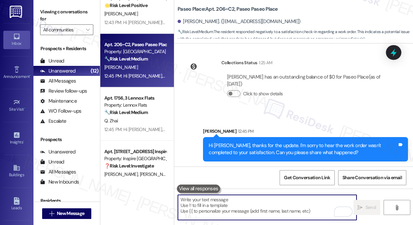
scroll to position [425, 0]
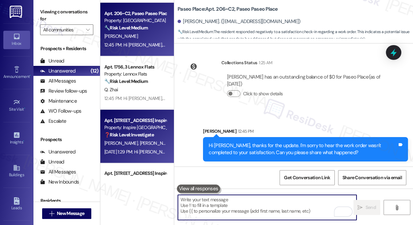
click at [143, 144] on span "[PERSON_NAME]" at bounding box center [157, 143] width 35 height 6
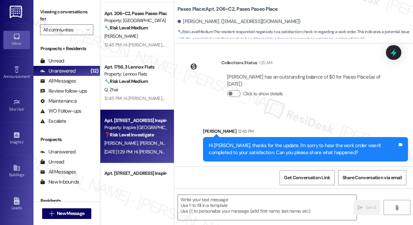
type textarea "Fetching suggested responses. Please feel free to read through the conversation…"
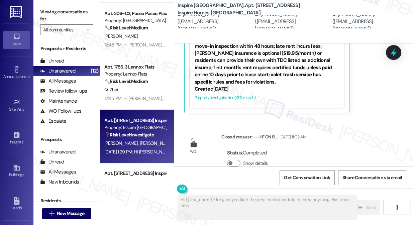
scroll to position [843, 0]
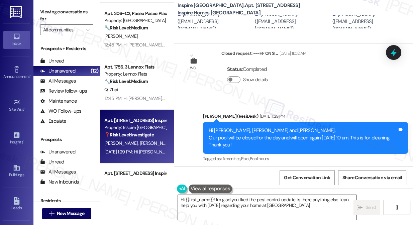
type textarea "Hi {{first_name}}! I'm glad you liked the pest control update. Is there anythin…"
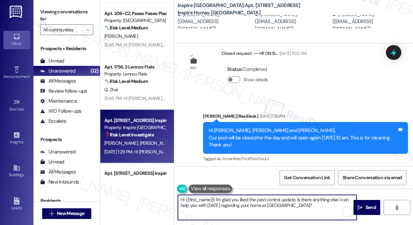
click at [234, 204] on textarea "Hi {{first_name}}! I'm glad you liked the pest control update. Is there anythin…" at bounding box center [267, 207] width 179 height 25
click at [315, 207] on textarea "Hi {{first_name}}! I'm glad you liked the pest control update. Is there anythin…" at bounding box center [267, 207] width 179 height 25
drag, startPoint x: 310, startPoint y: 204, endPoint x: 317, endPoint y: 205, distance: 7.0
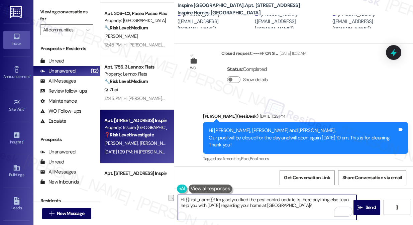
click at [222, 203] on textarea "Hi {{first_name}}! I'm glad you liked the pest control update. Is there anythin…" at bounding box center [267, 207] width 179 height 25
click at [318, 205] on textarea "Hi {{first_name}}! I'm glad you liked the pest control update. Is there anythin…" at bounding box center [267, 207] width 179 height 25
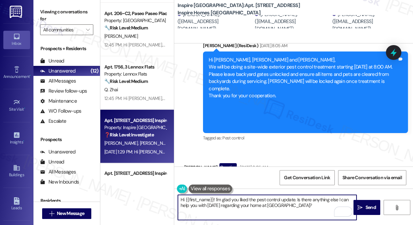
scroll to position [205, 0]
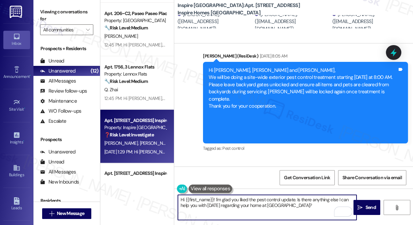
click at [330, 205] on textarea "Hi {{first_name}}! I'm glad you liked the pest control update. Is there anythin…" at bounding box center [267, 207] width 179 height 25
click at [362, 204] on span " Send" at bounding box center [366, 207] width 21 height 7
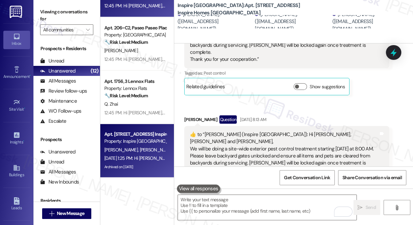
scroll to position [661, 0]
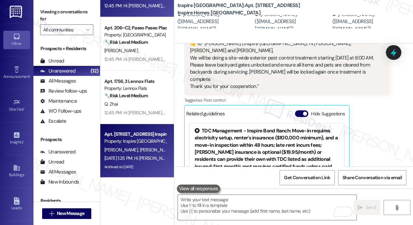
click at [150, 156] on div "Aug 29, 2025 at 1:25 PM: Hi Ethan and Chloe, Our pool will be closed for the da…" at bounding box center [256, 158] width 305 height 6
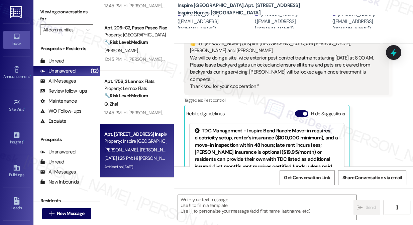
type textarea "Fetching suggested responses. Please feel free to read through the conversation…"
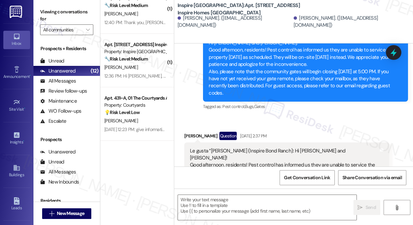
scroll to position [69, 0]
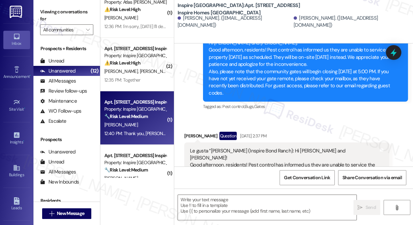
click at [137, 124] on div "[PERSON_NAME]" at bounding box center [135, 125] width 63 height 8
type textarea "Fetching suggested responses. Please feel free to read through the conversation…"
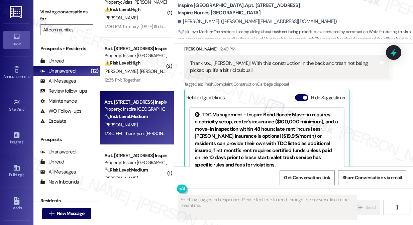
scroll to position [2671, 0]
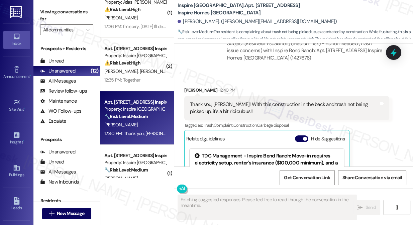
click at [320, 101] on div "Thank you, Sarah! With this construction in the back and trash not being picked…" at bounding box center [284, 108] width 189 height 14
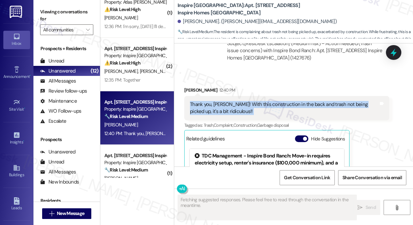
click at [320, 101] on div "Thank you, Sarah! With this construction in the back and trash not being picked…" at bounding box center [284, 108] width 189 height 14
click at [243, 101] on div "Thank you, Sarah! With this construction in the back and trash not being picked…" at bounding box center [284, 108] width 189 height 14
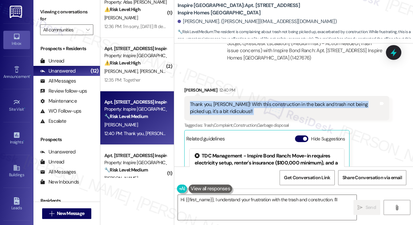
click at [243, 101] on div "Thank you, Sarah! With this construction in the back and trash not being picked…" at bounding box center [284, 108] width 189 height 14
click at [260, 101] on div "Thank you, Sarah! With this construction in the back and trash not being picked…" at bounding box center [284, 108] width 189 height 14
click at [215, 101] on div "Thank you, Sarah! With this construction in the back and trash not being picked…" at bounding box center [284, 108] width 189 height 14
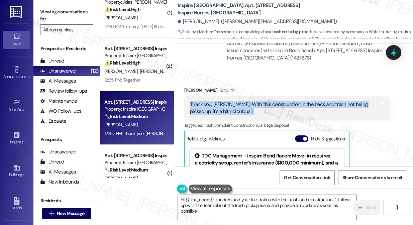
click at [215, 101] on div "Thank you, Sarah! With this construction in the back and trash not being picked…" at bounding box center [284, 108] width 189 height 14
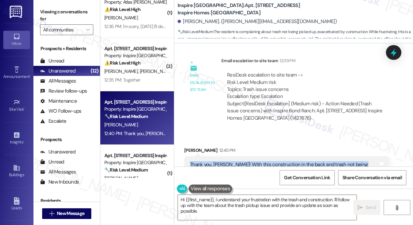
scroll to position [2610, 0]
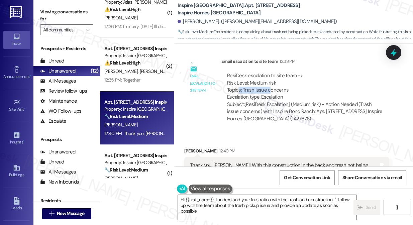
drag, startPoint x: 237, startPoint y: 77, endPoint x: 270, endPoint y: 77, distance: 33.4
click at [270, 77] on div "ResiDesk escalation to site team -> Risk Level: Medium risk Topics: Trash issue…" at bounding box center [305, 86] width 156 height 29
click at [215, 162] on div "Thank you, Sarah! With this construction in the back and trash not being picked…" at bounding box center [284, 169] width 189 height 14
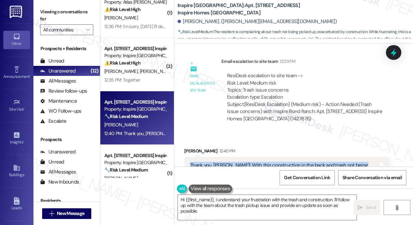
click at [215, 162] on div "Thank you, Sarah! With this construction in the back and trash not being picked…" at bounding box center [284, 169] width 189 height 14
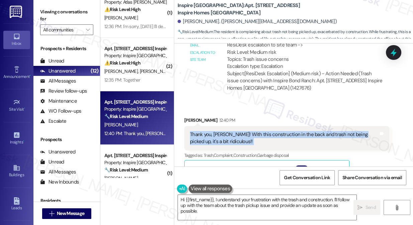
scroll to position [2641, 0]
click at [206, 131] on div "Thank you, Sarah! With this construction in the back and trash not being picked…" at bounding box center [284, 138] width 189 height 14
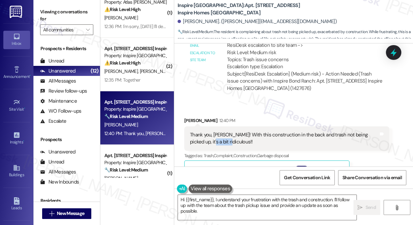
click at [206, 131] on div "Thank you, Sarah! With this construction in the back and trash not being picked…" at bounding box center [284, 138] width 189 height 14
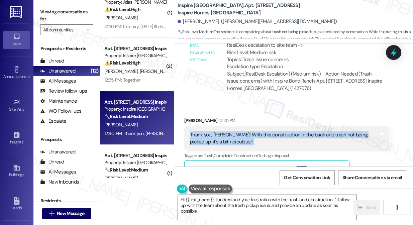
click at [205, 131] on div "Thank you, Sarah! With this construction in the back and trash not being picked…" at bounding box center [284, 138] width 189 height 14
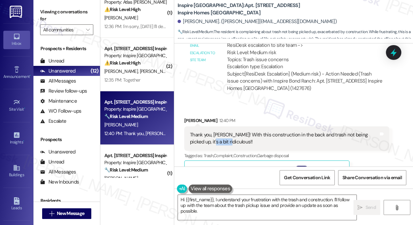
click at [205, 131] on div "Thank you, Sarah! With this construction in the back and trash not being picked…" at bounding box center [284, 138] width 189 height 14
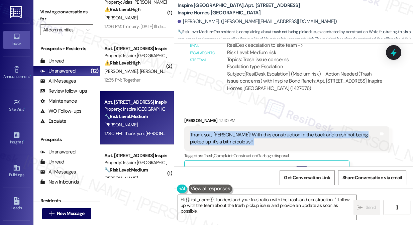
click at [205, 131] on div "Thank you, Sarah! With this construction in the back and trash not being picked…" at bounding box center [284, 138] width 189 height 14
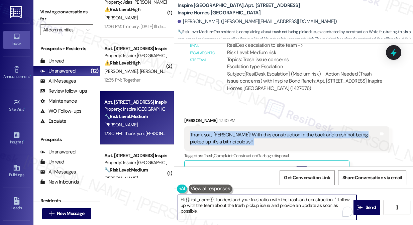
click at [245, 204] on textarea "Hi {{first_name}}, I understand your frustration with the trash and constructio…" at bounding box center [267, 207] width 179 height 25
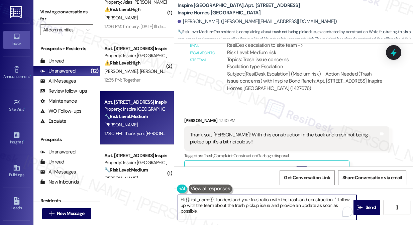
click at [245, 204] on textarea "Hi {{first_name}}, I understand your frustration with the trash and constructio…" at bounding box center [267, 207] width 179 height 25
click at [232, 208] on textarea "Hi {{first_name}}, I understand your frustration with the trash and constructio…" at bounding box center [267, 207] width 179 height 25
click at [249, 202] on textarea "Hi {{first_name}}, I understand your frustration with the trash and constructio…" at bounding box center [267, 207] width 179 height 25
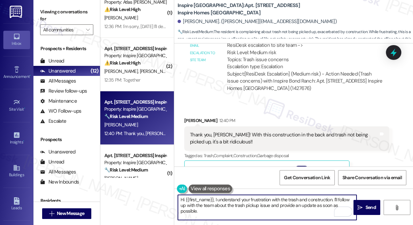
click at [249, 202] on textarea "Hi {{first_name}}, I understand your frustration with the trash and constructio…" at bounding box center [267, 207] width 179 height 25
click at [240, 211] on textarea "Hi {{first_name}}, I understand your frustration with the trash and constructio…" at bounding box center [267, 207] width 179 height 25
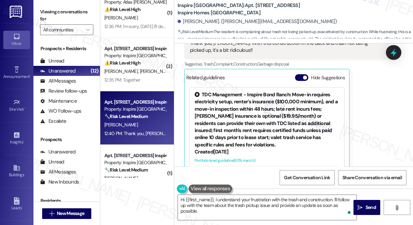
drag, startPoint x: 300, startPoint y: 61, endPoint x: 296, endPoint y: 66, distance: 6.9
click at [300, 74] on button "Hide Suggestions" at bounding box center [301, 77] width 13 height 7
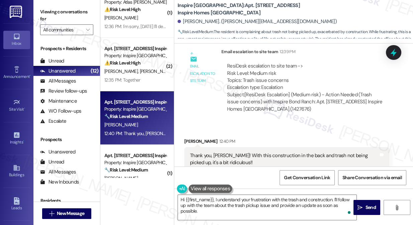
scroll to position [2643, 0]
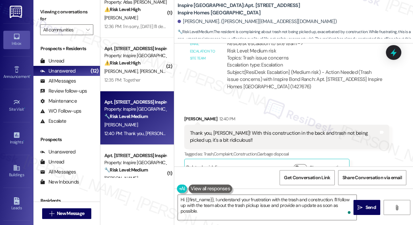
click at [207, 130] on div "Thank you, Sarah! With this construction in the back and trash not being picked…" at bounding box center [284, 137] width 189 height 14
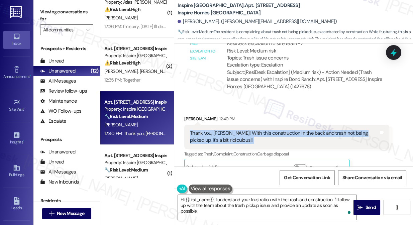
click at [207, 130] on div "Thank you, Sarah! With this construction in the back and trash not being picked…" at bounding box center [284, 137] width 189 height 14
copy div "Thank you, Sarah! With this construction in the back and trash not being picked…"
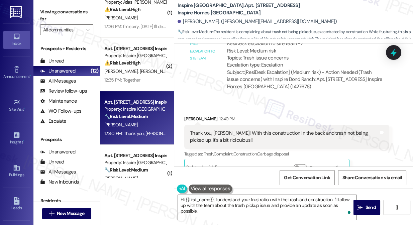
click at [41, 9] on label "Viewing conversations for" at bounding box center [66, 16] width 53 height 18
drag, startPoint x: 46, startPoint y: 12, endPoint x: 67, endPoint y: 27, distance: 25.9
click at [46, 12] on label "Viewing conversations for" at bounding box center [66, 16] width 53 height 18
click at [244, 202] on textarea "Hi {{first_name}}, I understand your frustration with the trash and constructio…" at bounding box center [267, 207] width 179 height 25
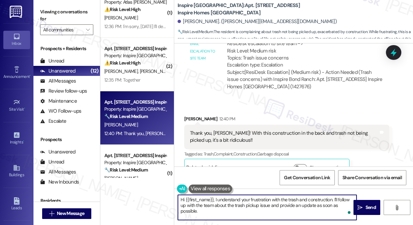
click at [244, 202] on textarea "Hi {{first_name}}, I understand your frustration with the trash and constructio…" at bounding box center [267, 207] width 179 height 25
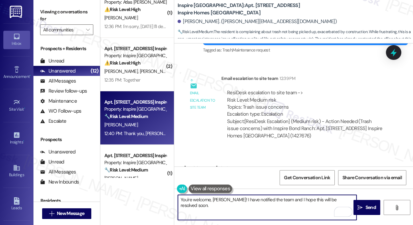
scroll to position [2490, 0]
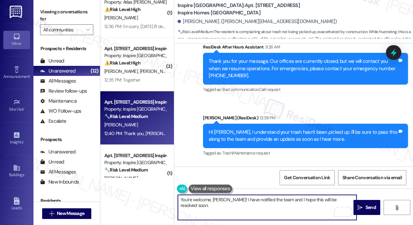
click at [299, 129] on div "Hi Denise, I understand your trash hasn't been picked up. I'll be sure to pass …" at bounding box center [303, 136] width 189 height 14
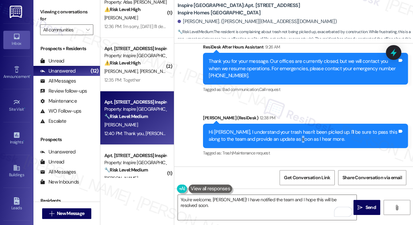
click at [299, 129] on div "Hi Denise, I understand your trash hasn't been picked up. I'll be sure to pass …" at bounding box center [303, 136] width 189 height 14
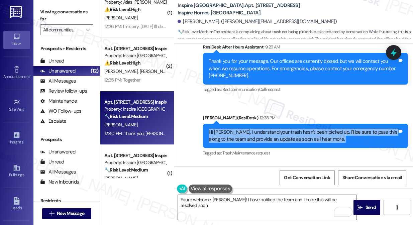
click at [299, 129] on div "Hi Denise, I understand your trash hasn't been picked up. I'll be sure to pass …" at bounding box center [303, 136] width 189 height 14
click at [270, 129] on div "Hi Denise, I understand your trash hasn't been picked up. I'll be sure to pass …" at bounding box center [303, 136] width 189 height 14
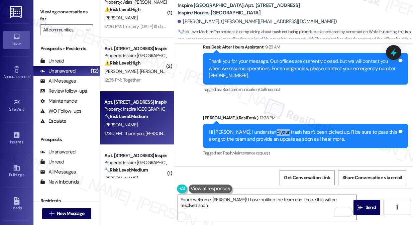
click at [270, 129] on div "Hi Denise, I understand your trash hasn't been picked up. I'll be sure to pass …" at bounding box center [303, 136] width 189 height 14
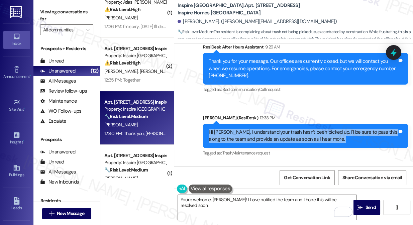
click at [270, 129] on div "Hi Denise, I understand your trash hasn't been picked up. I'll be sure to pass …" at bounding box center [303, 136] width 189 height 14
click at [290, 129] on div "Hi Denise, I understand your trash hasn't been picked up. I'll be sure to pass …" at bounding box center [303, 136] width 189 height 14
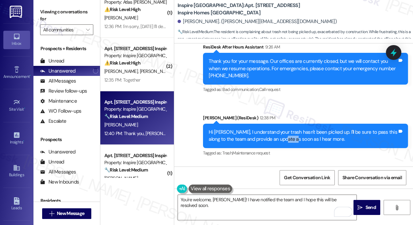
click at [290, 129] on div "Hi Denise, I understand your trash hasn't been picked up. I'll be sure to pass …" at bounding box center [303, 136] width 189 height 14
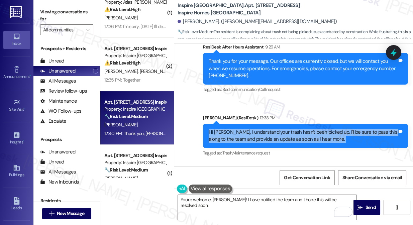
click at [290, 129] on div "Hi Denise, I understand your trash hasn't been picked up. I'll be sure to pass …" at bounding box center [303, 136] width 189 height 14
click at [260, 129] on div "Hi Denise, I understand your trash hasn't been picked up. I'll be sure to pass …" at bounding box center [303, 136] width 189 height 14
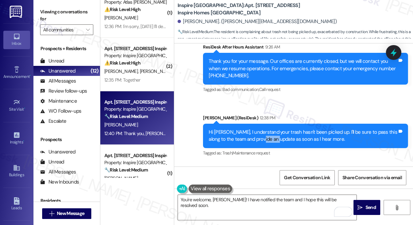
click at [260, 129] on div "Hi Denise, I understand your trash hasn't been picked up. I'll be sure to pass …" at bounding box center [303, 136] width 189 height 14
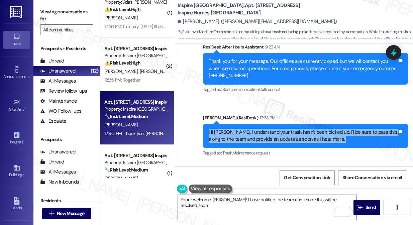
click at [260, 129] on div "Hi Denise, I understand your trash hasn't been picked up. I'll be sure to pass …" at bounding box center [303, 136] width 189 height 14
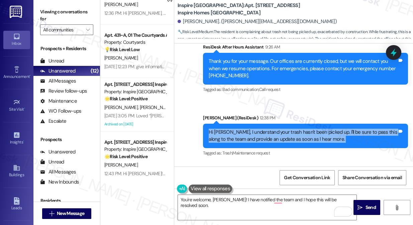
scroll to position [182, 0]
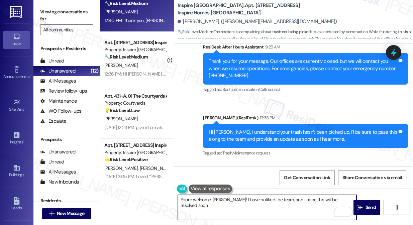
click at [348, 200] on textarea "You're welcome, Denise! I have notified the team, and I hope this will be resol…" at bounding box center [267, 207] width 179 height 25
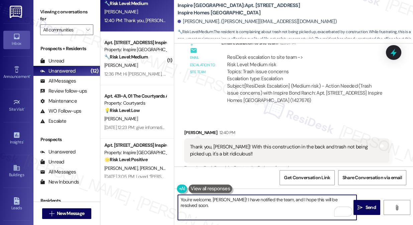
scroll to position [2643, 0]
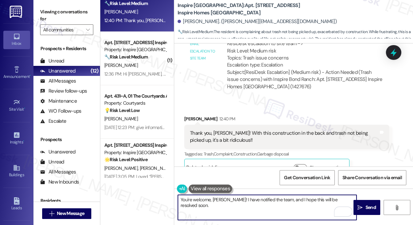
click at [217, 130] on div "Thank you, Sarah! With this construction in the back and trash not being picked…" at bounding box center [284, 137] width 189 height 14
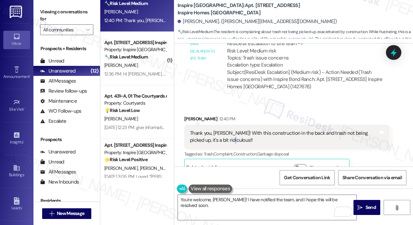
click at [217, 130] on div "Thank you, Sarah! With this construction in the back and trash not being picked…" at bounding box center [284, 137] width 189 height 14
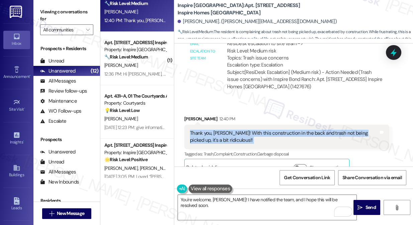
click at [217, 130] on div "Thank you, Sarah! With this construction in the back and trash not being picked…" at bounding box center [284, 137] width 189 height 14
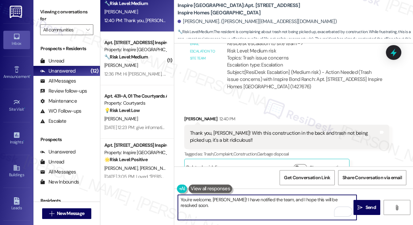
click at [236, 200] on textarea "You're welcome, Denise! I have notified the team, and I hope this will be resol…" at bounding box center [267, 207] width 179 height 25
click at [279, 200] on textarea "You're welcome, Denise! I have notified the team, and I hope this will be resol…" at bounding box center [267, 207] width 179 height 25
click at [289, 200] on textarea "You're welcome, Denise! I have notified the team, and I hope this will be resol…" at bounding box center [267, 207] width 179 height 25
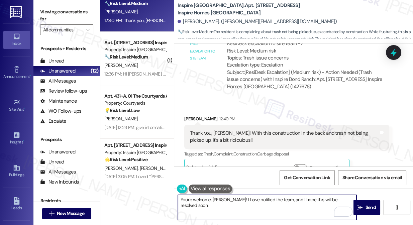
click at [289, 200] on textarea "You're welcome, Denise! I have notified the team, and I hope this will be resol…" at bounding box center [267, 207] width 179 height 25
click at [292, 199] on textarea "You're welcome, Denise! I have notified the team, and I hope this will be resol…" at bounding box center [267, 207] width 179 height 25
drag, startPoint x: 296, startPoint y: 199, endPoint x: 284, endPoint y: 199, distance: 12.4
click at [284, 199] on textarea "You're welcome, Denise! I have notified the team, and I hope this will be resol…" at bounding box center [267, 207] width 179 height 25
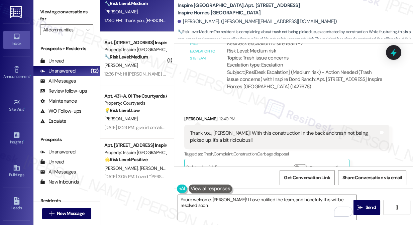
click at [47, 8] on label "Viewing conversations for" at bounding box center [66, 16] width 53 height 18
click at [259, 200] on textarea "You're welcome, Denise! I have notified the team, and hopefully this will be re…" at bounding box center [267, 207] width 179 height 25
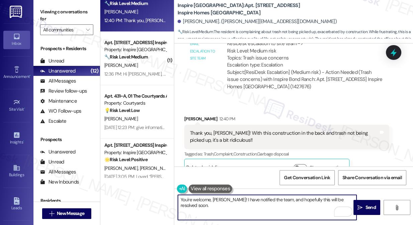
click at [259, 200] on textarea "You're welcome, Denise! I have notified the team, and hopefully this will be re…" at bounding box center [267, 207] width 179 height 25
click at [341, 201] on textarea "You're welcome, Denise! I have notified the team, and hopefully this will be re…" at bounding box center [267, 207] width 179 height 25
click at [352, 199] on textarea "You're welcome, Denise! I have notified the team, and hopefully this will be re…" at bounding box center [267, 207] width 179 height 25
click at [227, 198] on textarea "You're welcome, Denise! I have notified the team, and hopefully this will be re…" at bounding box center [267, 207] width 179 height 25
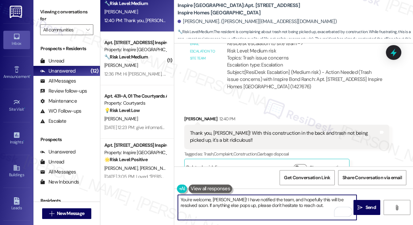
click at [280, 130] on div "Thank you, Sarah! With this construction in the back and trash not being picked…" at bounding box center [284, 137] width 189 height 14
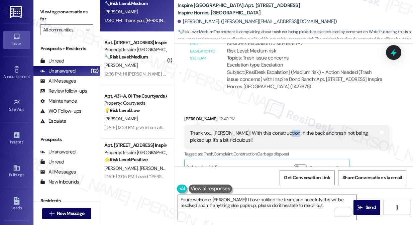
click at [280, 130] on div "Thank you, Sarah! With this construction in the back and trash not being picked…" at bounding box center [284, 137] width 189 height 14
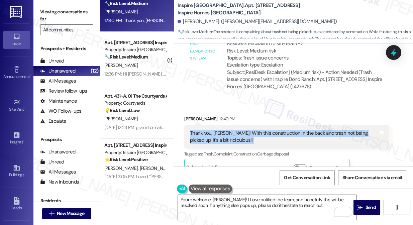
click at [279, 130] on div "Thank you, Sarah! With this construction in the back and trash not being picked…" at bounding box center [284, 137] width 189 height 14
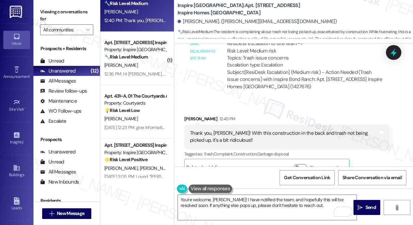
click at [41, 12] on label "Viewing conversations for" at bounding box center [66, 16] width 53 height 18
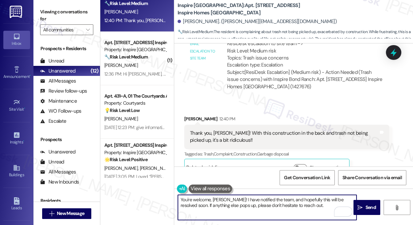
click at [266, 200] on textarea "You're welcome, Denise! I have notified the team, and hopefully this will be re…" at bounding box center [267, 207] width 179 height 25
click at [227, 199] on textarea "You're welcome, Denise! I have notified the team, and hopefully this will be re…" at bounding box center [267, 207] width 179 height 25
paste textarea "completely understand how frustrating the ongoing construction and delayed tras…"
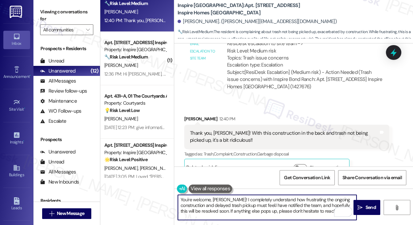
click at [240, 197] on textarea "You're welcome, Denise! I completely understand how frustrating the ongoing con…" at bounding box center [267, 207] width 179 height 25
drag, startPoint x: 283, startPoint y: 199, endPoint x: 264, endPoint y: 199, distance: 19.1
click at [263, 199] on textarea "You're welcome, Denise! I understand how frustrating the ongoing construction a…" at bounding box center [267, 207] width 179 height 25
click at [265, 199] on textarea "You're welcome, Denise! I understand how frustrating the ongoing construction a…" at bounding box center [267, 207] width 179 height 25
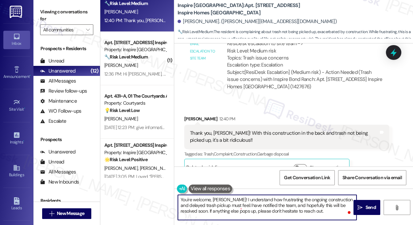
click at [265, 199] on textarea "You're welcome, Denise! I understand how frustrating the ongoing construction a…" at bounding box center [267, 207] width 179 height 25
drag, startPoint x: 229, startPoint y: 199, endPoint x: 291, endPoint y: 199, distance: 61.5
click at [291, 199] on textarea "You're welcome, Denise! I understand how concerning the ongoing construction an…" at bounding box center [267, 207] width 179 height 25
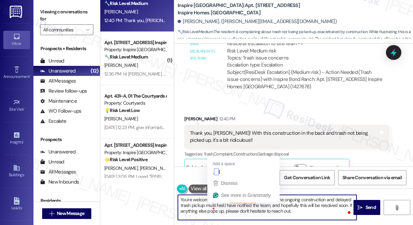
drag, startPoint x: 212, startPoint y: 206, endPoint x: 216, endPoint y: 206, distance: 3.7
click at [212, 206] on textarea "You're welcome, Denise! I hear you with the ongoing construction and delayed tr…" at bounding box center [267, 207] width 179 height 25
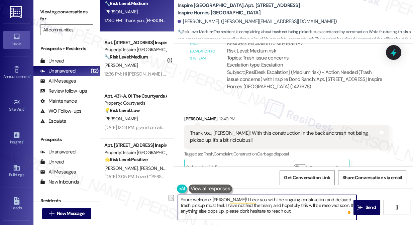
drag, startPoint x: 213, startPoint y: 207, endPoint x: 193, endPoint y: 205, distance: 19.9
click at [193, 205] on textarea "You're welcome, Denise! I hear you with the ongoing construction and delayed tr…" at bounding box center [267, 207] width 179 height 25
click at [270, 201] on textarea "You're welcome, Denise! I hear you with the ongoing construction and delayed tr…" at bounding box center [267, 207] width 179 height 25
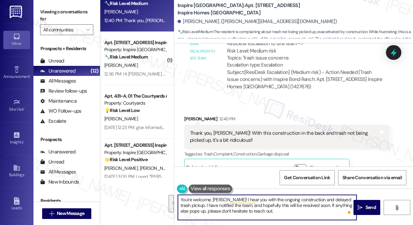
click at [261, 211] on textarea "You're welcome, Denise! I hear you with the ongoing construction and delayed tr…" at bounding box center [267, 207] width 179 height 25
click at [231, 210] on textarea "You're welcome, Denise! I hear you with the ongoing construction and delayed tr…" at bounding box center [267, 207] width 179 height 25
click at [300, 210] on textarea "You're welcome, Denise! I hear you with the ongoing construction and delayed tr…" at bounding box center [267, 207] width 179 height 25
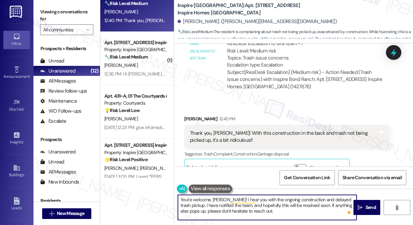
click at [325, 203] on textarea "You're welcome, Denise! I hear you with the ongoing construction and delayed tr…" at bounding box center [267, 207] width 179 height 25
click at [319, 210] on textarea "You're welcome, Denise! I hear you with the ongoing construction and delayed tr…" at bounding box center [267, 207] width 179 height 25
click at [319, 207] on textarea "You're welcome, Denise! I hear you with the ongoing construction and delayed tr…" at bounding box center [267, 207] width 179 height 25
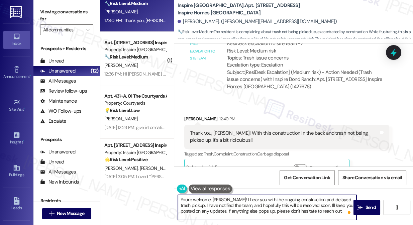
click at [276, 213] on textarea "You're welcome, Denise! I hear you with the ongoing construction and delayed tr…" at bounding box center [267, 207] width 179 height 25
click at [333, 212] on textarea "You're welcome, Denise! I hear you with the ongoing construction and delayed tr…" at bounding box center [267, 207] width 179 height 25
click at [341, 212] on textarea "You're welcome, Denise! I hear you with the ongoing construction and delayed tr…" at bounding box center [267, 207] width 179 height 25
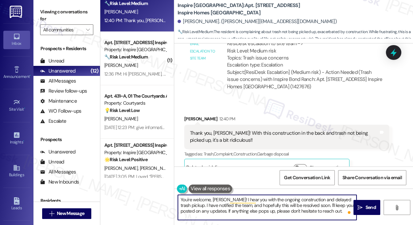
click at [240, 206] on textarea "You're welcome, Denise! I hear you with the ongoing construction and delayed tr…" at bounding box center [267, 207] width 179 height 25
drag, startPoint x: 240, startPoint y: 206, endPoint x: 252, endPoint y: 206, distance: 12.0
click at [240, 206] on textarea "You're welcome, Denise! I hear you with the ongoing construction and delayed tr…" at bounding box center [267, 207] width 179 height 25
click at [300, 206] on textarea "You're welcome, Denise! I hear you with the ongoing construction and delayed tr…" at bounding box center [267, 207] width 179 height 25
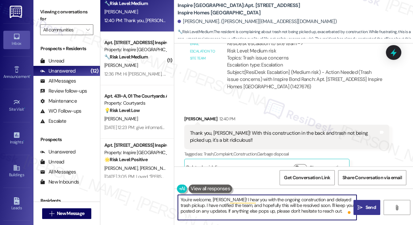
type textarea "You're welcome, Denise! I hear you with the ongoing construction and delayed tr…"
click at [368, 209] on span "Send" at bounding box center [370, 207] width 10 height 7
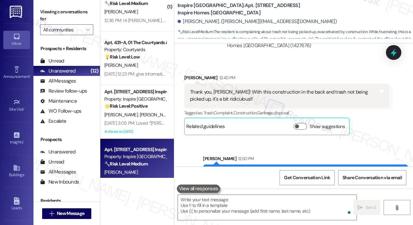
scroll to position [2703, 0]
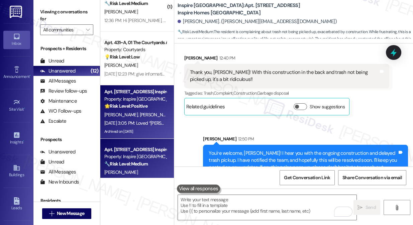
click at [148, 115] on div "D. Jackson M. Jackson" at bounding box center [135, 115] width 63 height 8
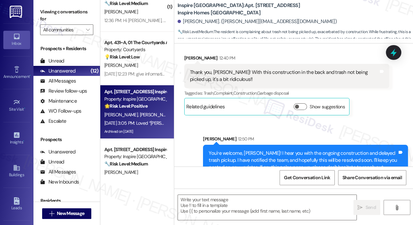
type textarea "Fetching suggested responses. Please feel free to read through the conversation…"
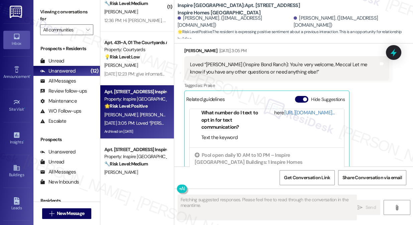
scroll to position [3004, 0]
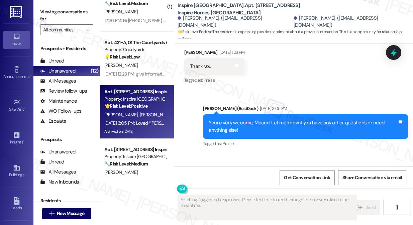
click at [238, 183] on div "Loved “Sarah (Inspire Bond Ranch): You're very welcome, Mecca! Let me know if y…" at bounding box center [284, 190] width 189 height 14
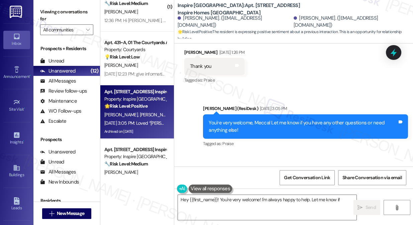
click at [238, 183] on div "Loved “Sarah (Inspire Bond Ranch): You're very welcome, Mecca! Let me know if y…" at bounding box center [284, 190] width 189 height 14
type textarea "Hey {{first_name}}! You're very welcome! I'm always happy to help. Let me know …"
click at [267, 119] on div "You're very welcome, Mecca! Let me know if you have any other questions or need…" at bounding box center [303, 126] width 189 height 14
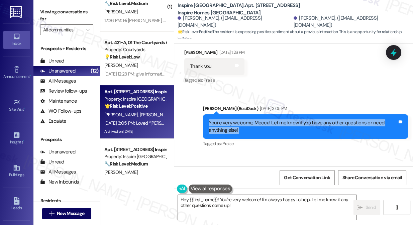
click at [267, 119] on div "You're very welcome, Mecca! Let me know if you have any other questions or need…" at bounding box center [303, 126] width 189 height 14
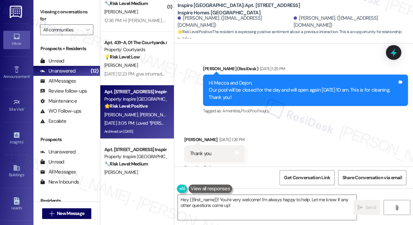
scroll to position [2913, 0]
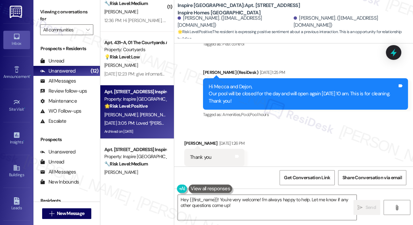
click at [203, 154] on div "Thank you" at bounding box center [200, 157] width 21 height 7
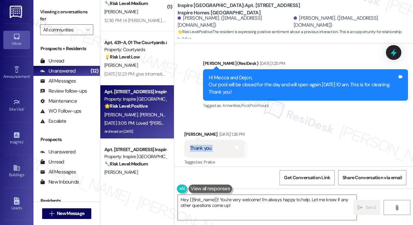
scroll to position [3004, 0]
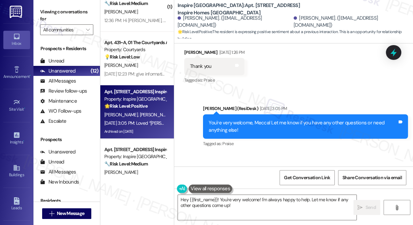
click at [242, 139] on div "Tagged as: Praise Click to highlight conversations about Praise" at bounding box center [305, 144] width 205 height 10
click at [246, 119] on div "You're very welcome, Mecca! Let me know if you have any other questions or need…" at bounding box center [303, 126] width 189 height 14
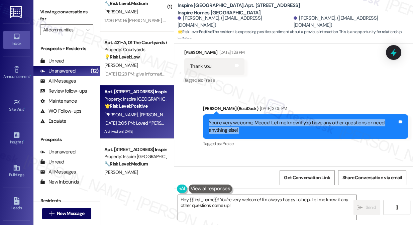
click at [246, 119] on div "You're very welcome, Mecca! Let me know if you have any other questions or need…" at bounding box center [303, 126] width 189 height 14
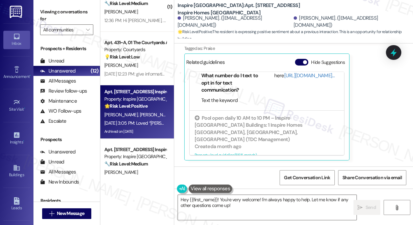
scroll to position [3195, 0]
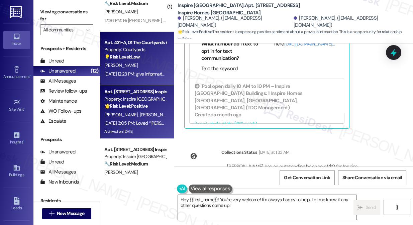
click at [141, 73] on div "Aug 29, 2025 at 12:23 PM: give information about how to connect to the wifi pro…" at bounding box center [176, 74] width 144 height 6
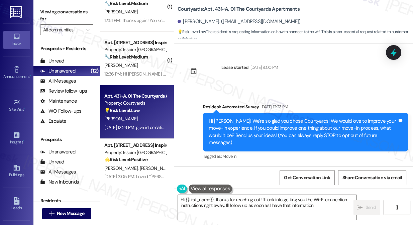
type textarea "Hi {{first_name}}, thanks for reaching out! I'll look into getting you the Wi-F…"
